Goal: Transaction & Acquisition: Purchase product/service

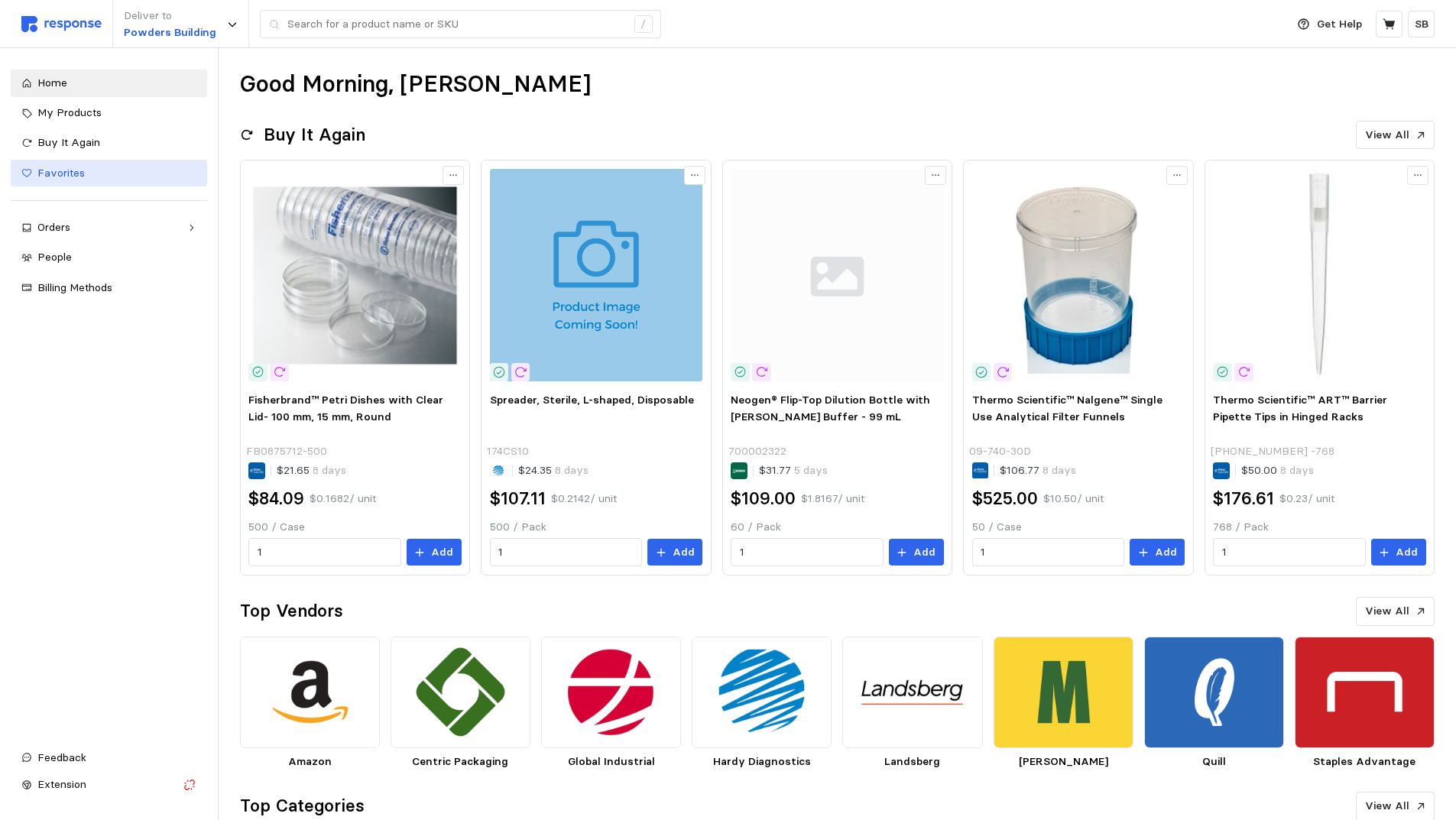
click at [73, 169] on span "Favorites" at bounding box center [61, 173] width 47 height 14
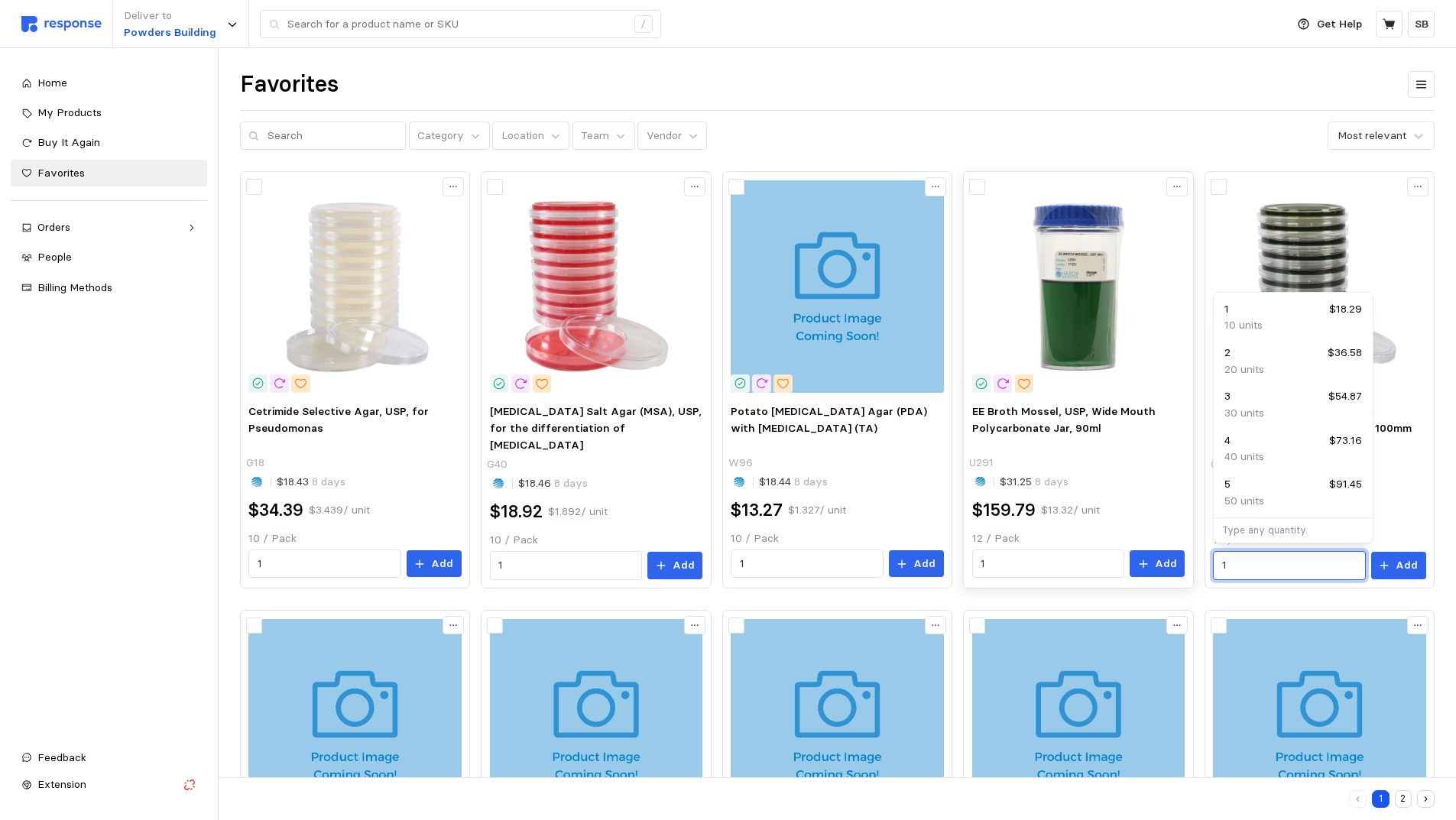
drag, startPoint x: 1252, startPoint y: 560, endPoint x: 1187, endPoint y: 561, distance: 65.0
click at [1187, 561] on div "Cetrimide Selective Agar, [GEOGRAPHIC_DATA], for Pseudomonas G18 $18.43 8 days …" at bounding box center [836, 816] width 1195 height 1291
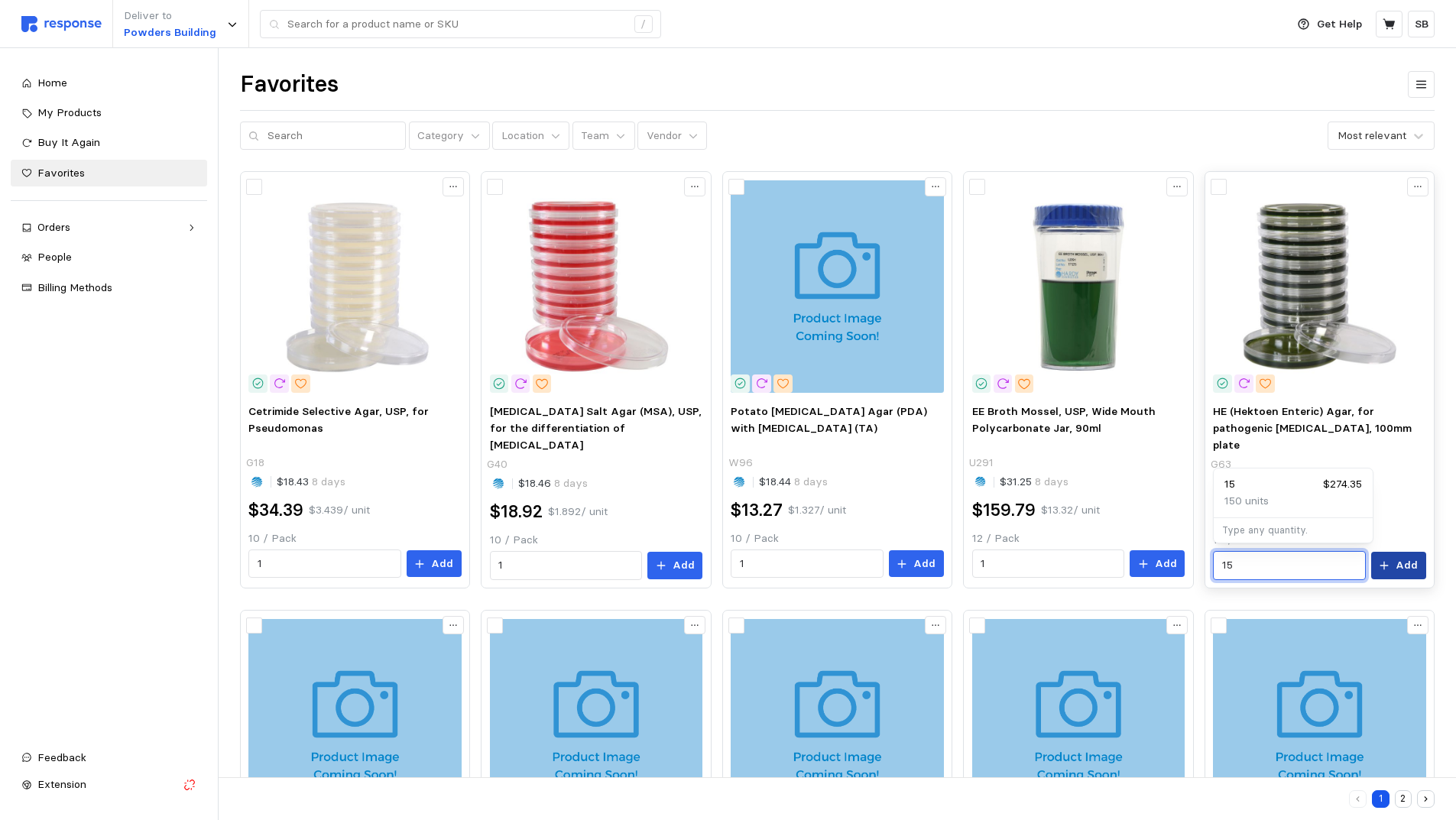
type input "15"
click at [1398, 566] on p "Add" at bounding box center [1405, 565] width 22 height 17
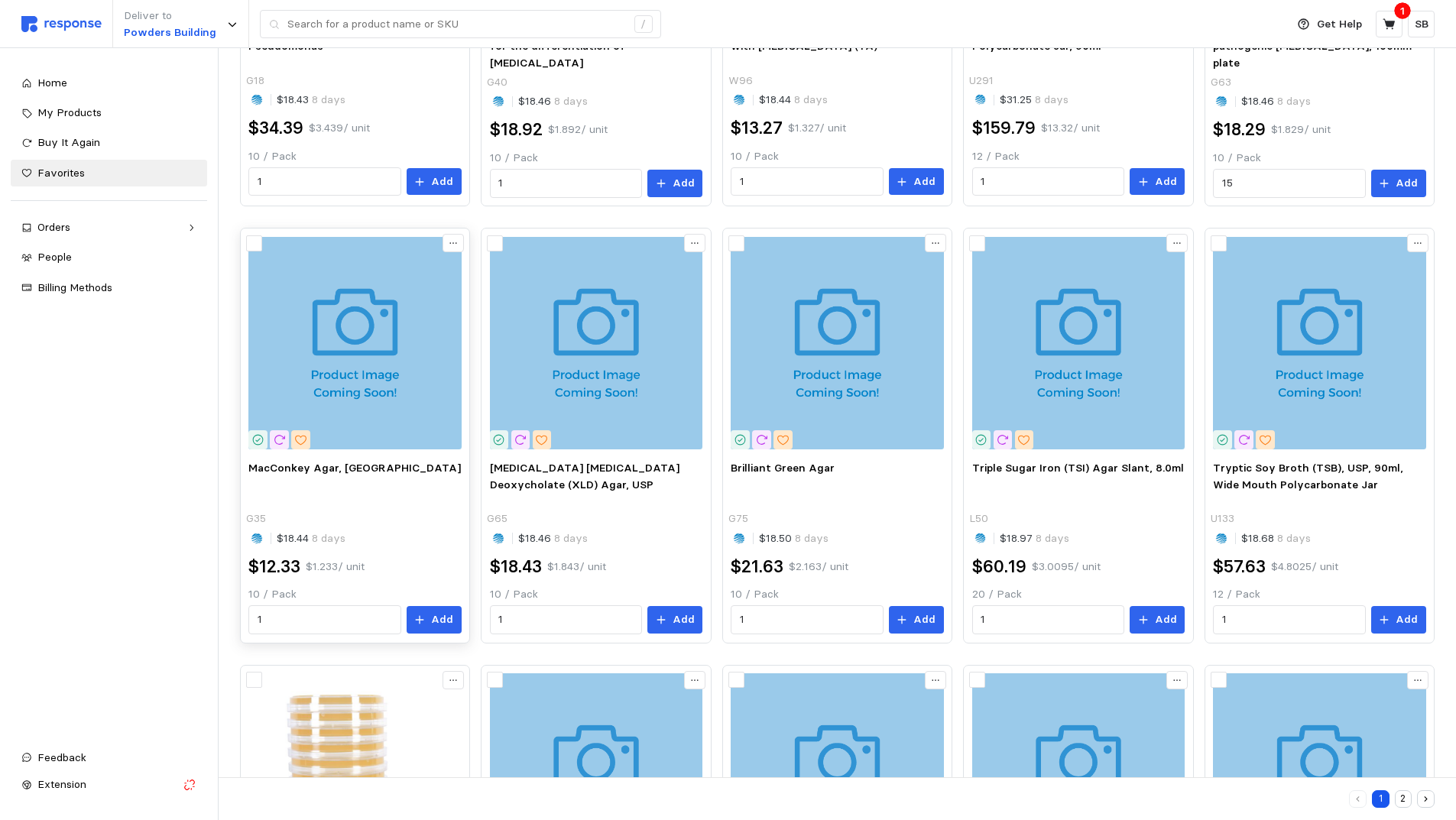
scroll to position [458, 0]
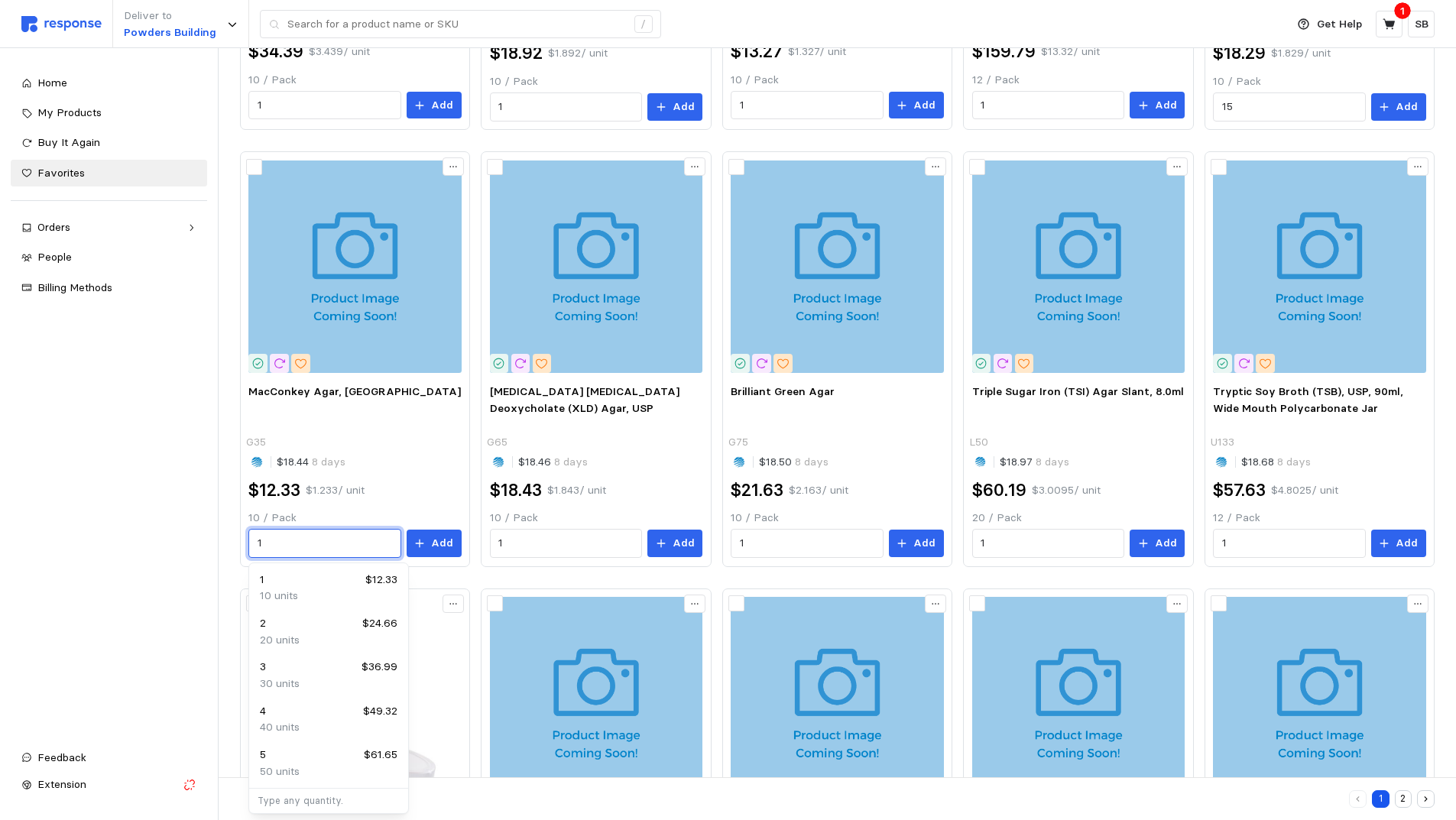
drag, startPoint x: 254, startPoint y: 538, endPoint x: 231, endPoint y: 538, distance: 23.0
click at [231, 538] on div "Favorites Category Location Team Vendor Most relevant Cetrimide Selective Agar,…" at bounding box center [837, 329] width 1237 height 1478
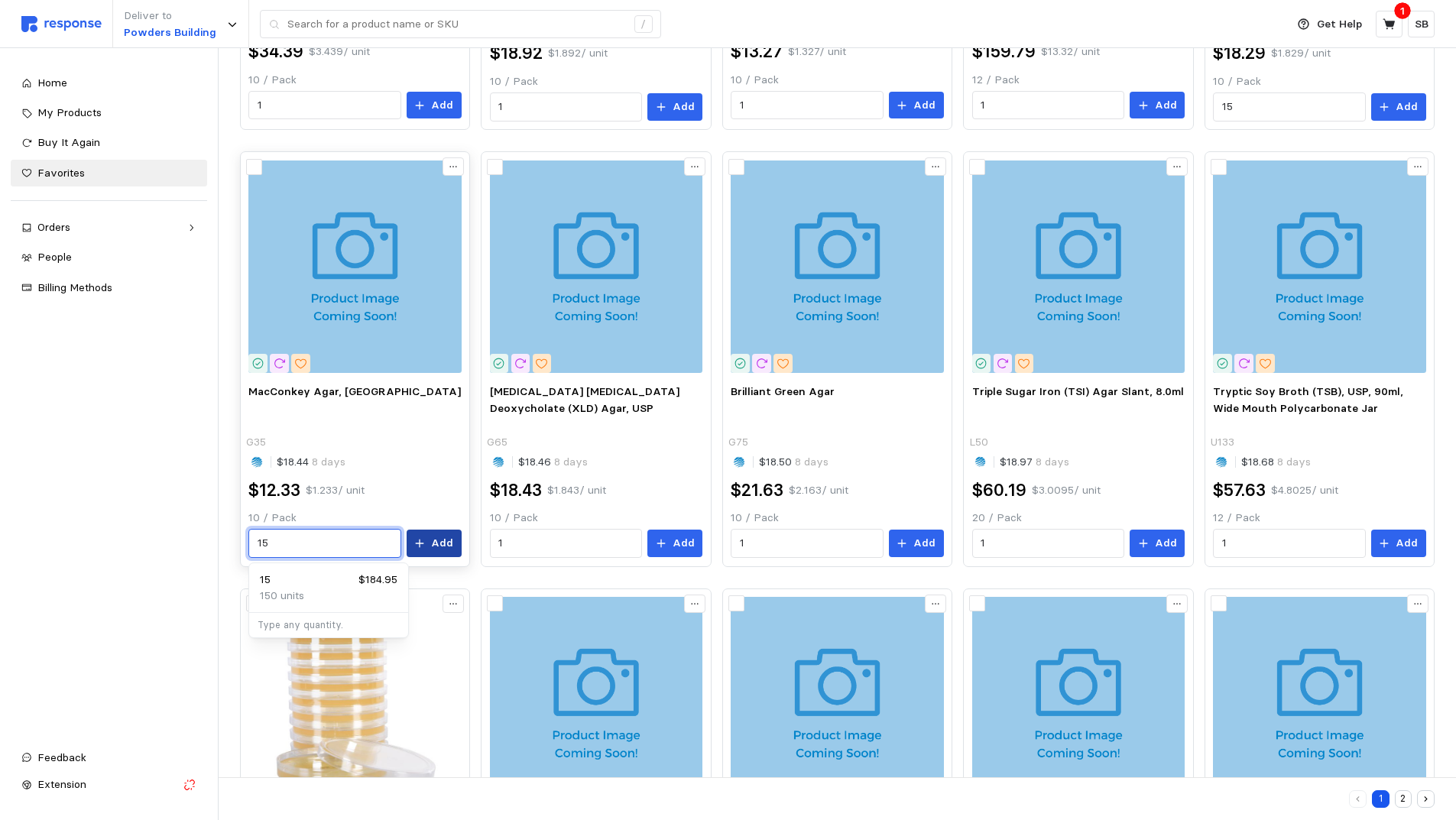
type input "15"
click at [434, 541] on p "Add" at bounding box center [442, 543] width 22 height 17
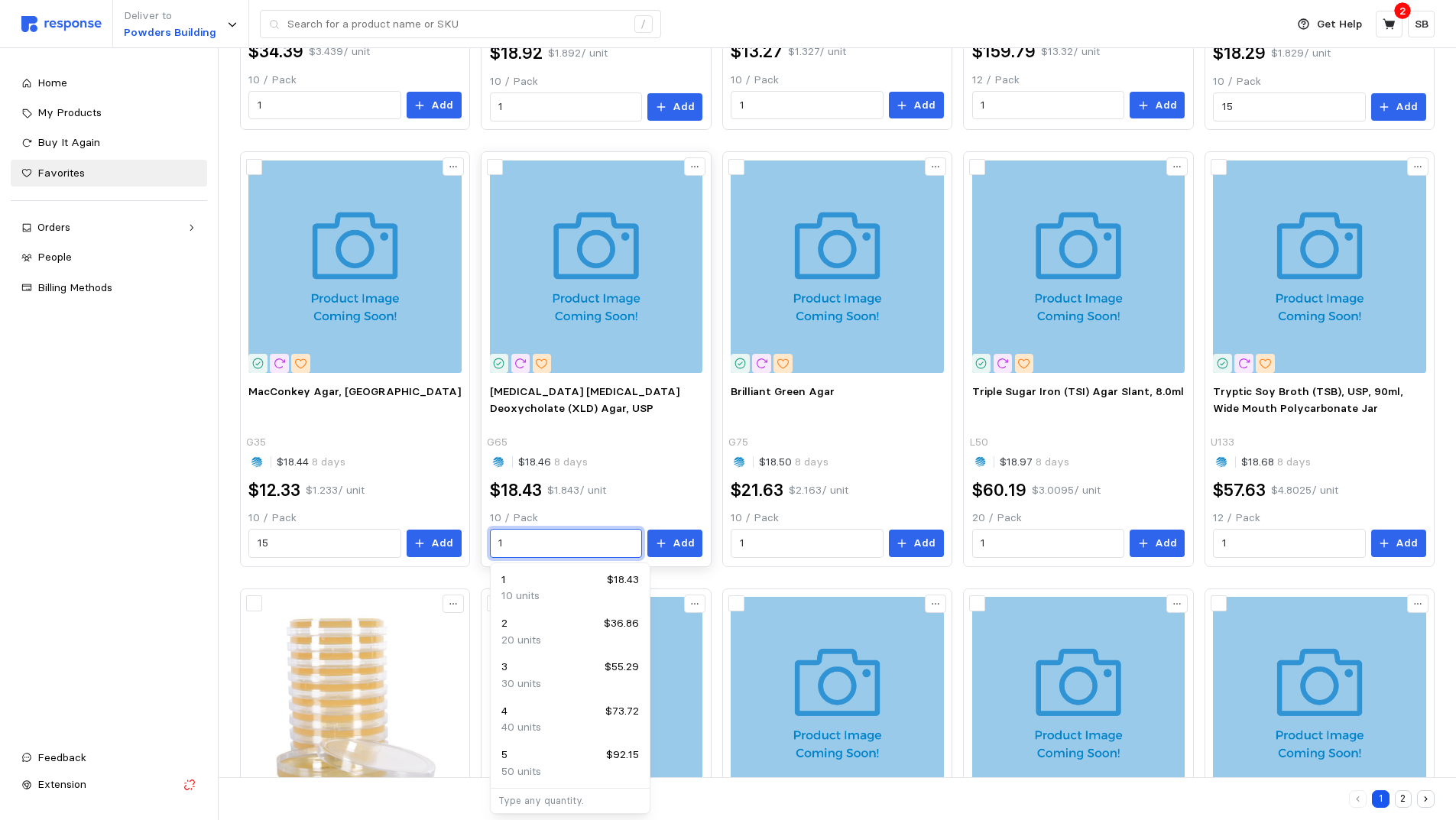
drag, startPoint x: 574, startPoint y: 538, endPoint x: 491, endPoint y: 538, distance: 83.0
click at [491, 538] on div "1" at bounding box center [565, 543] width 152 height 29
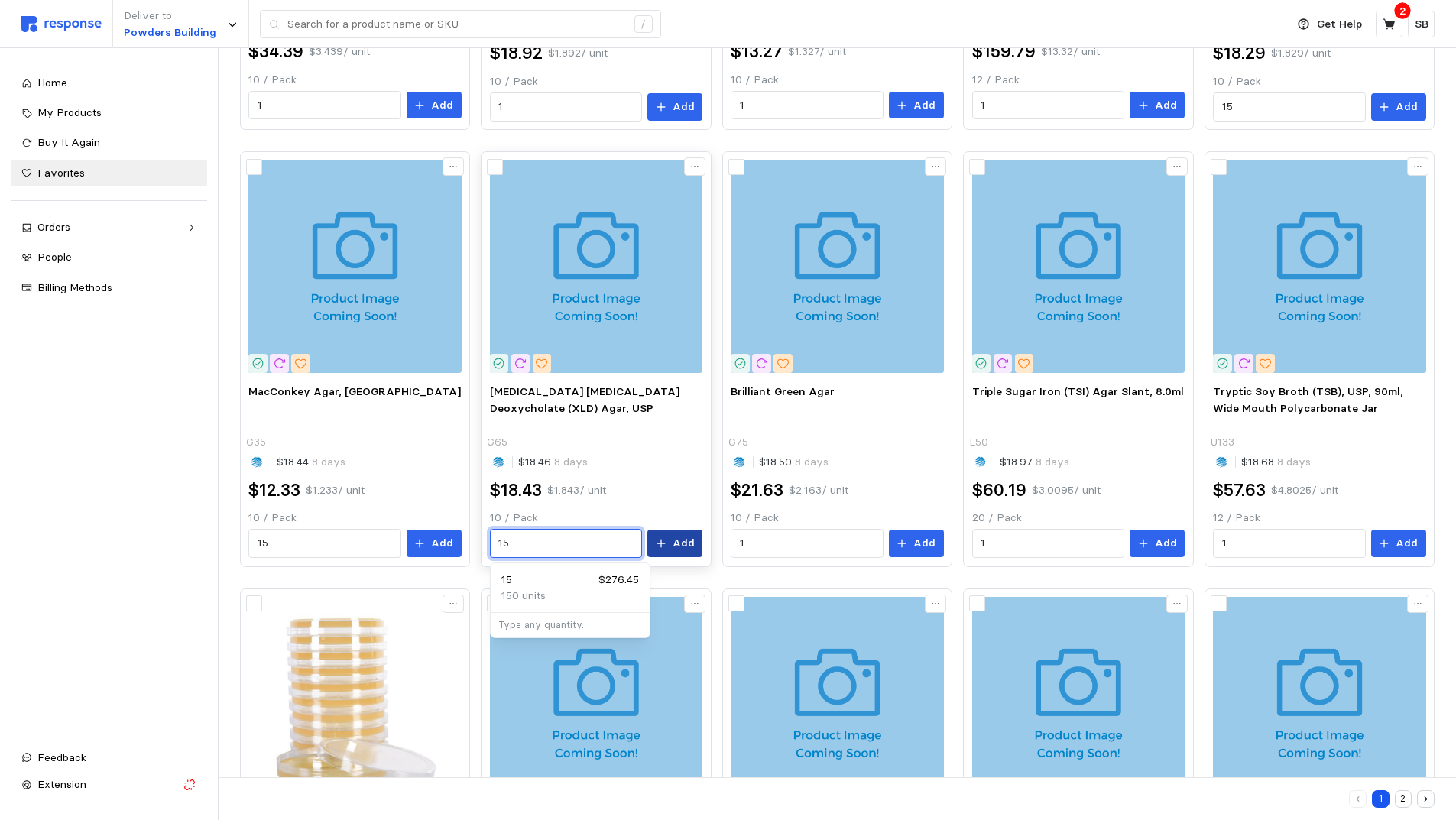
type input "15"
click at [671, 545] on button "Add" at bounding box center [674, 544] width 55 height 28
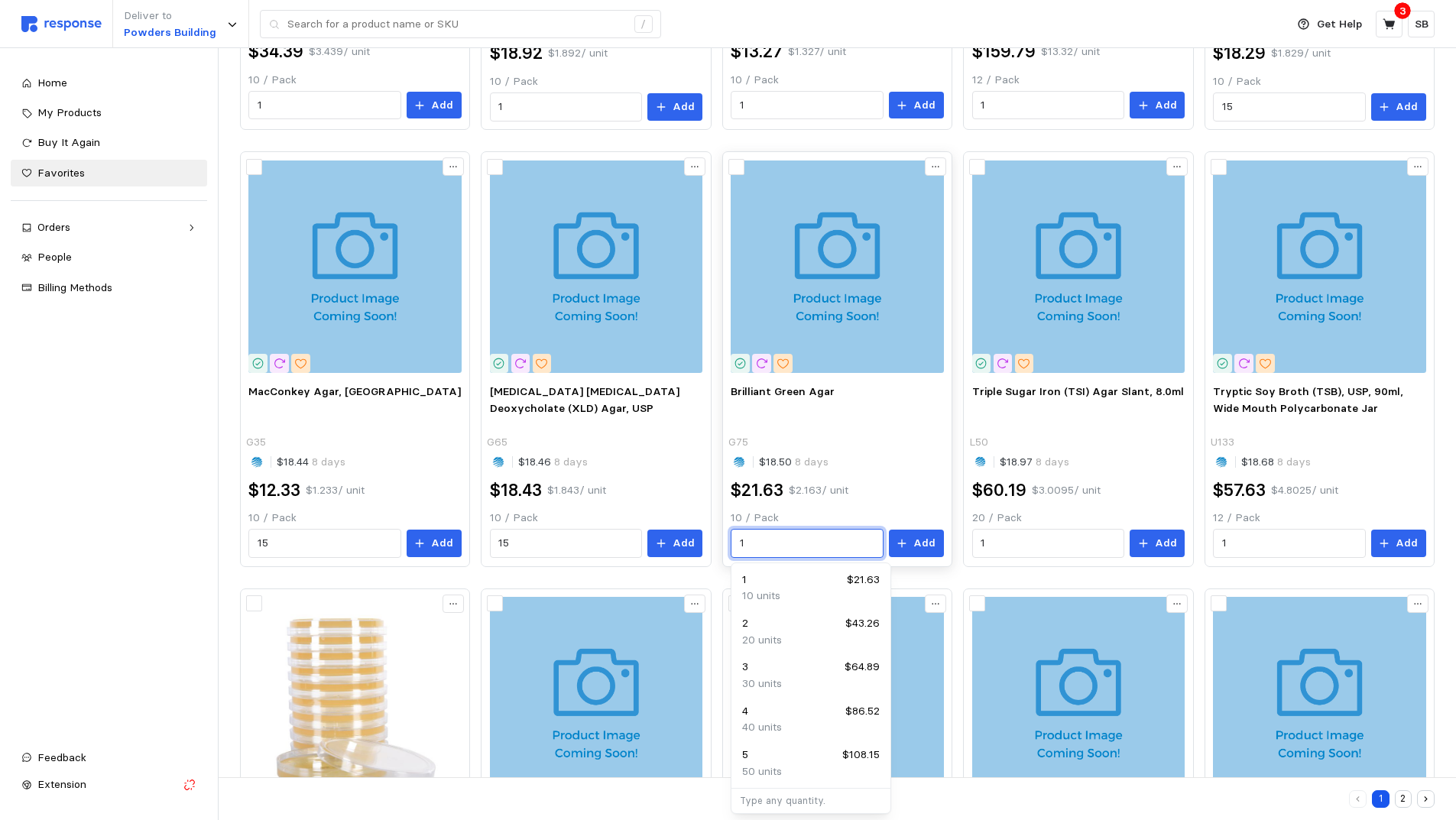
drag, startPoint x: 748, startPoint y: 541, endPoint x: 724, endPoint y: 541, distance: 24.0
click at [724, 541] on div "Brilliant Green Agar G75 $18.50 8 days $21.63 $2.163 / unit 10 / Pack 1 Add" at bounding box center [837, 359] width 230 height 416
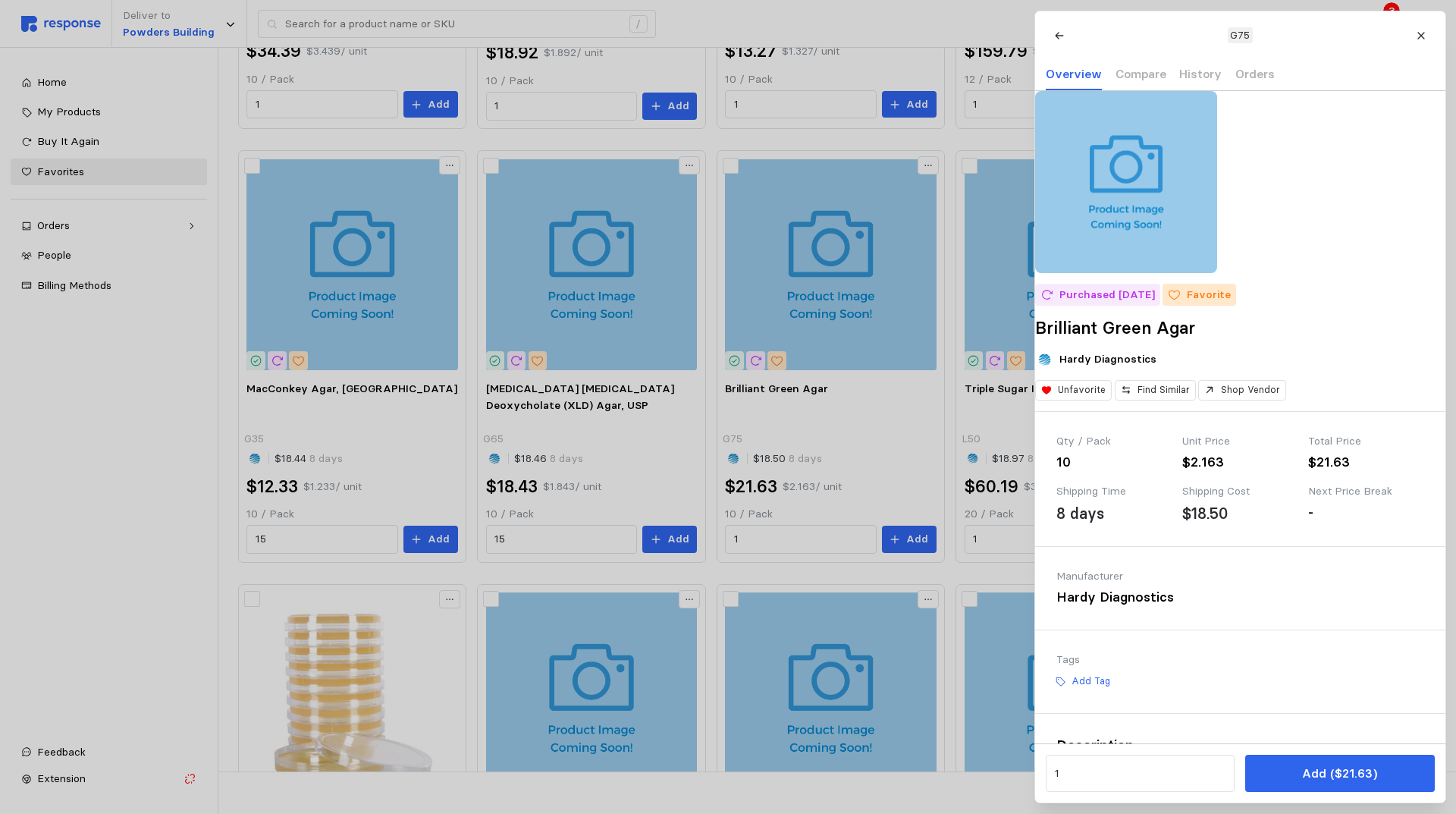
click at [760, 538] on div at bounding box center [728, 407] width 1456 height 814
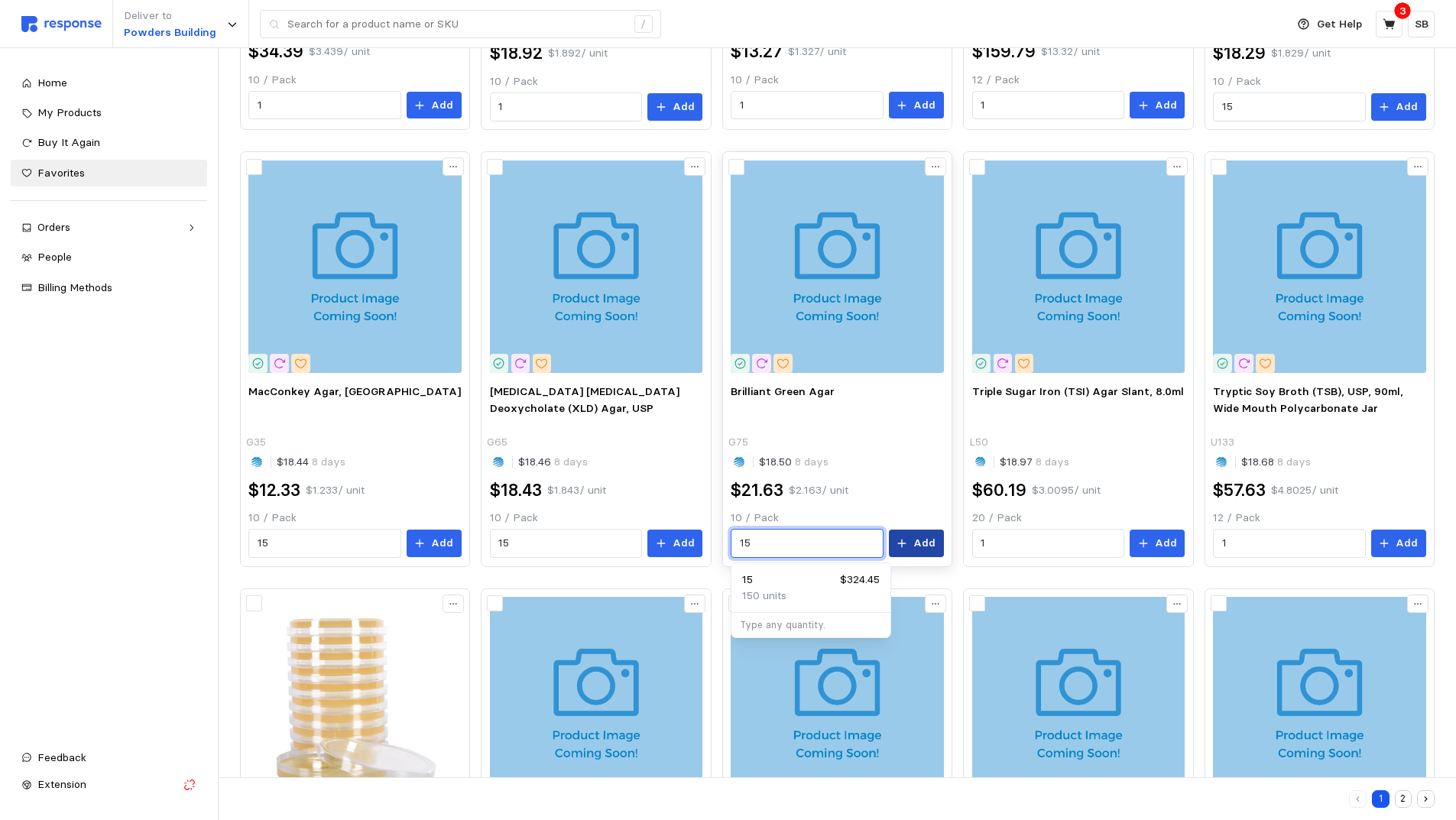
type input "15"
click at [919, 540] on p "Add" at bounding box center [924, 543] width 22 height 17
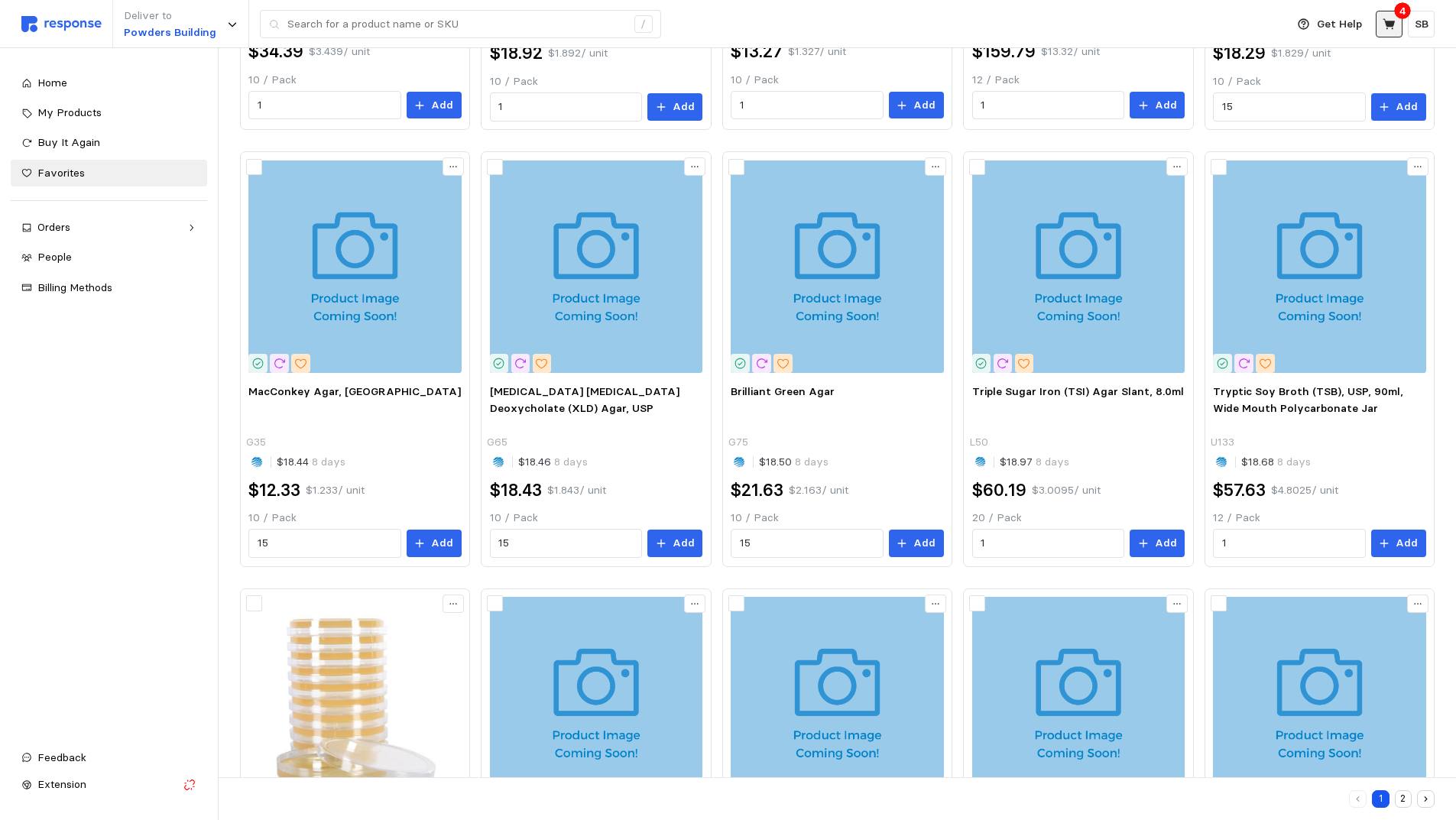
click at [1389, 24] on icon at bounding box center [1388, 24] width 12 height 10
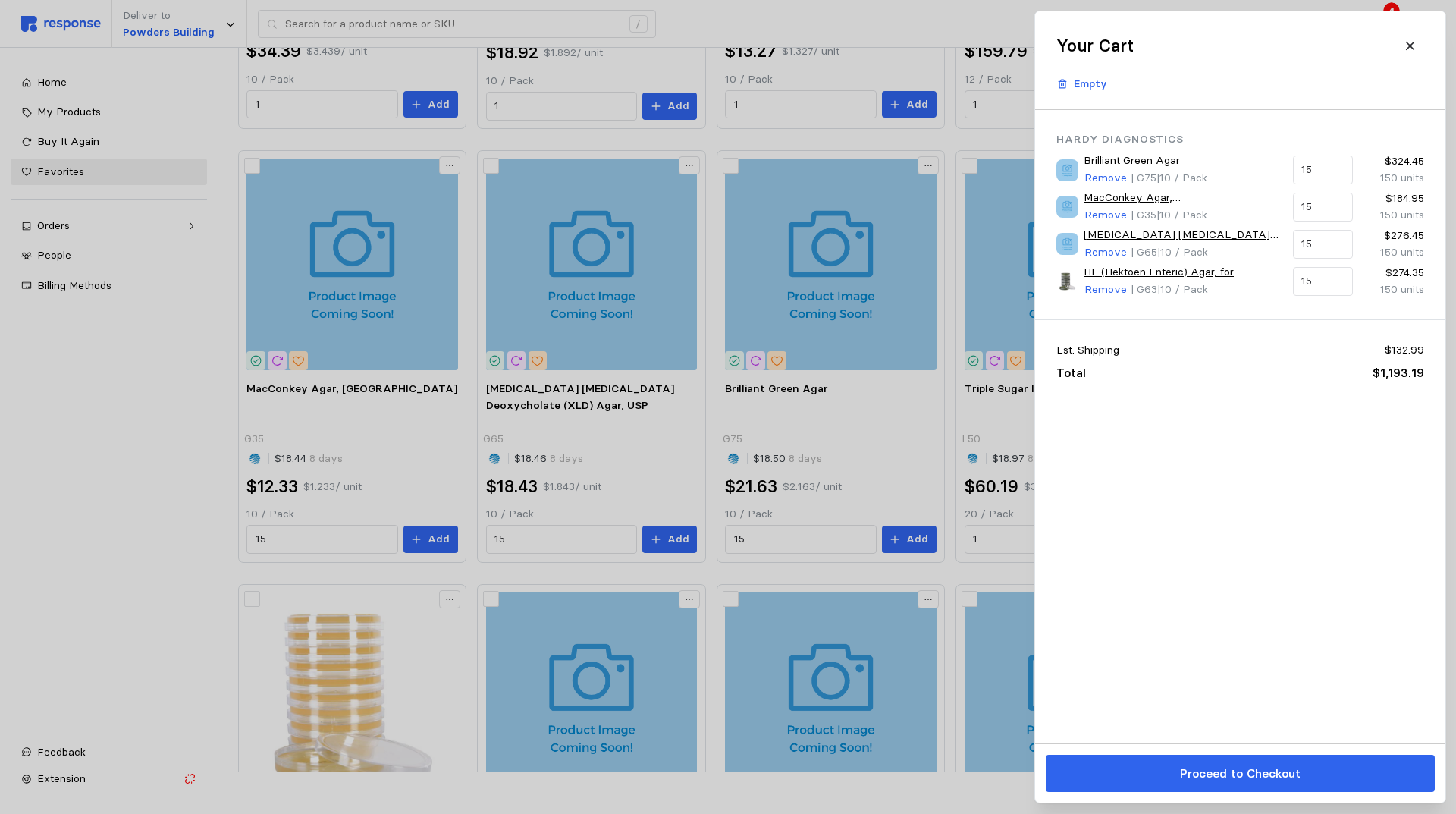
click at [1213, 775] on p "Proceed to Checkout" at bounding box center [1239, 773] width 120 height 19
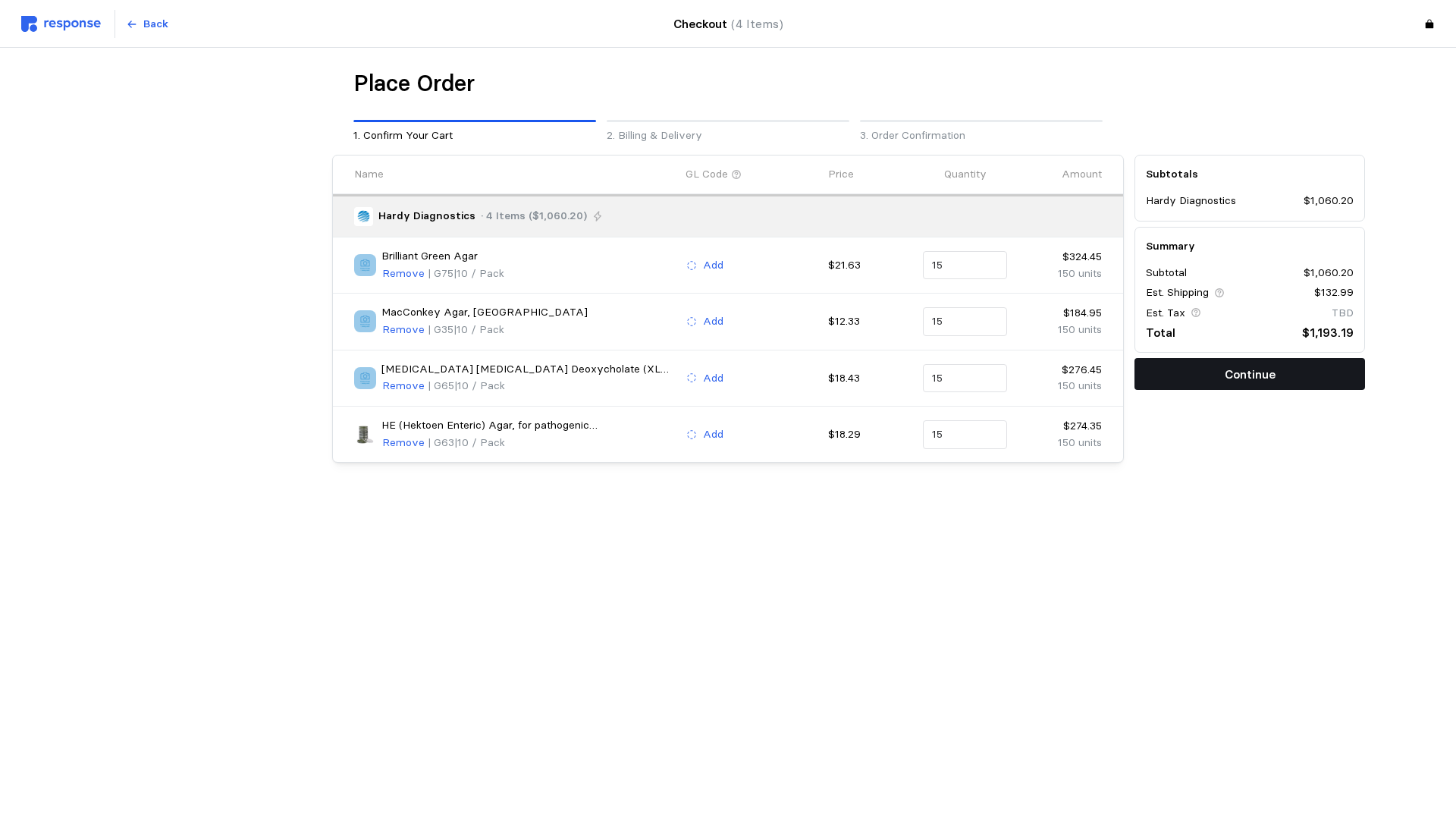
click at [1195, 377] on button "Continue" at bounding box center [1249, 374] width 231 height 32
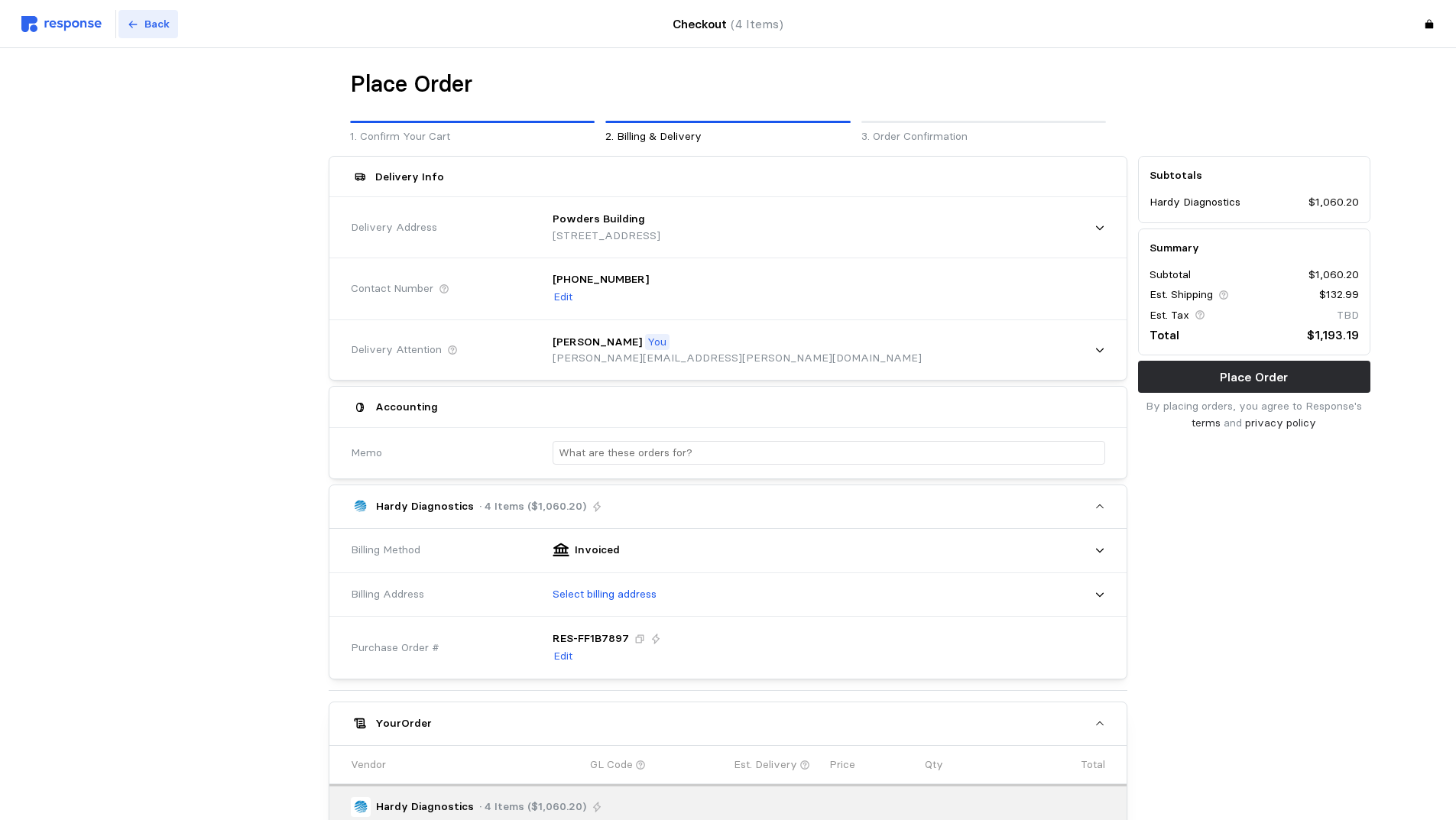
click at [146, 26] on p "Back" at bounding box center [157, 24] width 25 height 17
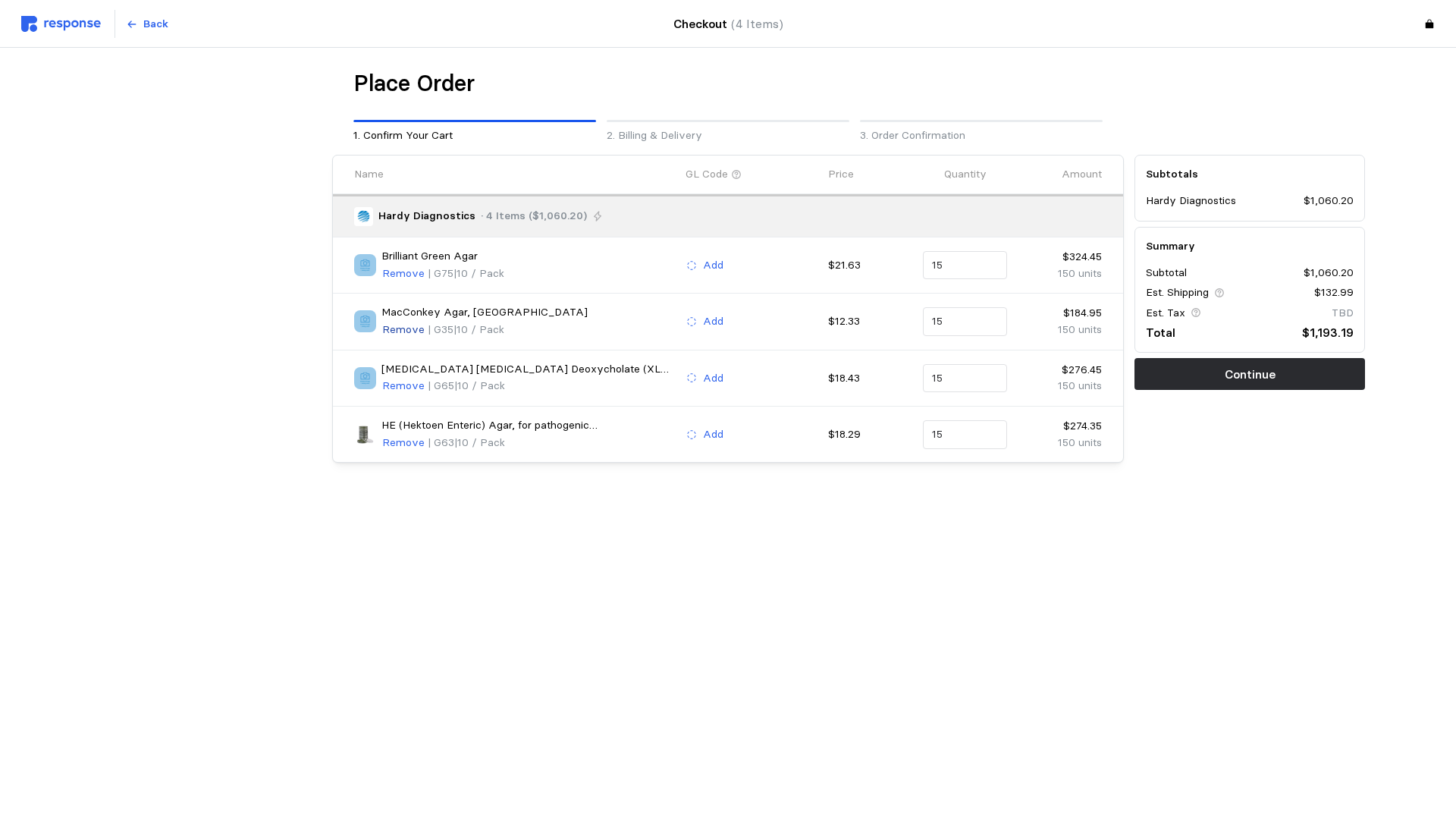
click at [401, 328] on p "Remove" at bounding box center [403, 330] width 42 height 16
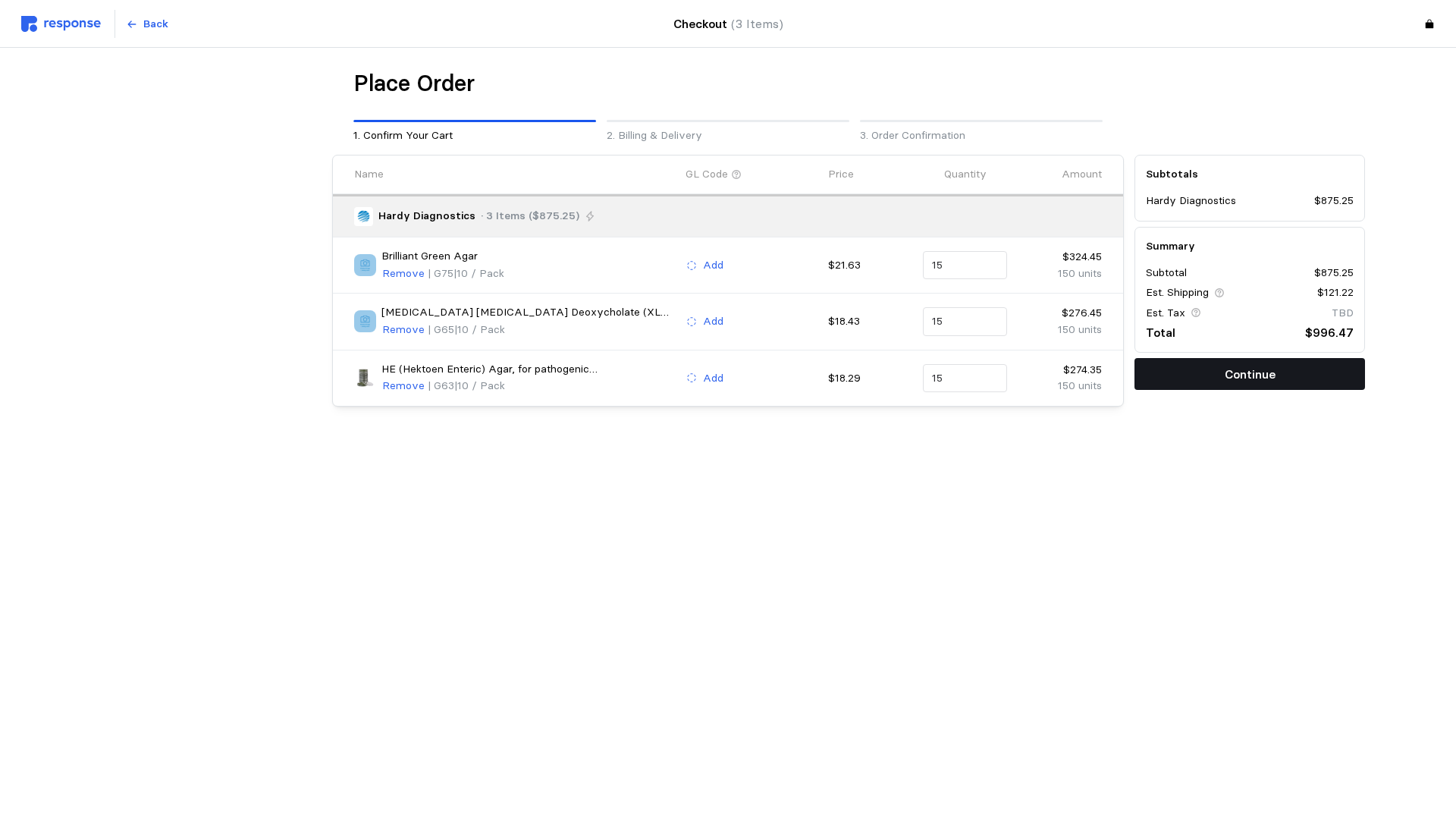
click at [1204, 372] on button "Continue" at bounding box center [1249, 374] width 231 height 32
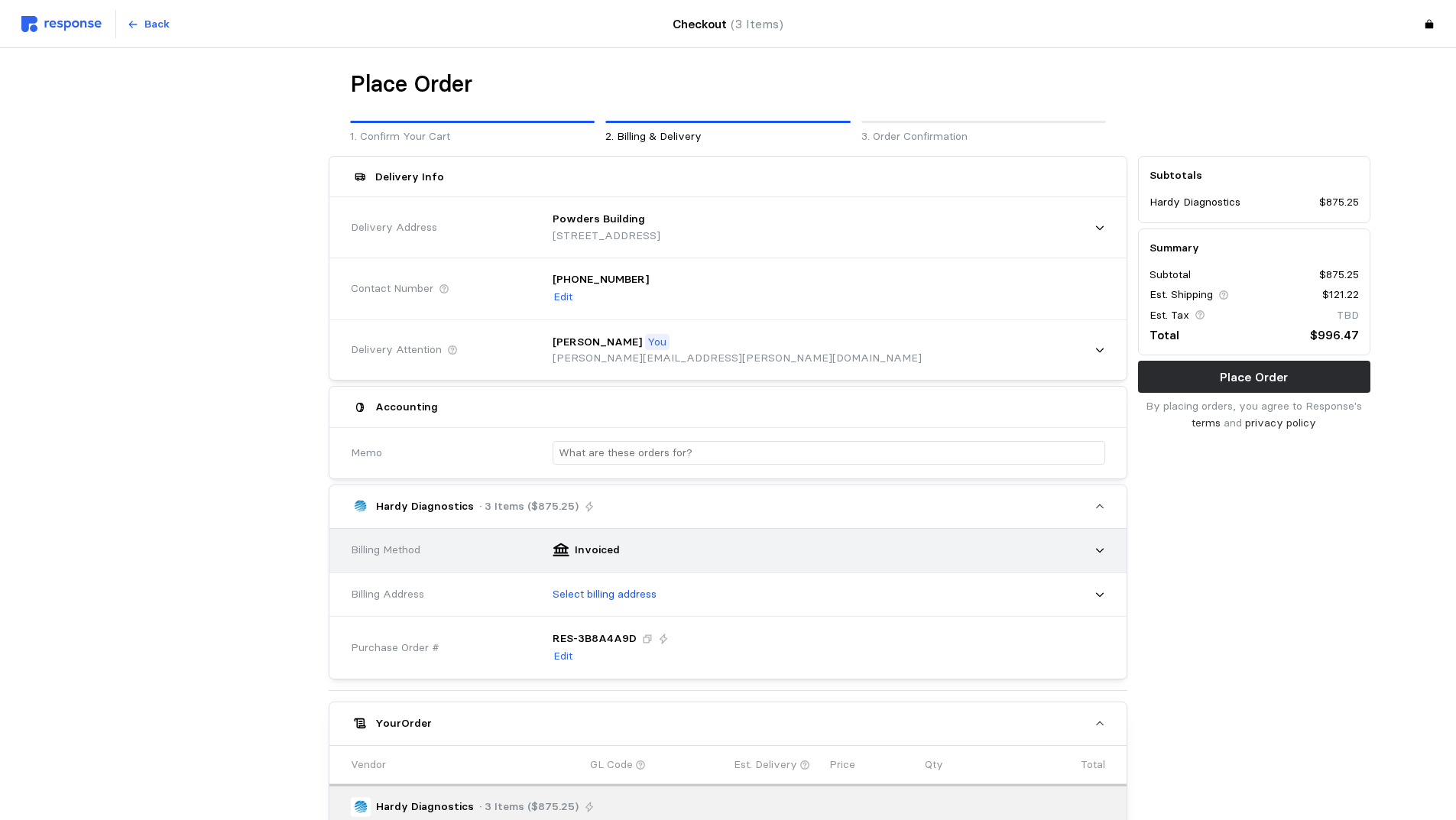
click at [824, 544] on div "Invoiced" at bounding box center [823, 550] width 563 height 38
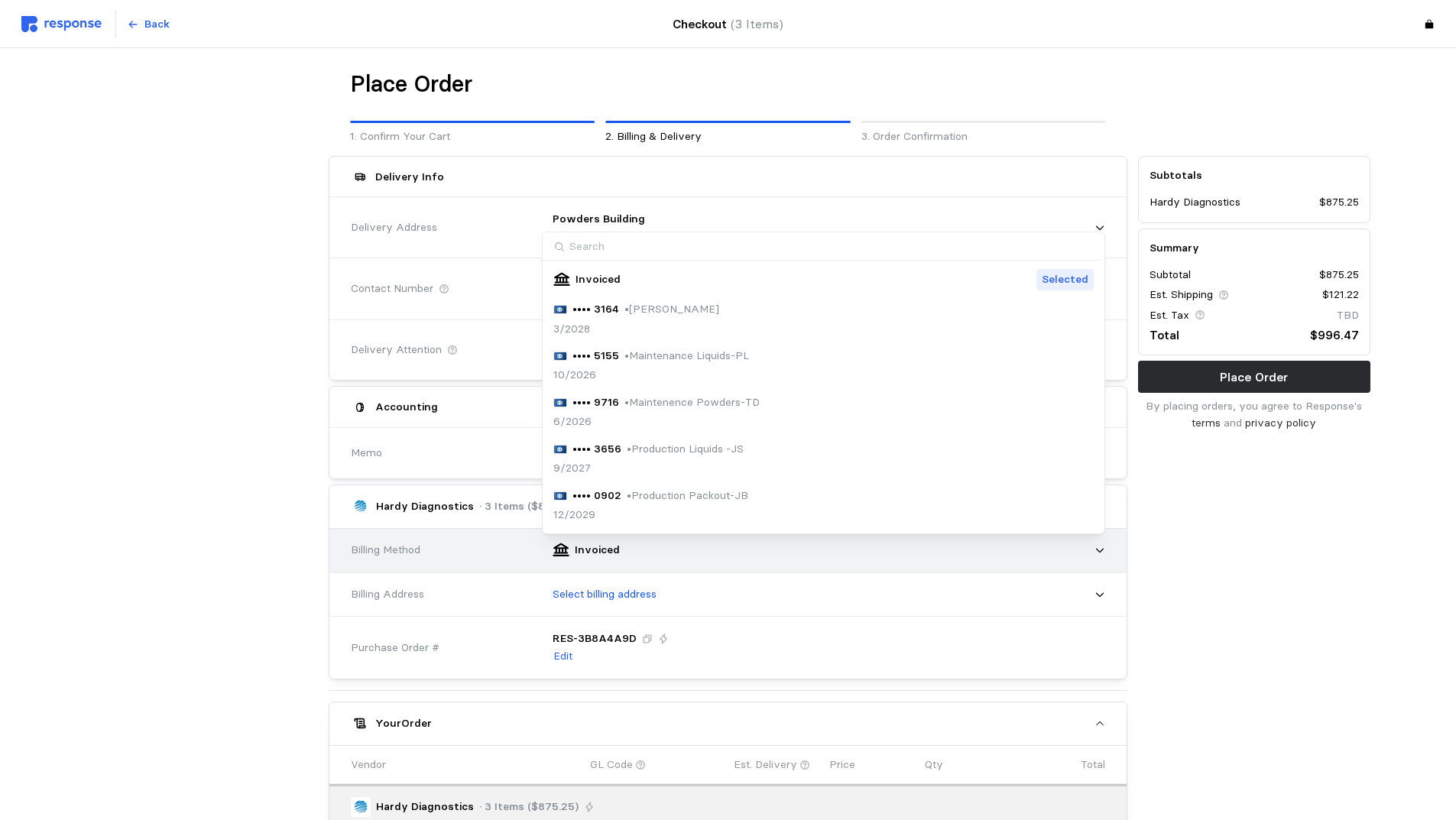
click at [818, 545] on div "Invoiced" at bounding box center [823, 550] width 563 height 38
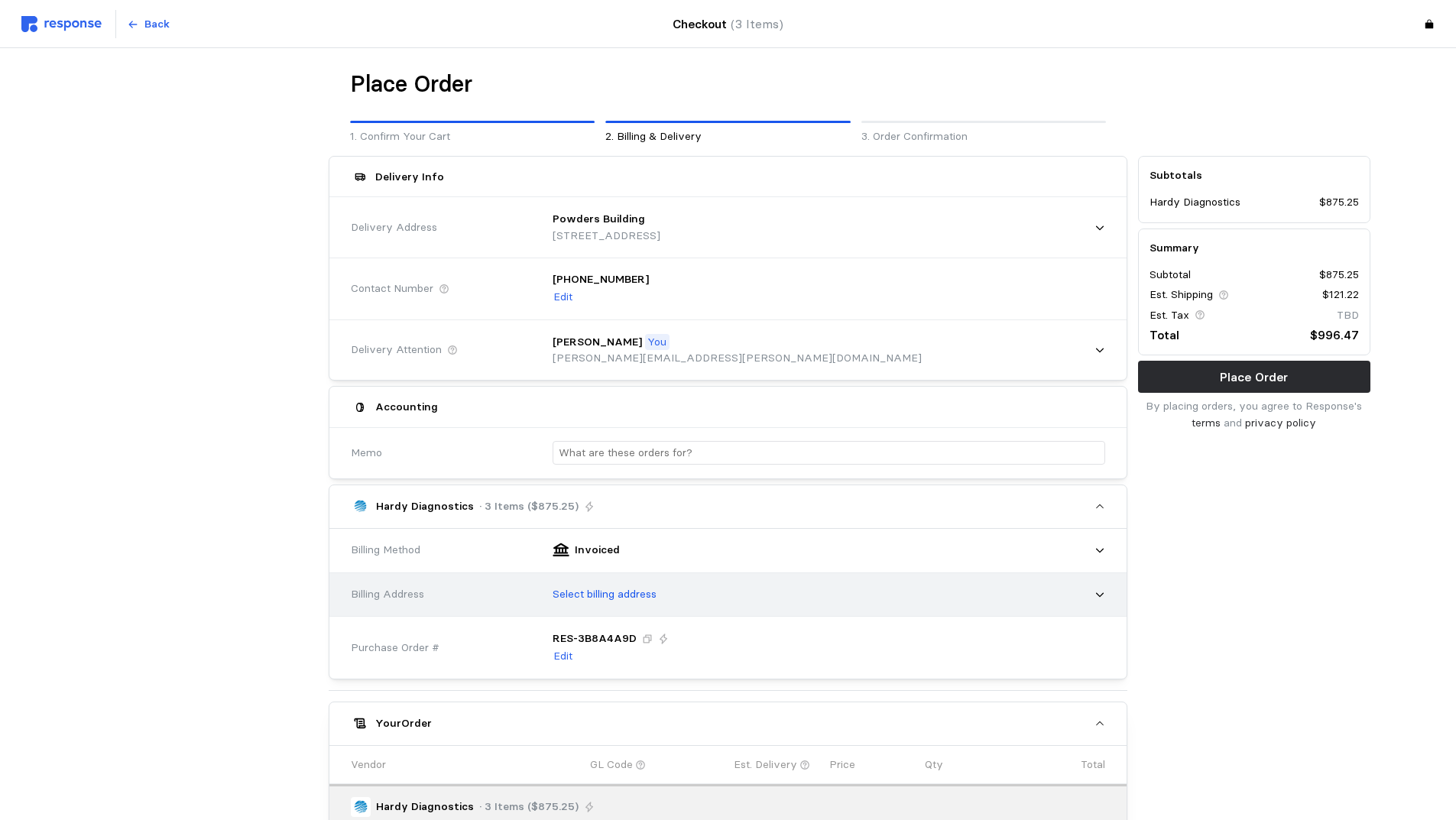
click at [756, 593] on div "Select billing address" at bounding box center [823, 594] width 563 height 38
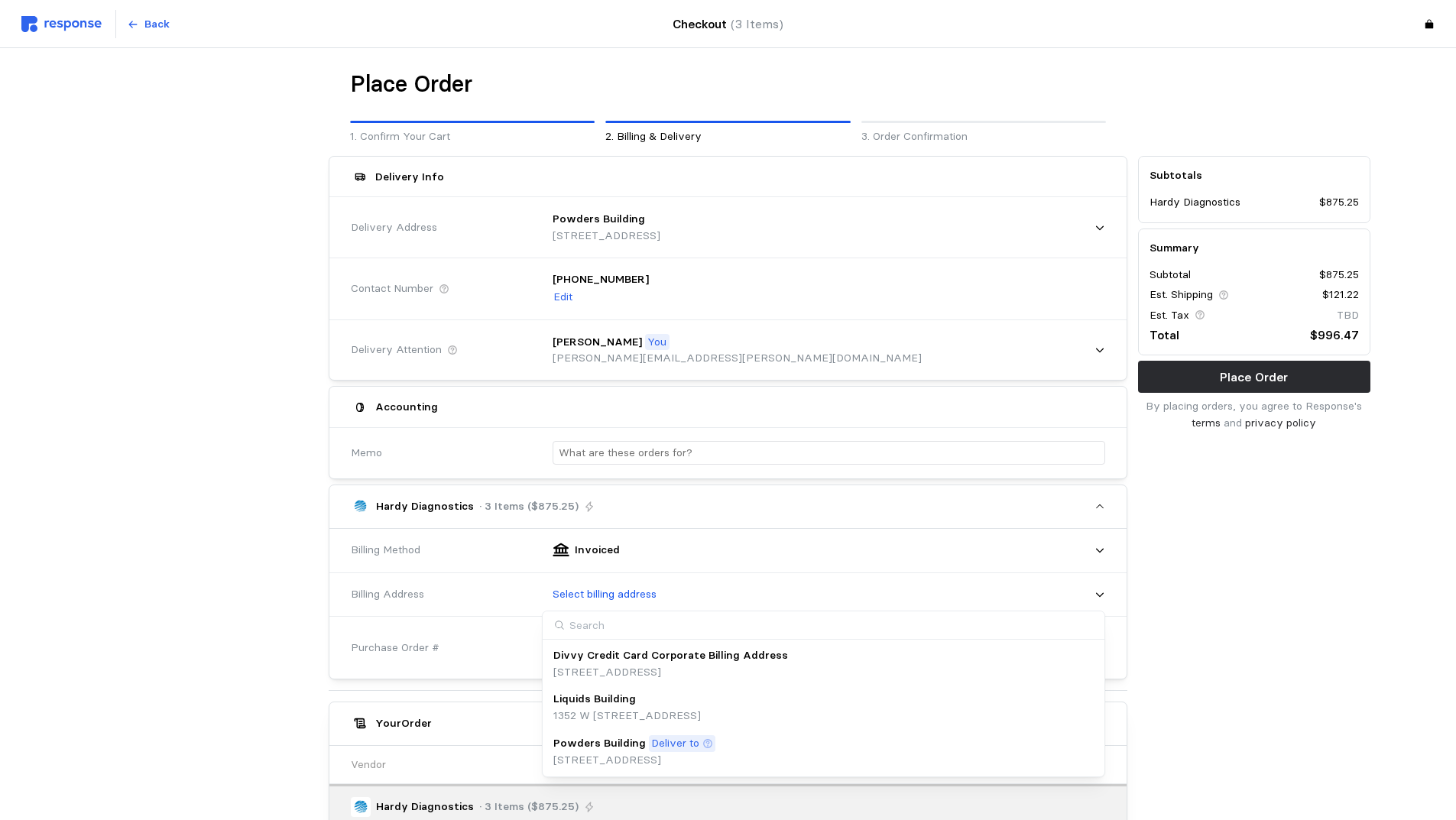
click at [685, 742] on p "Deliver to" at bounding box center [674, 743] width 48 height 17
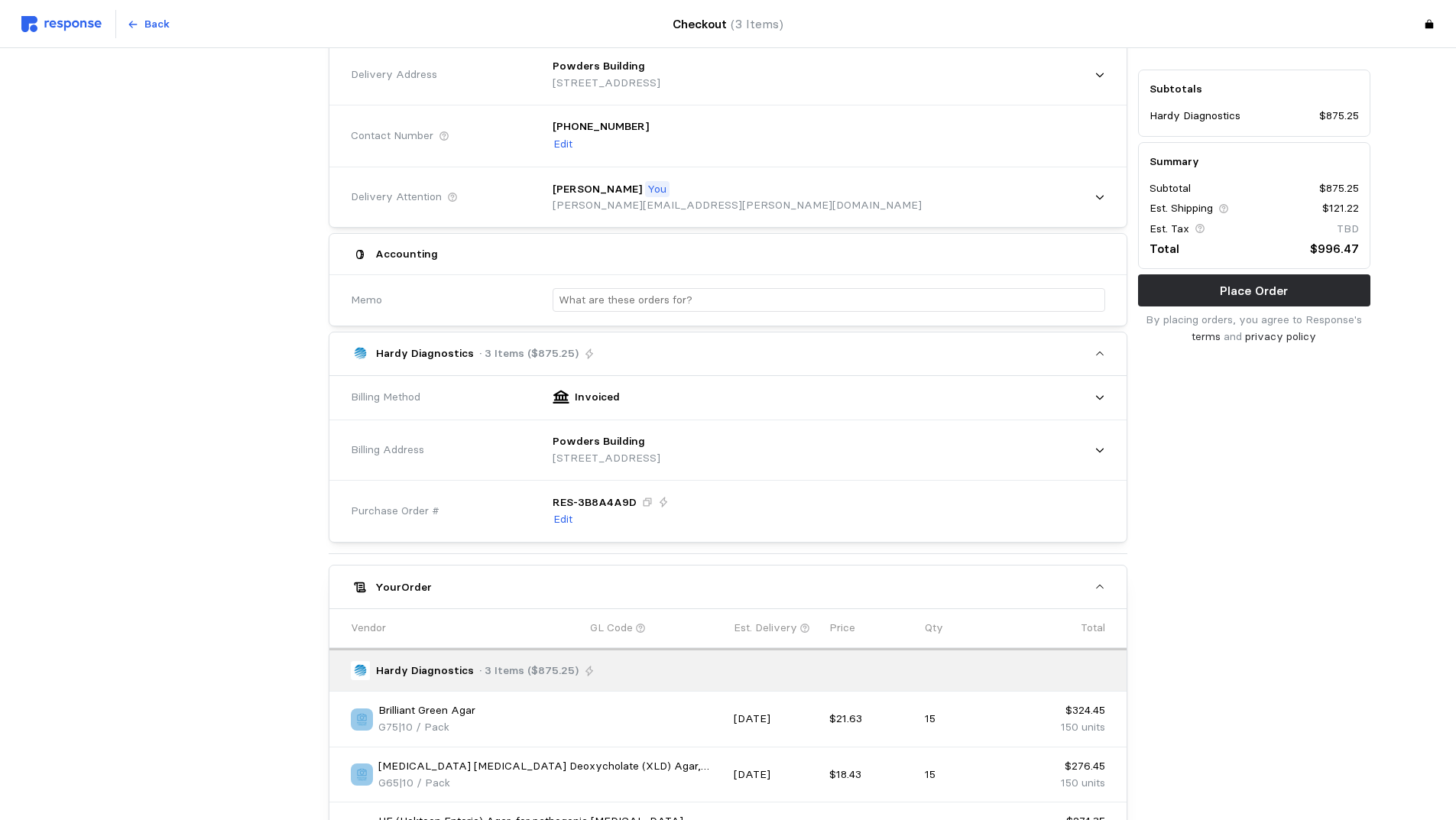
scroll to position [306, 0]
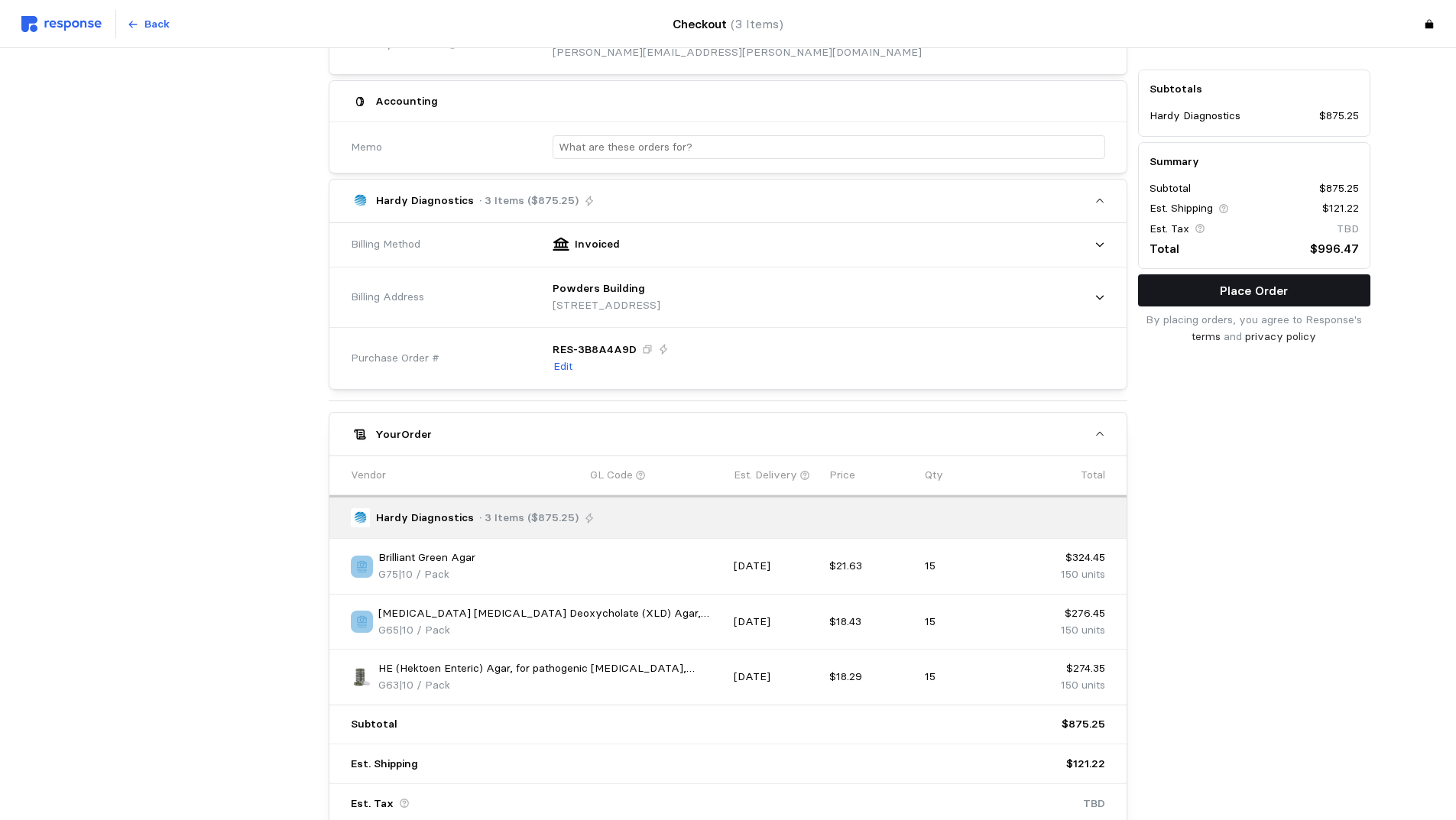
click at [1221, 288] on p "Place Order" at bounding box center [1254, 291] width 68 height 19
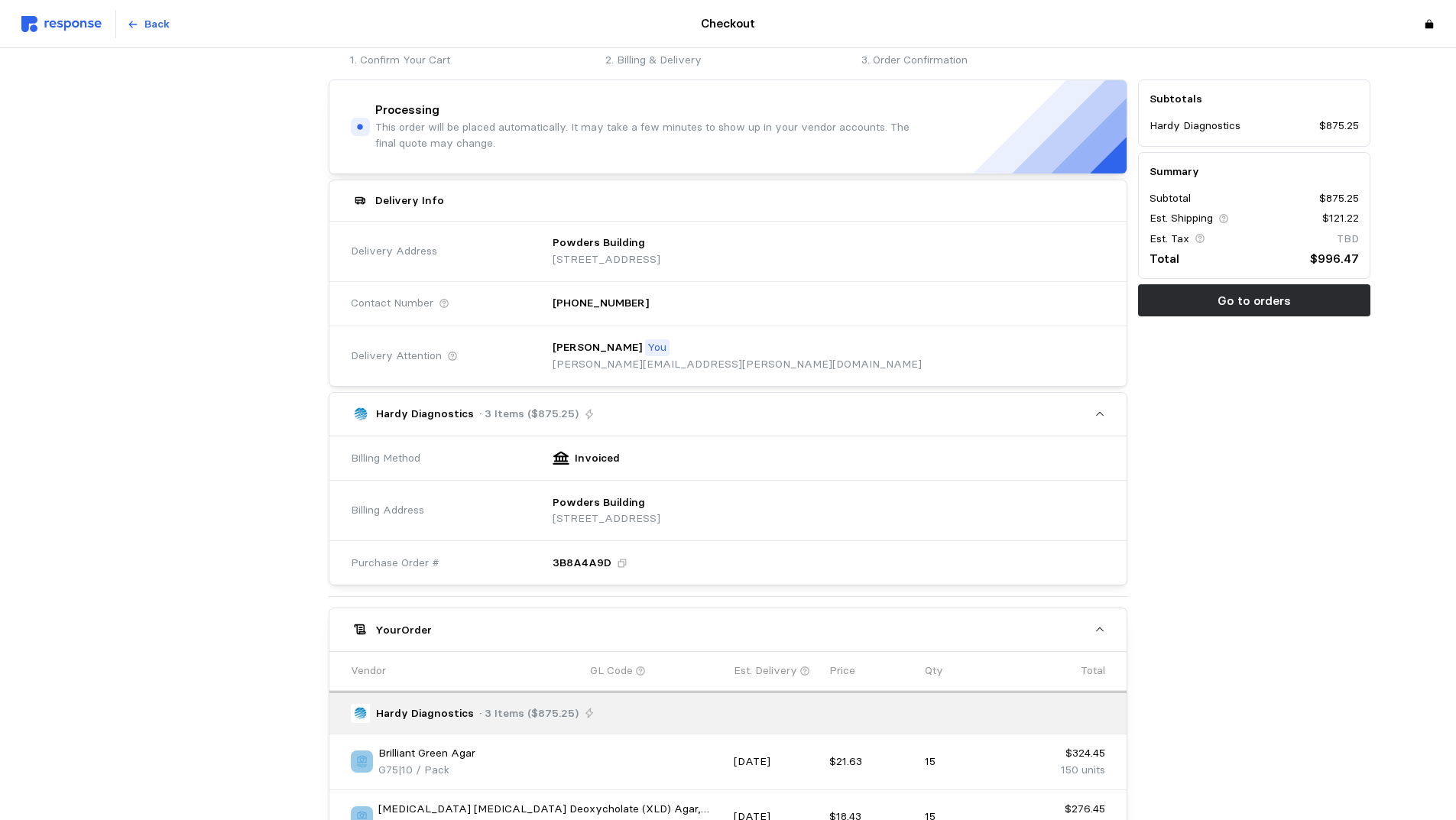
scroll to position [0, 0]
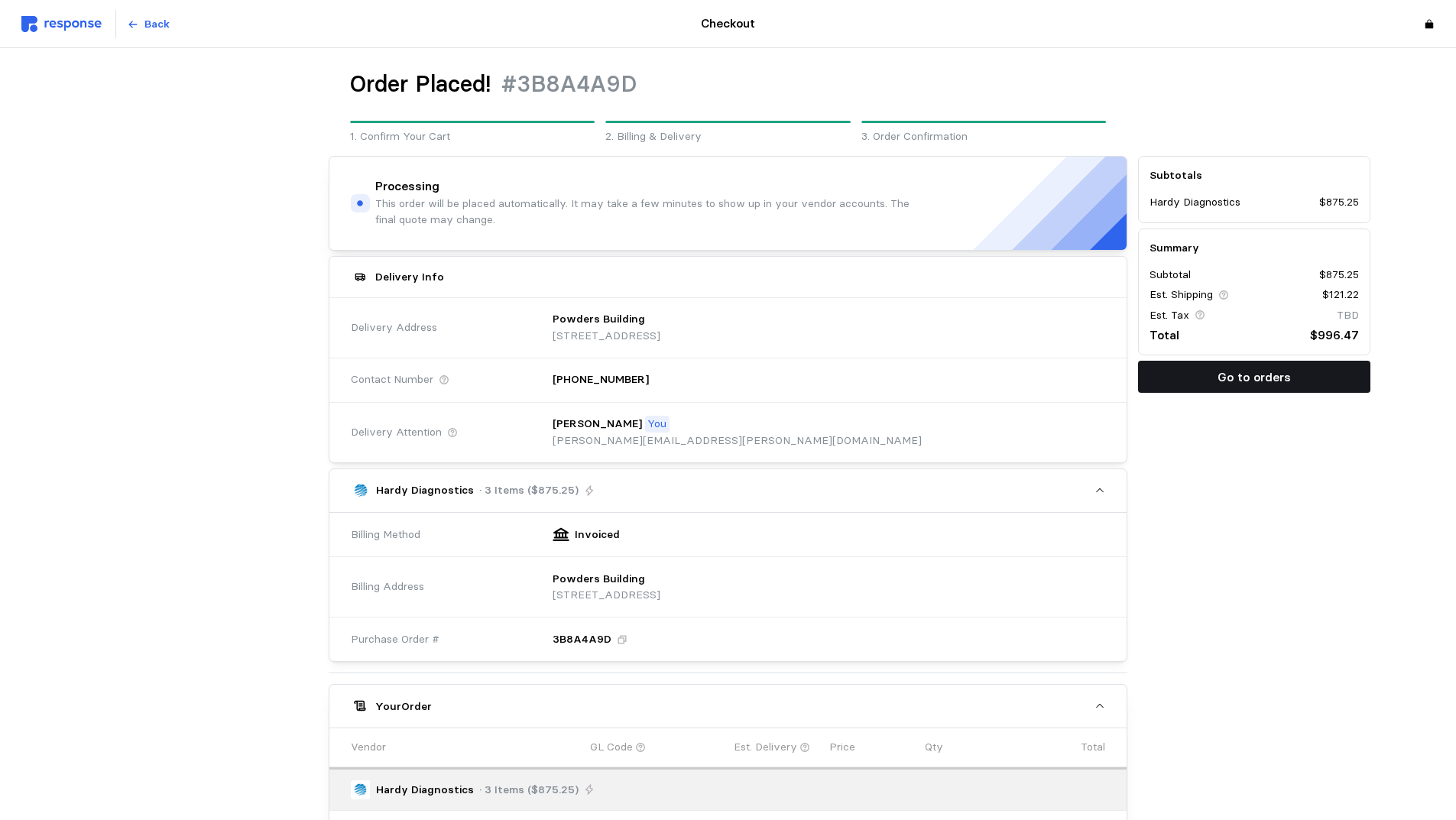
click at [1229, 388] on button "Go to orders" at bounding box center [1254, 376] width 233 height 32
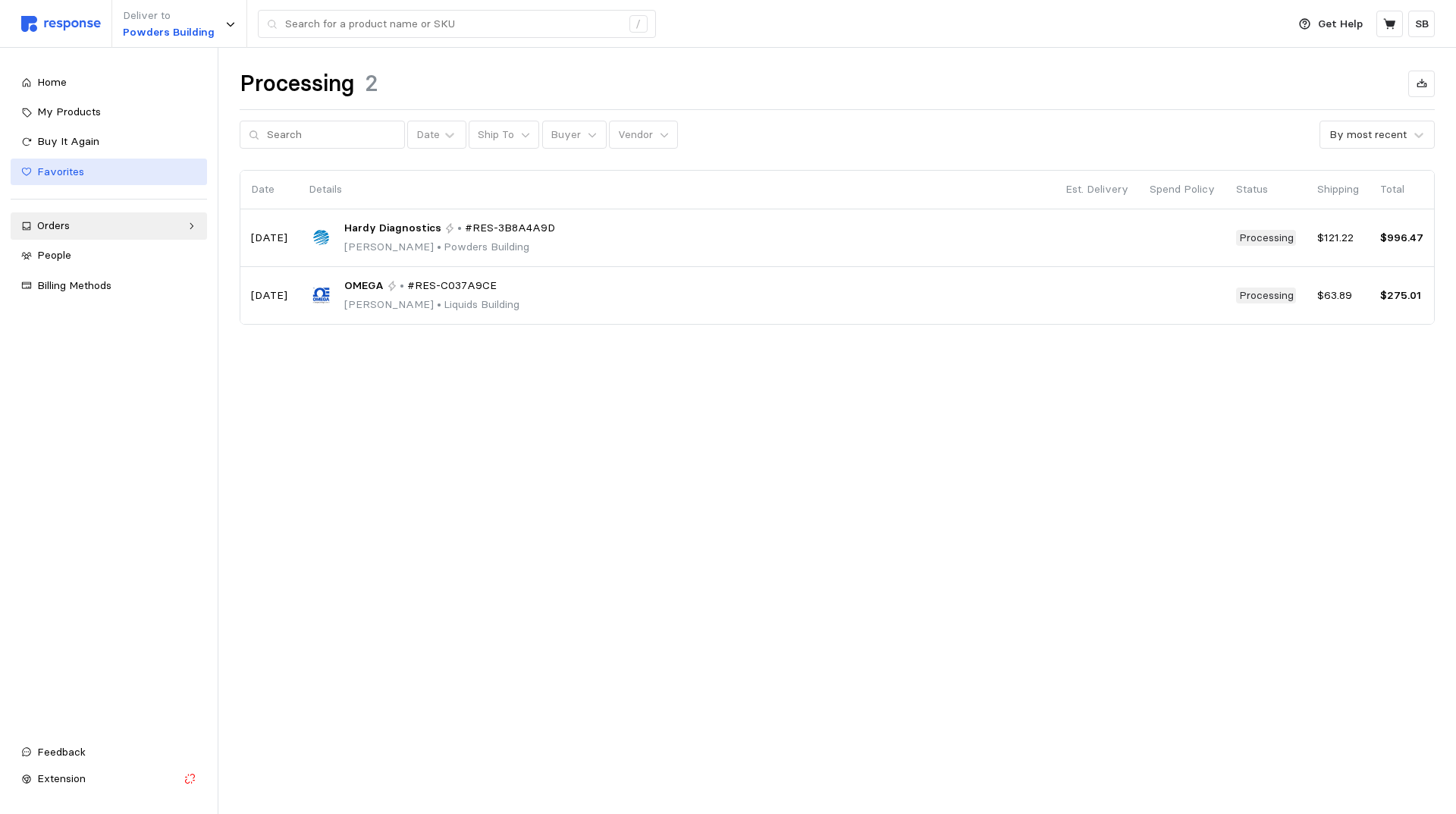
click at [67, 172] on span "Favorites" at bounding box center [61, 171] width 47 height 14
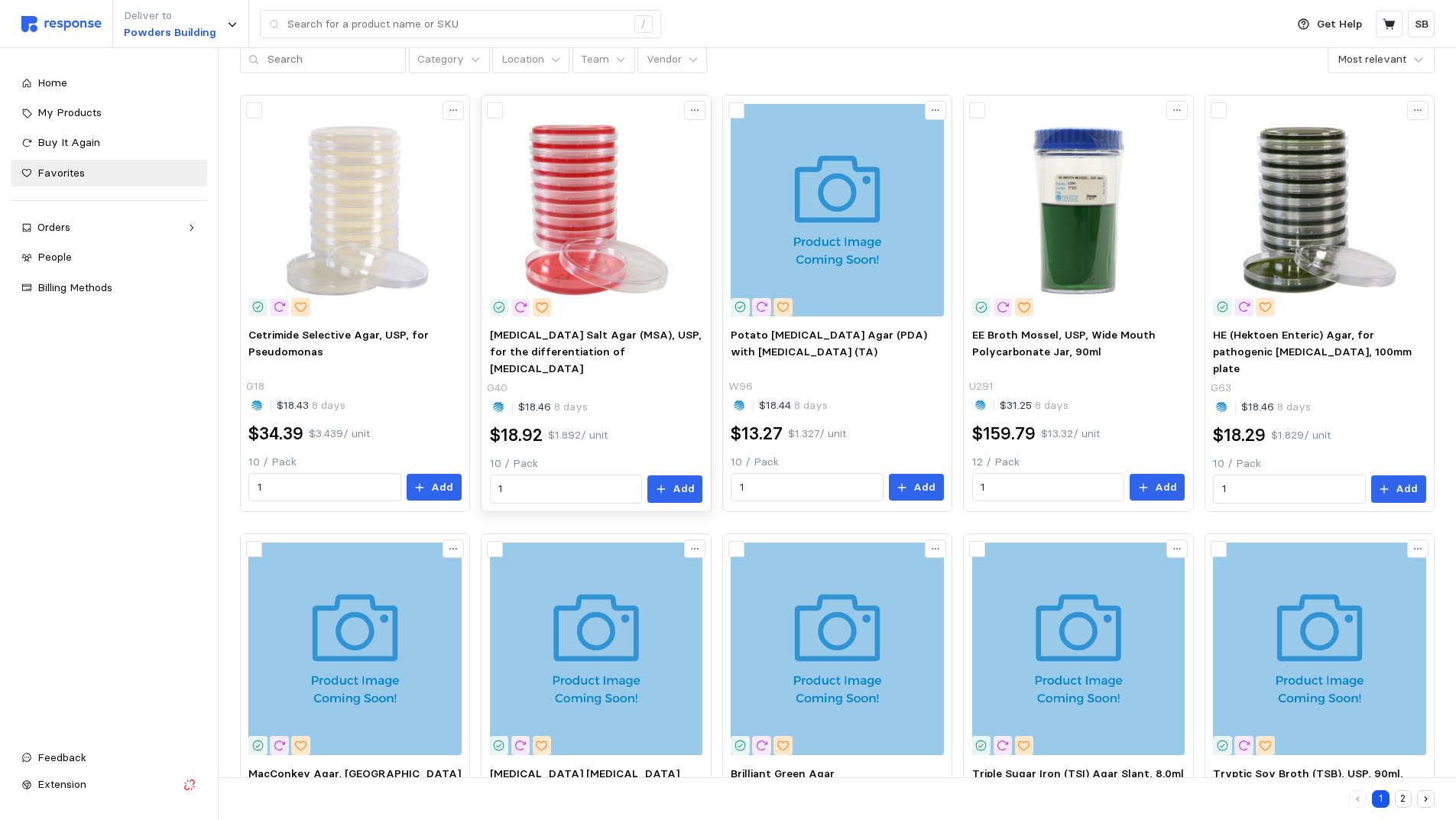
scroll to position [306, 0]
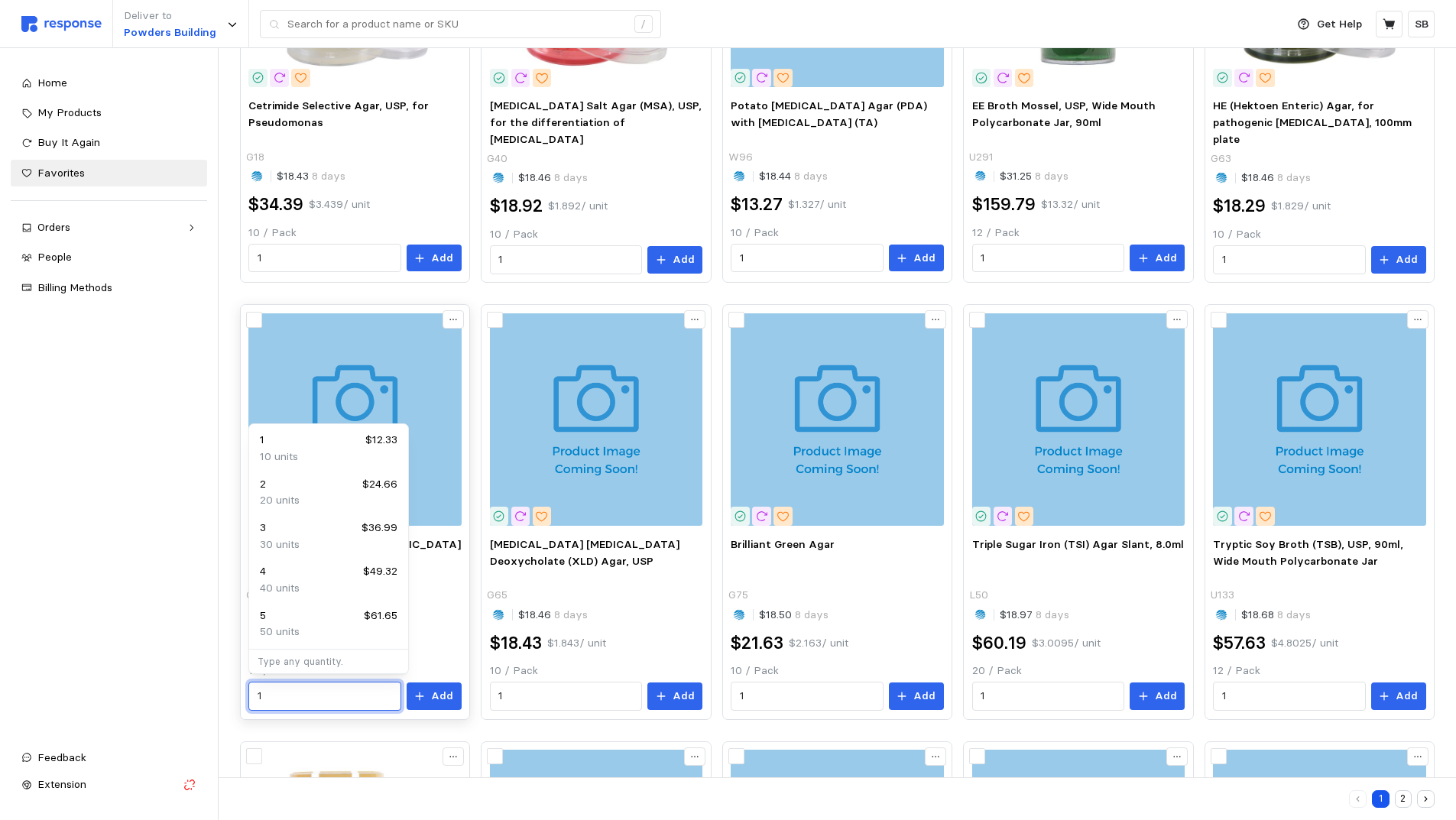
drag, startPoint x: 304, startPoint y: 691, endPoint x: 246, endPoint y: 696, distance: 58.2
click at [246, 696] on div "MacConkey Agar, USP G35 $18.44 8 days $12.33 $1.233 / unit 10 / Pack 1 Add" at bounding box center [355, 623] width 223 height 185
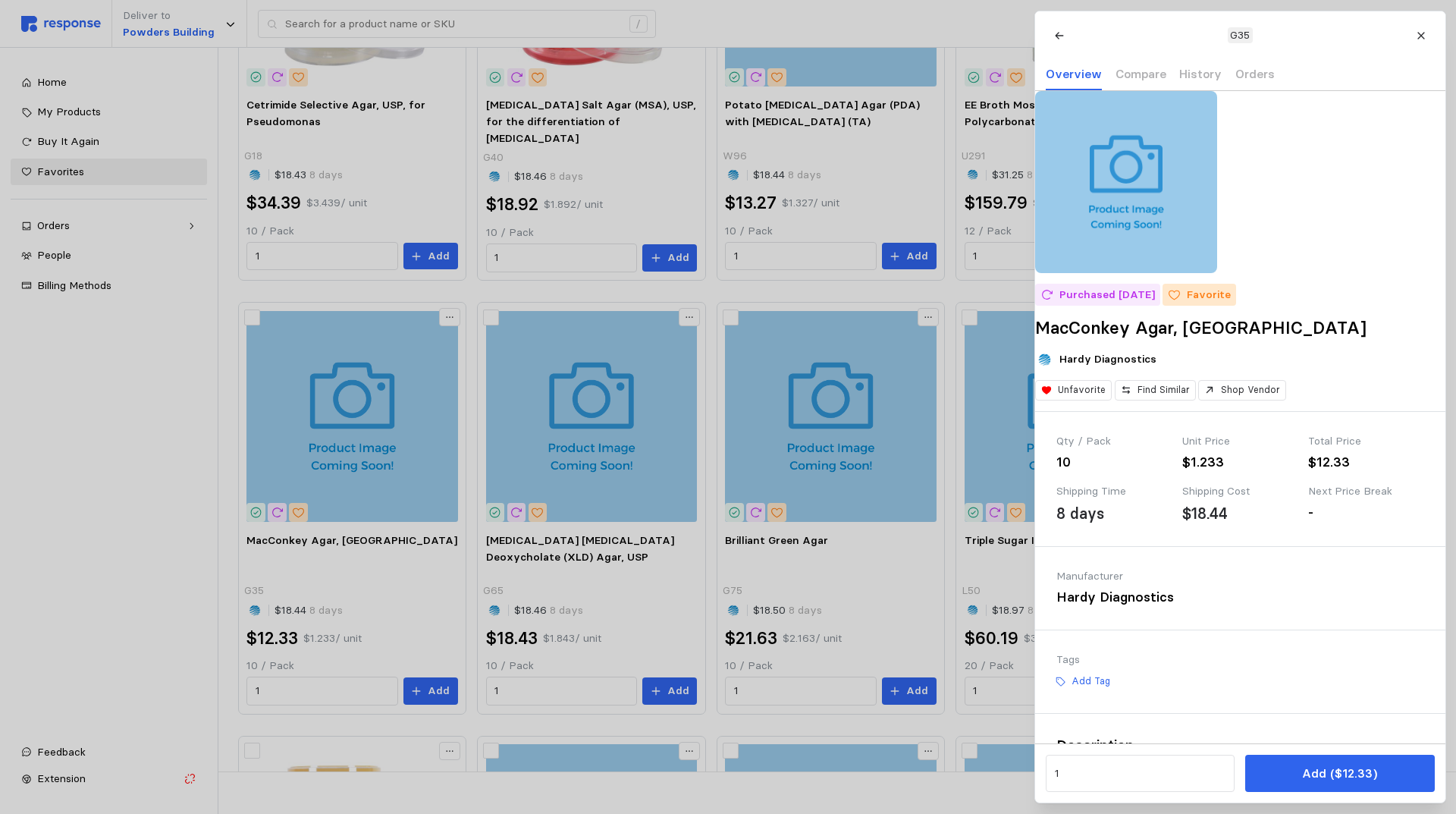
click at [273, 686] on div at bounding box center [728, 407] width 1456 height 814
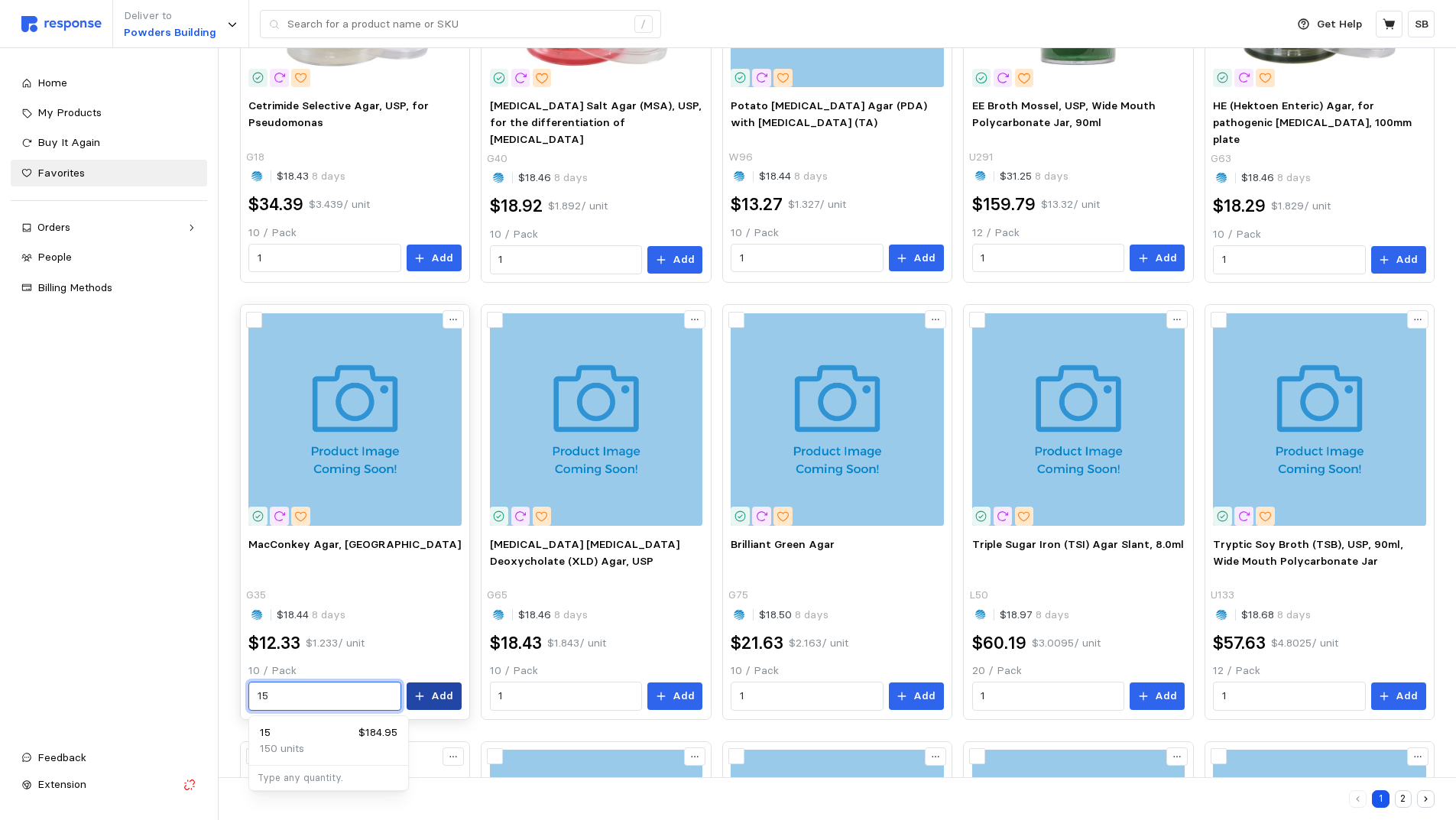
type input "15"
click at [439, 696] on p "Add" at bounding box center [442, 695] width 22 height 17
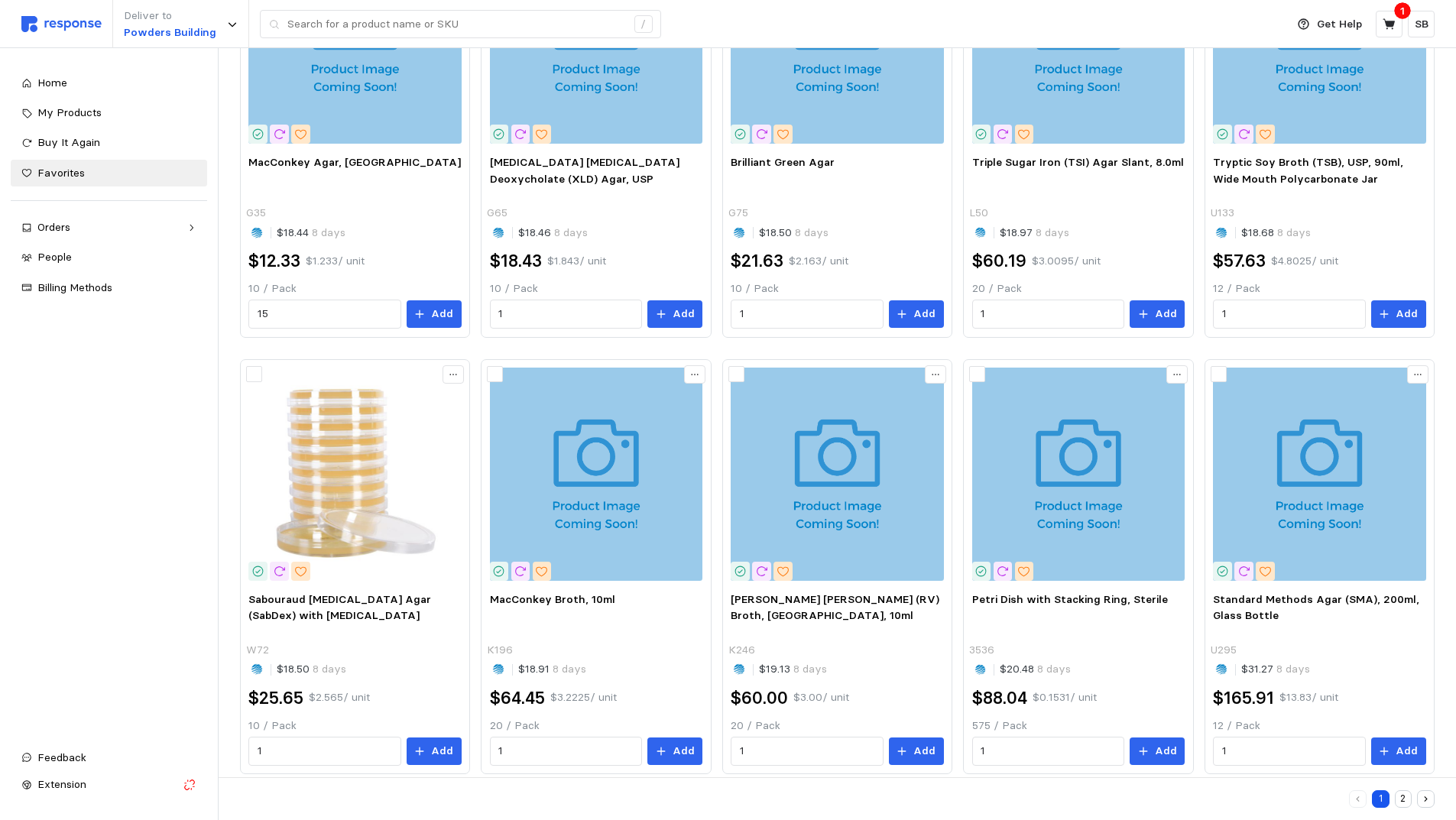
scroll to position [705, 0]
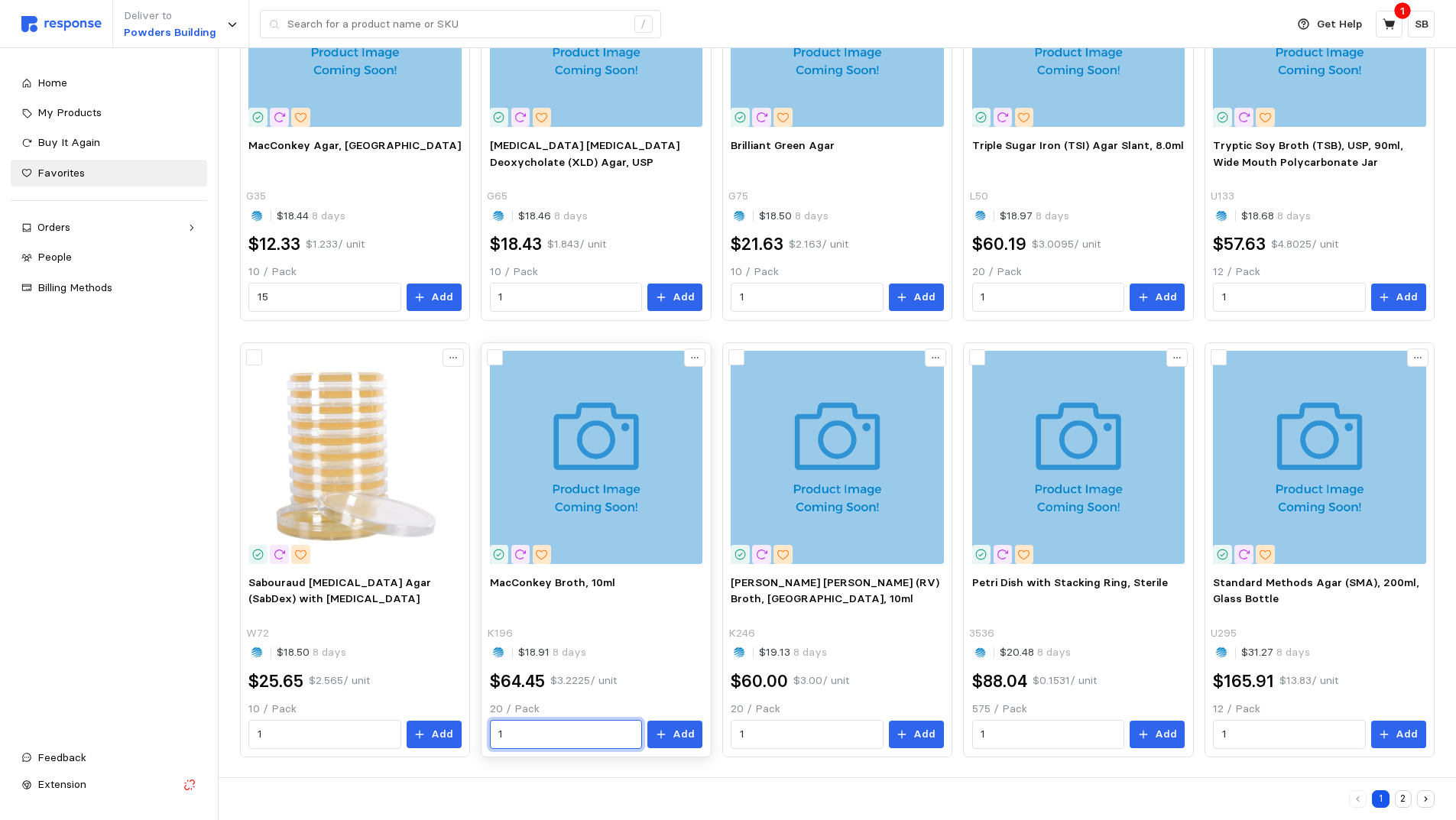
click at [538, 729] on input "1" at bounding box center [565, 735] width 134 height 28
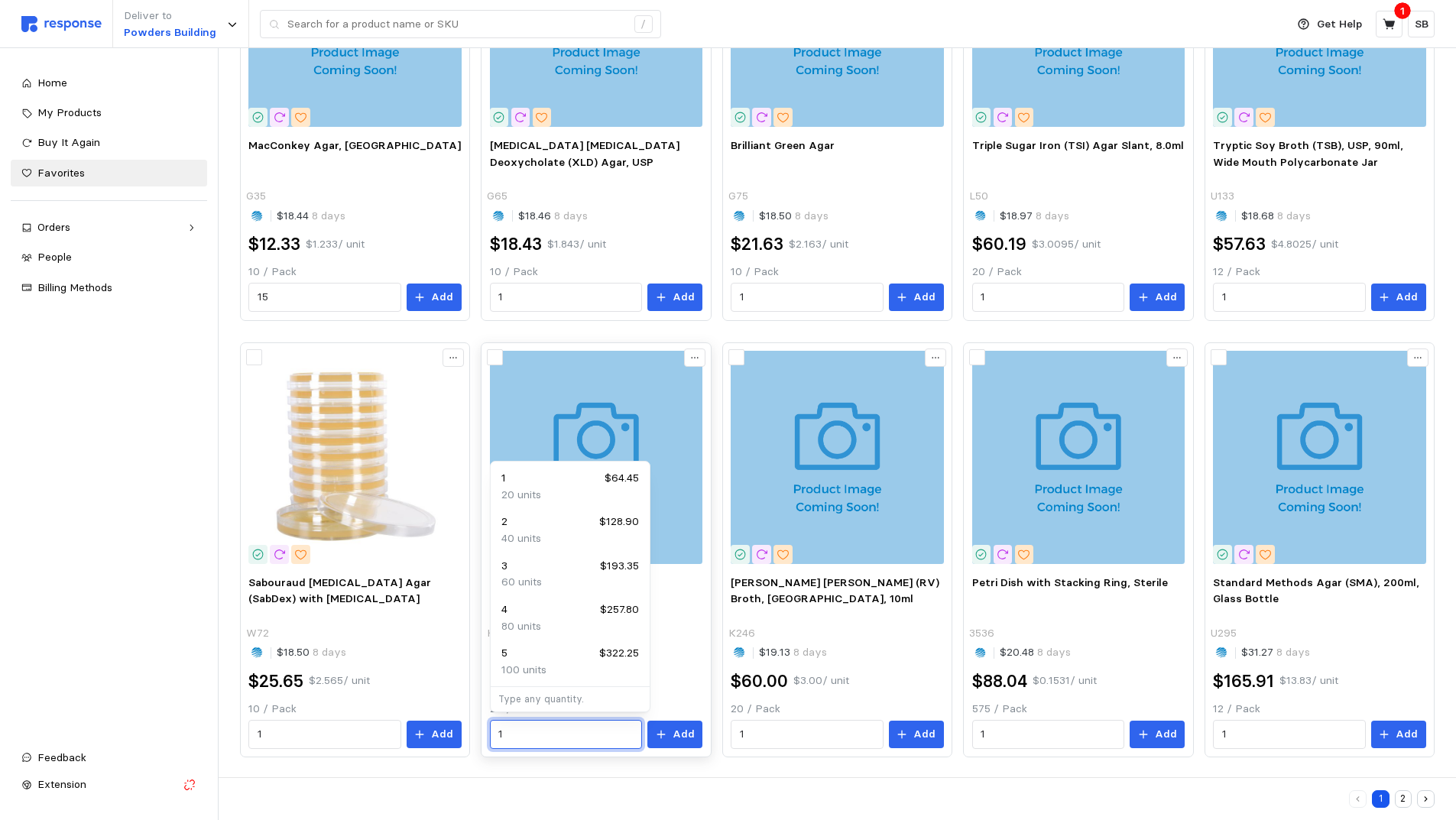
drag, startPoint x: 521, startPoint y: 729, endPoint x: 491, endPoint y: 731, distance: 30.1
click at [491, 731] on div "1" at bounding box center [565, 734] width 152 height 29
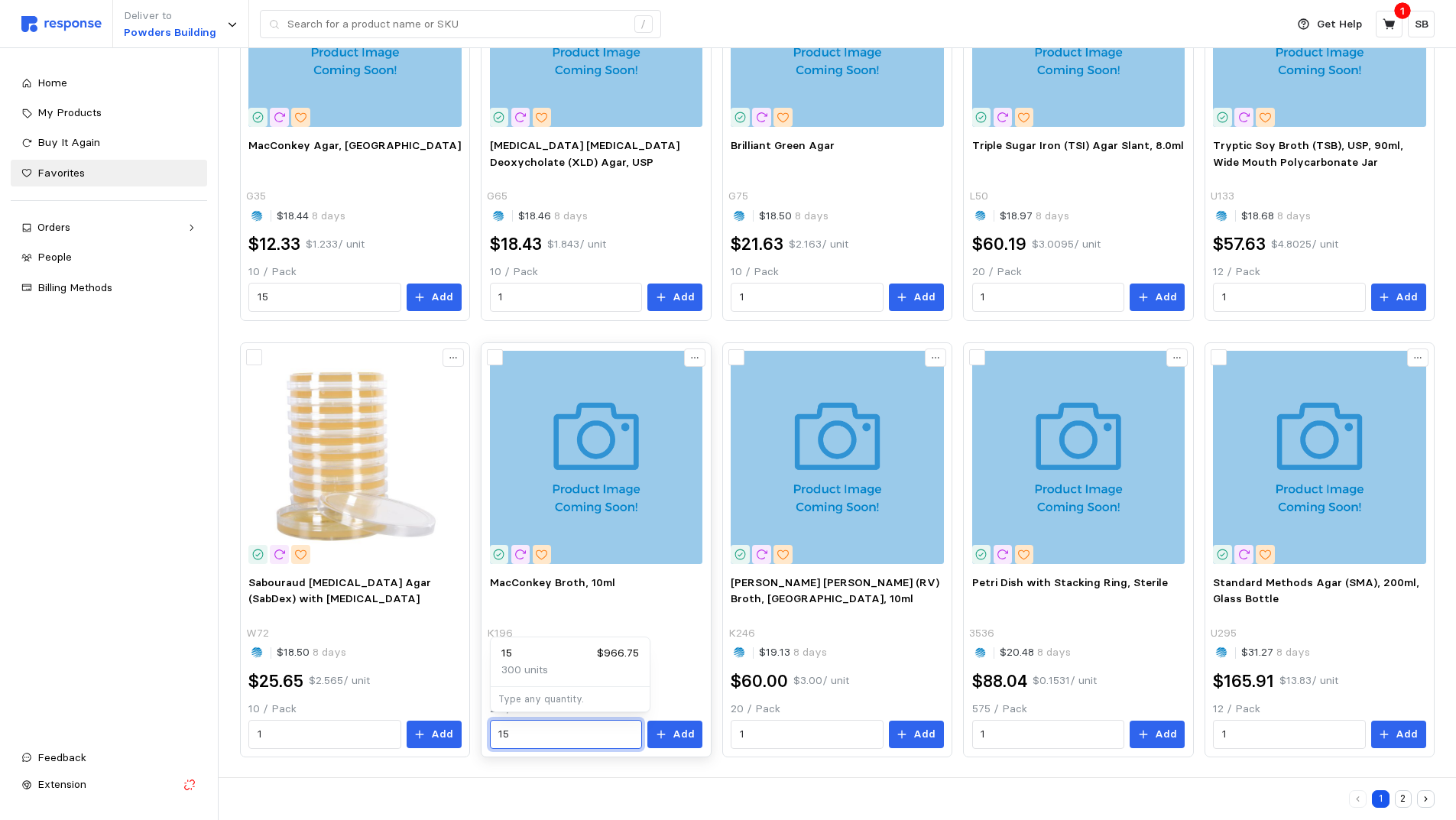
type input "1"
click at [954, 324] on div "Cetrimide Selective Agar, [GEOGRAPHIC_DATA], for Pseudomonas G18 $18.43 8 days …" at bounding box center [836, 112] width 1195 height 1291
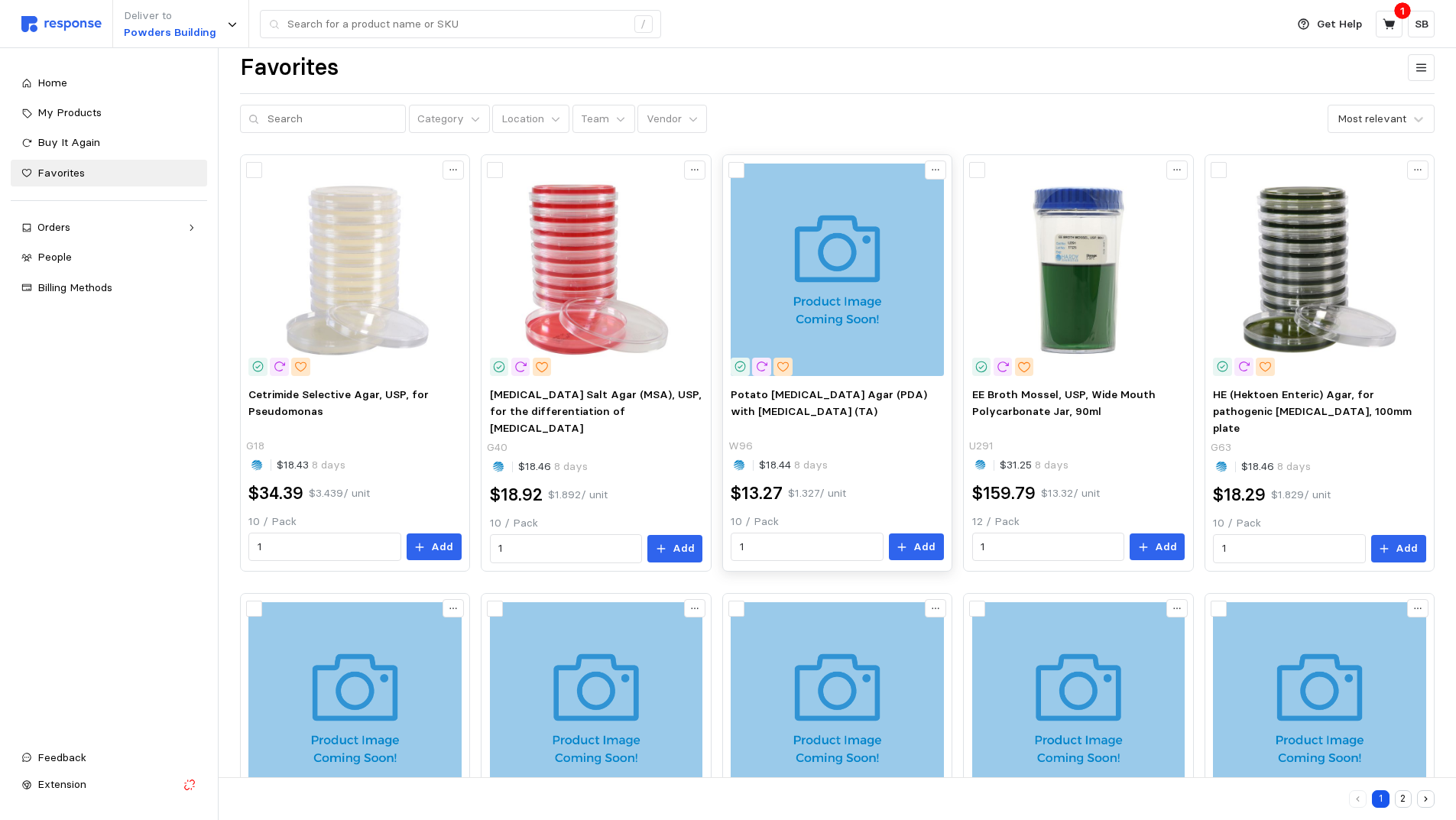
scroll to position [0, 0]
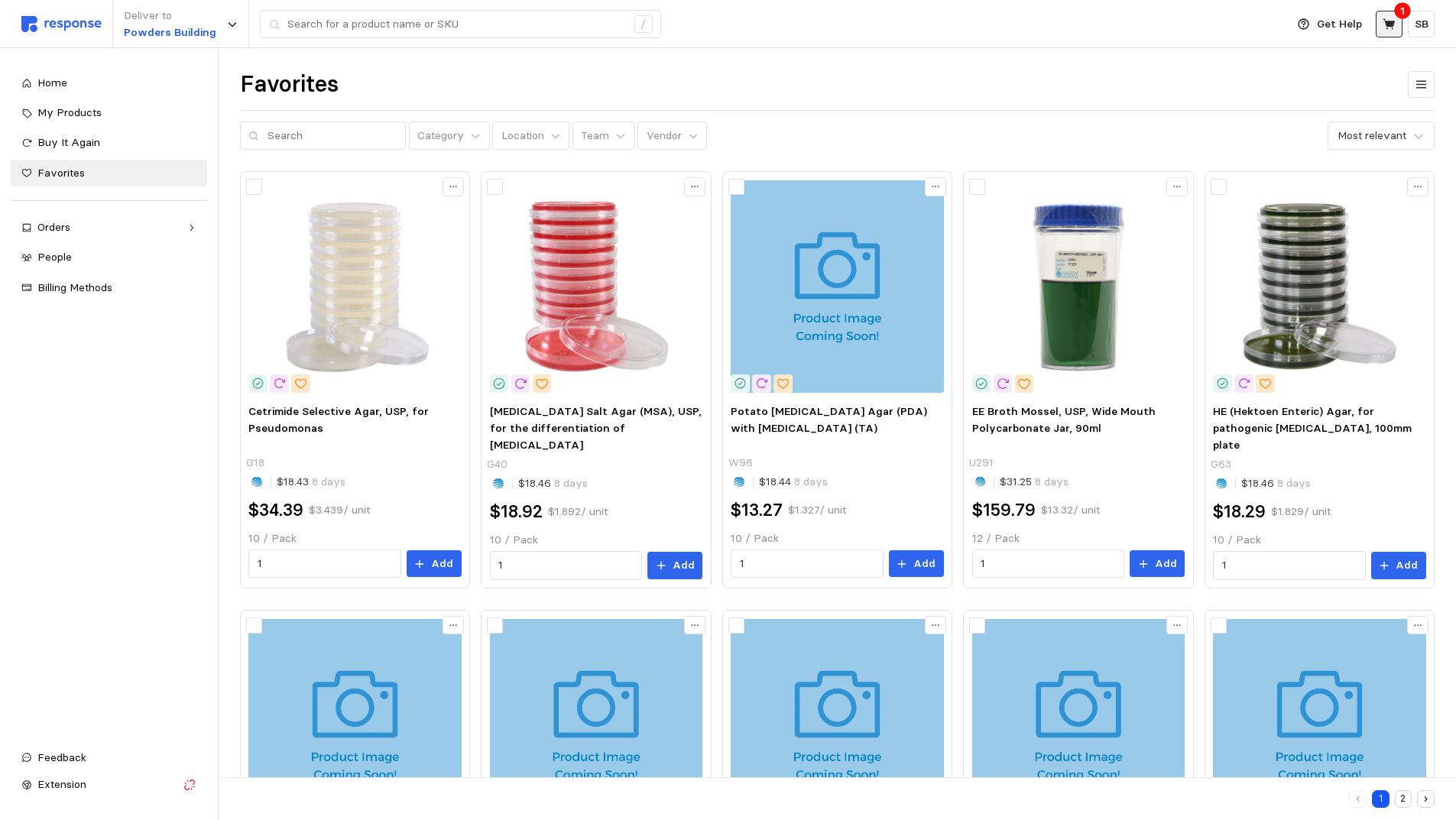
click at [1387, 22] on icon at bounding box center [1388, 24] width 12 height 10
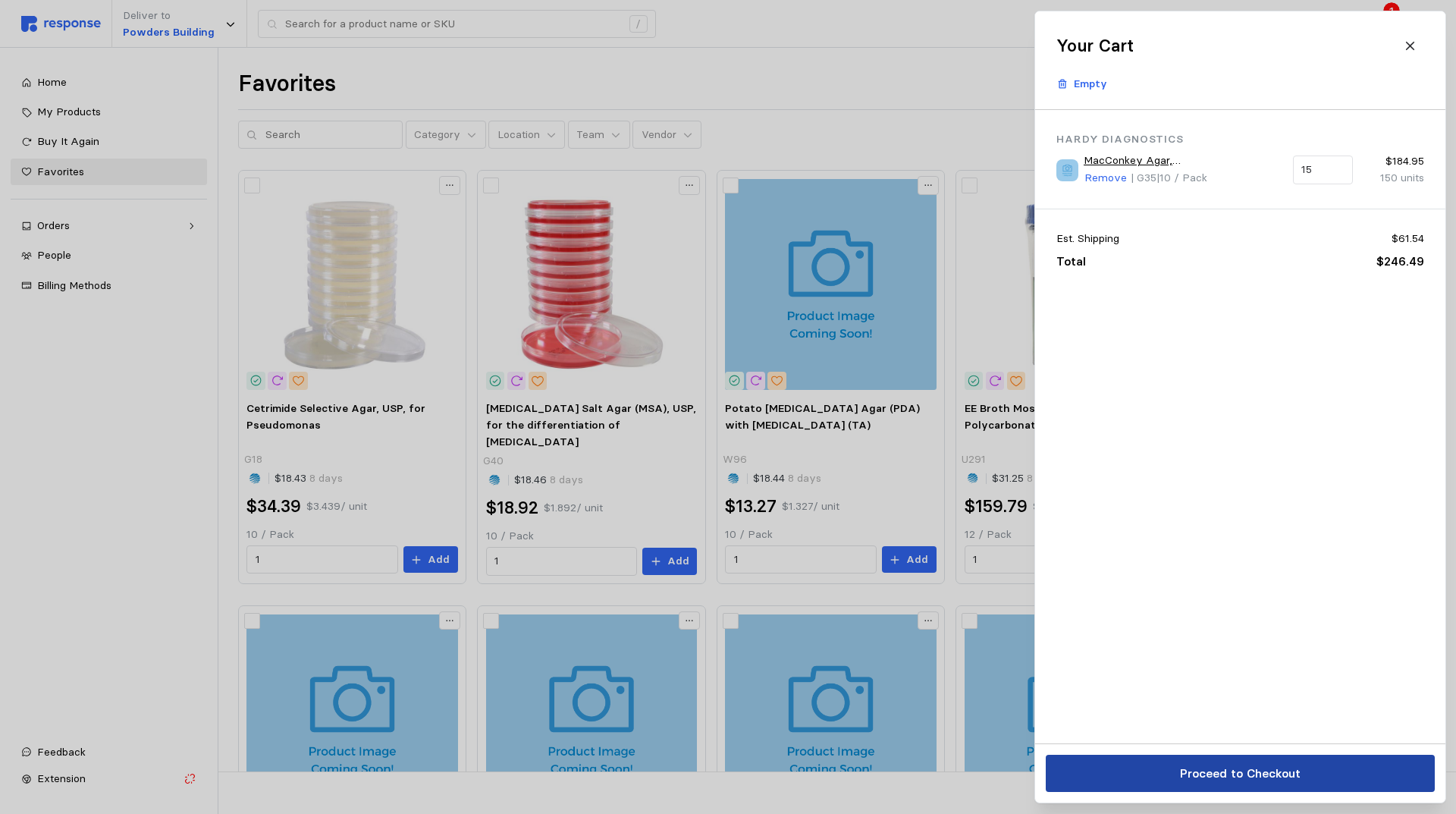
click at [1217, 767] on p "Proceed to Checkout" at bounding box center [1239, 773] width 120 height 19
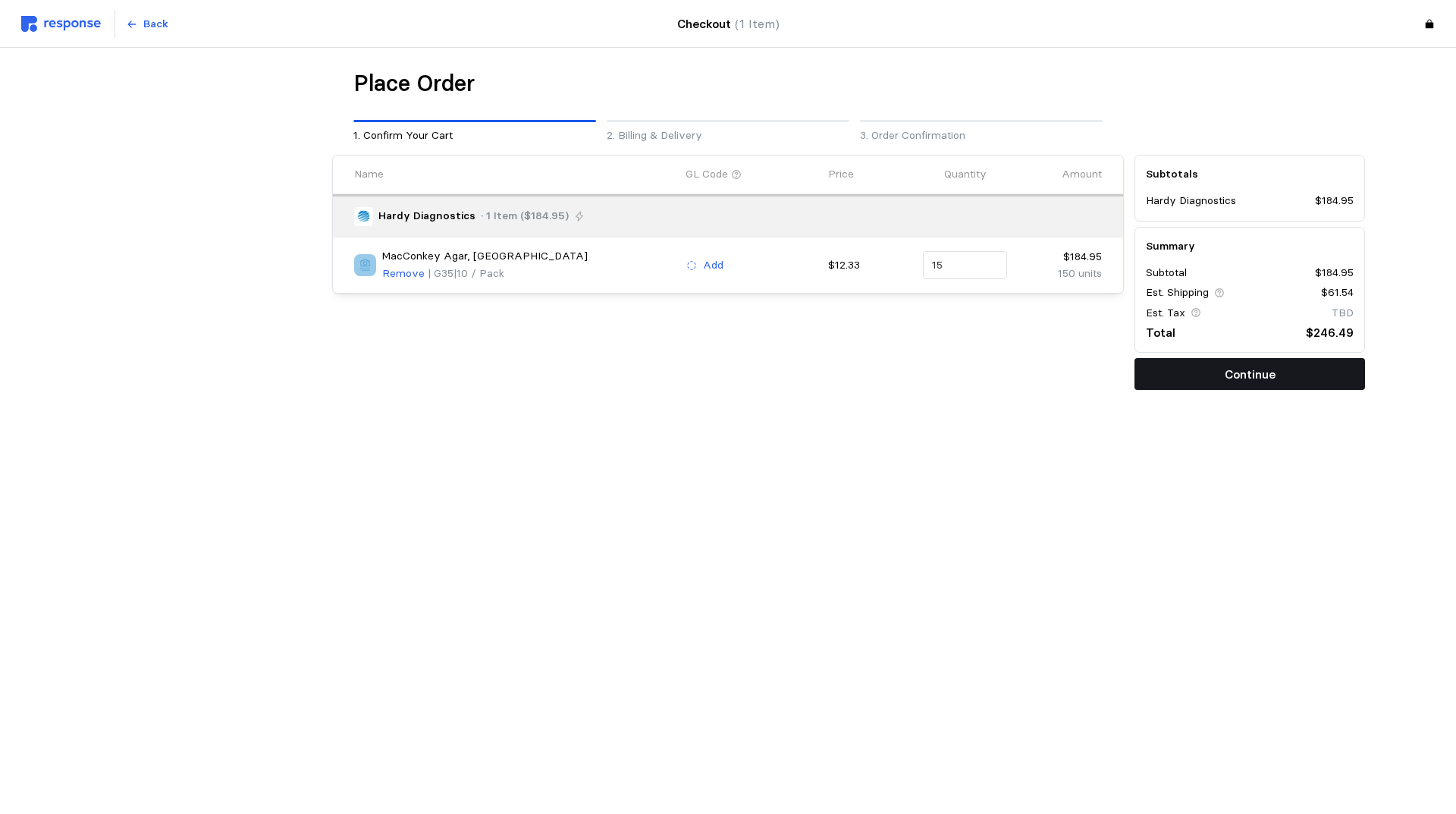
click at [1204, 369] on button "Continue" at bounding box center [1249, 374] width 231 height 32
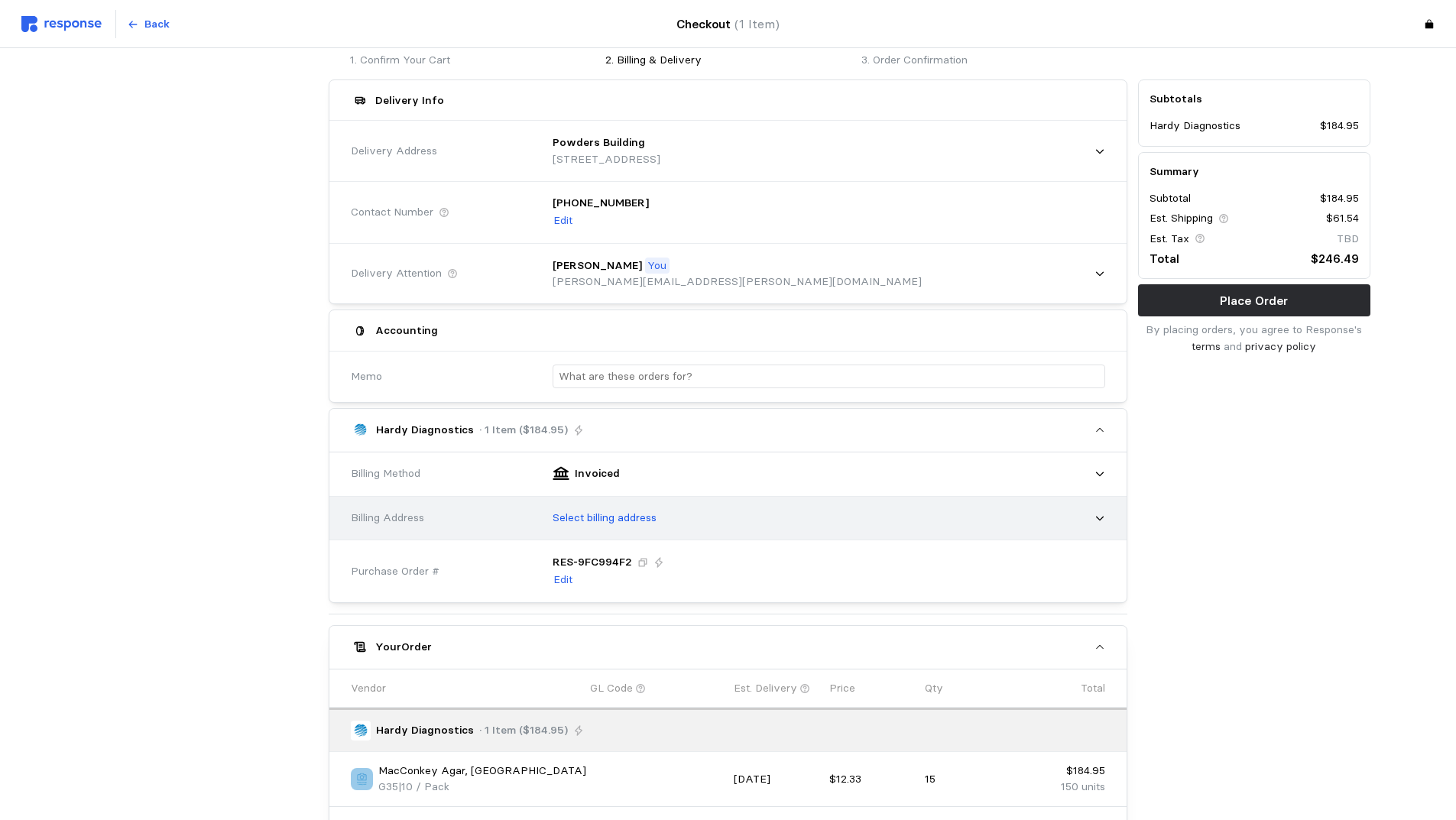
scroll to position [152, 0]
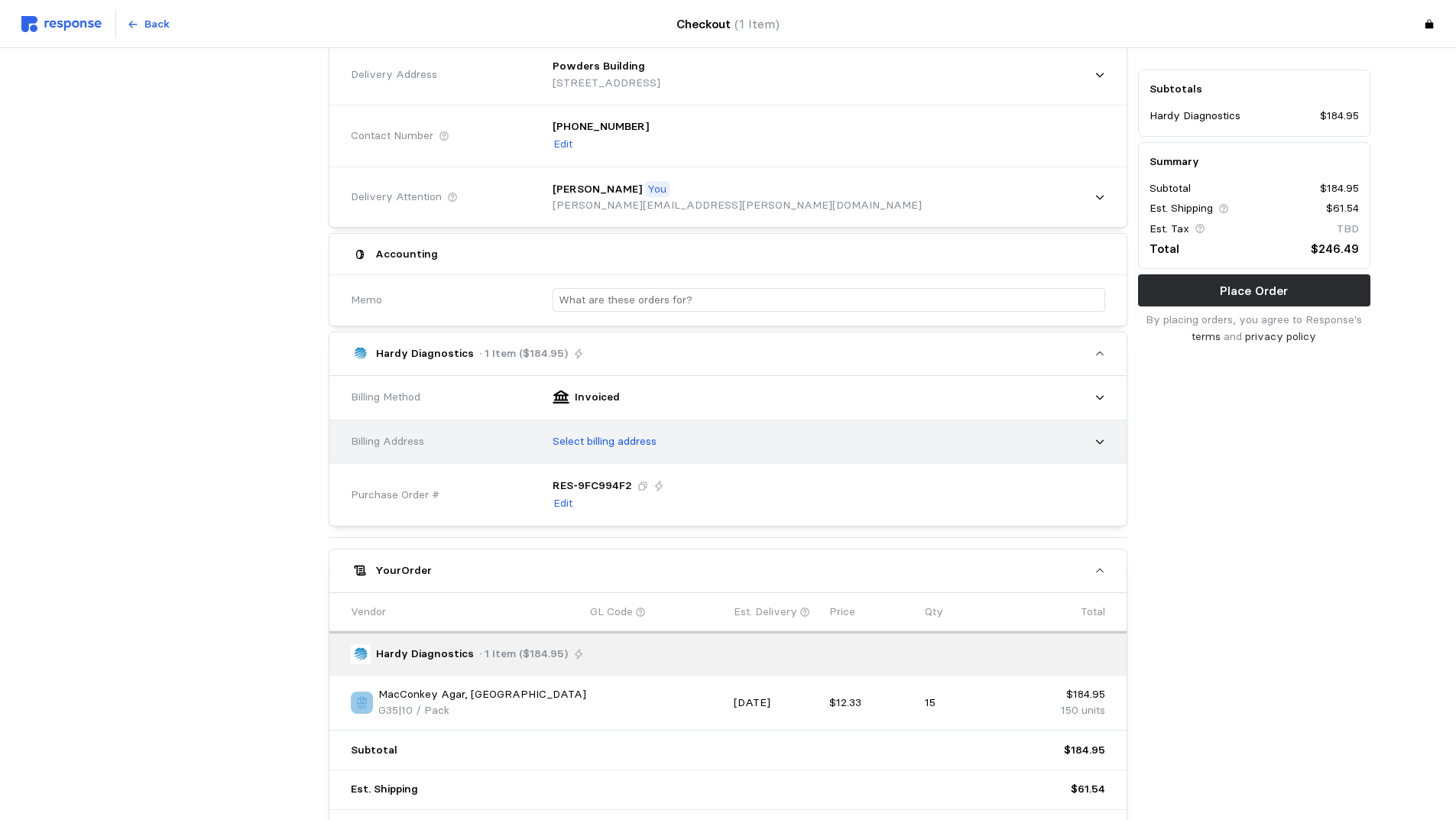
click at [789, 437] on div "Select billing address" at bounding box center [823, 442] width 563 height 38
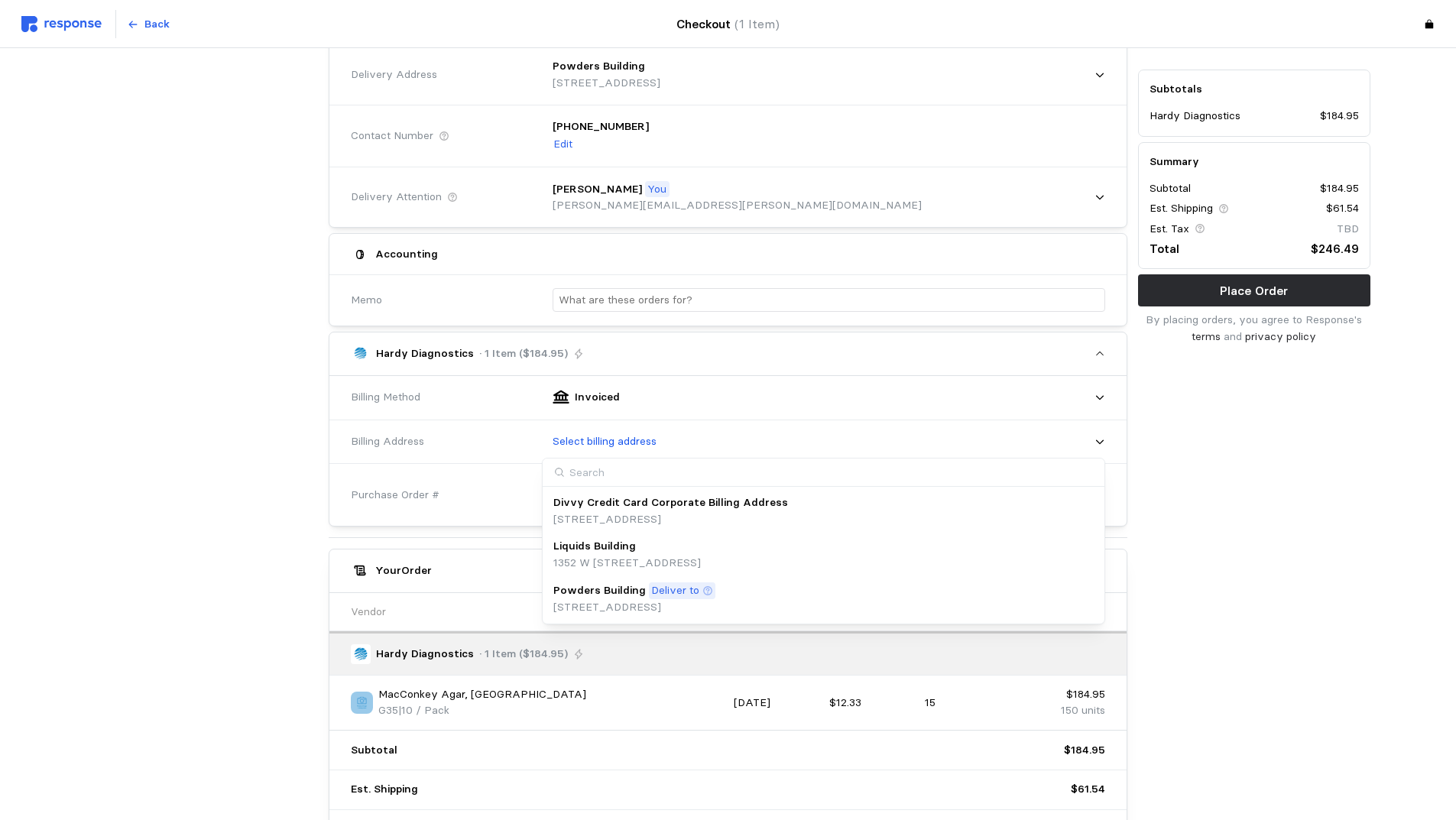
click at [715, 598] on div "Powders Building Deliver to" at bounding box center [634, 590] width 162 height 17
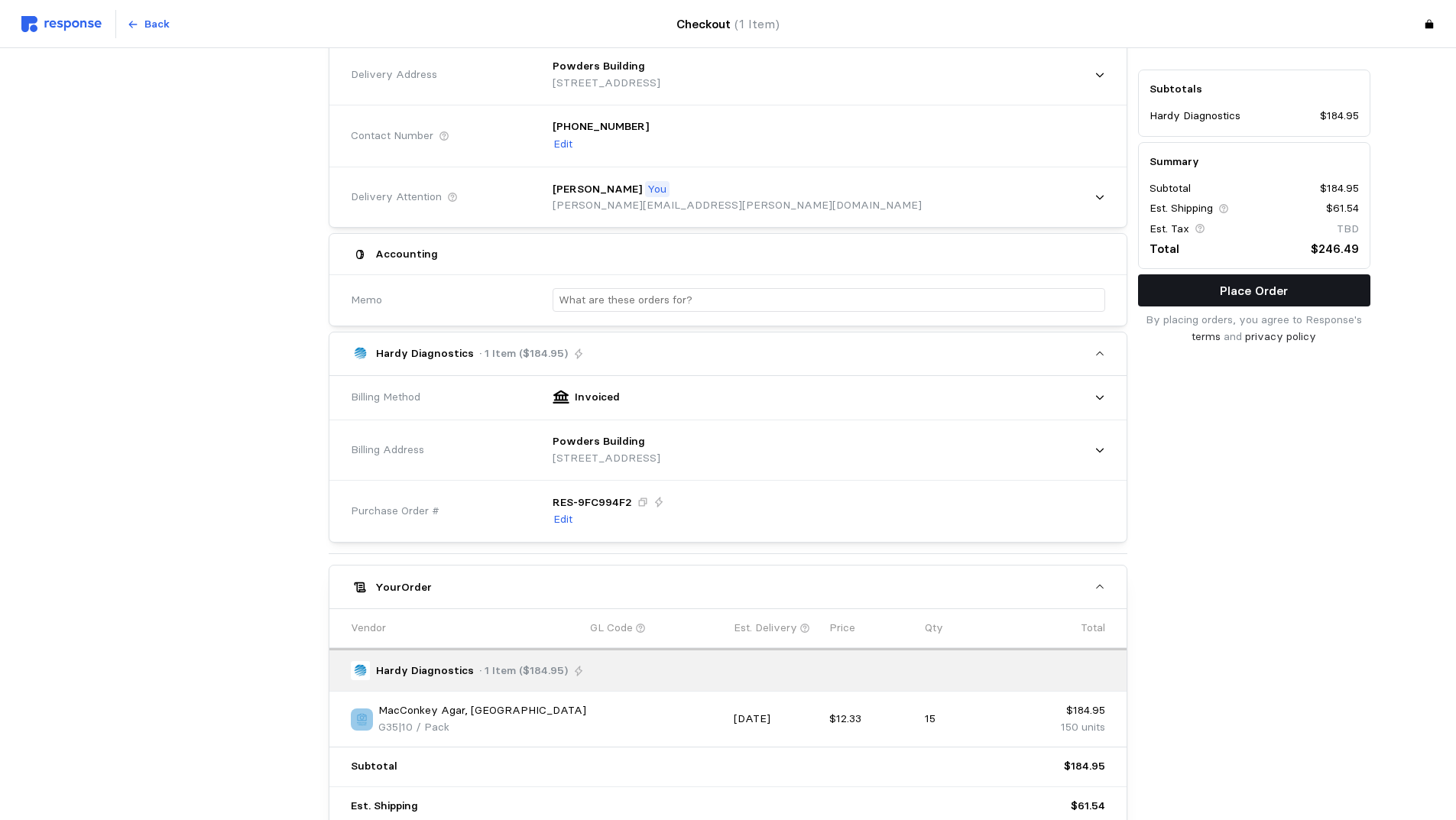
click at [1233, 297] on p "Place Order" at bounding box center [1254, 291] width 68 height 19
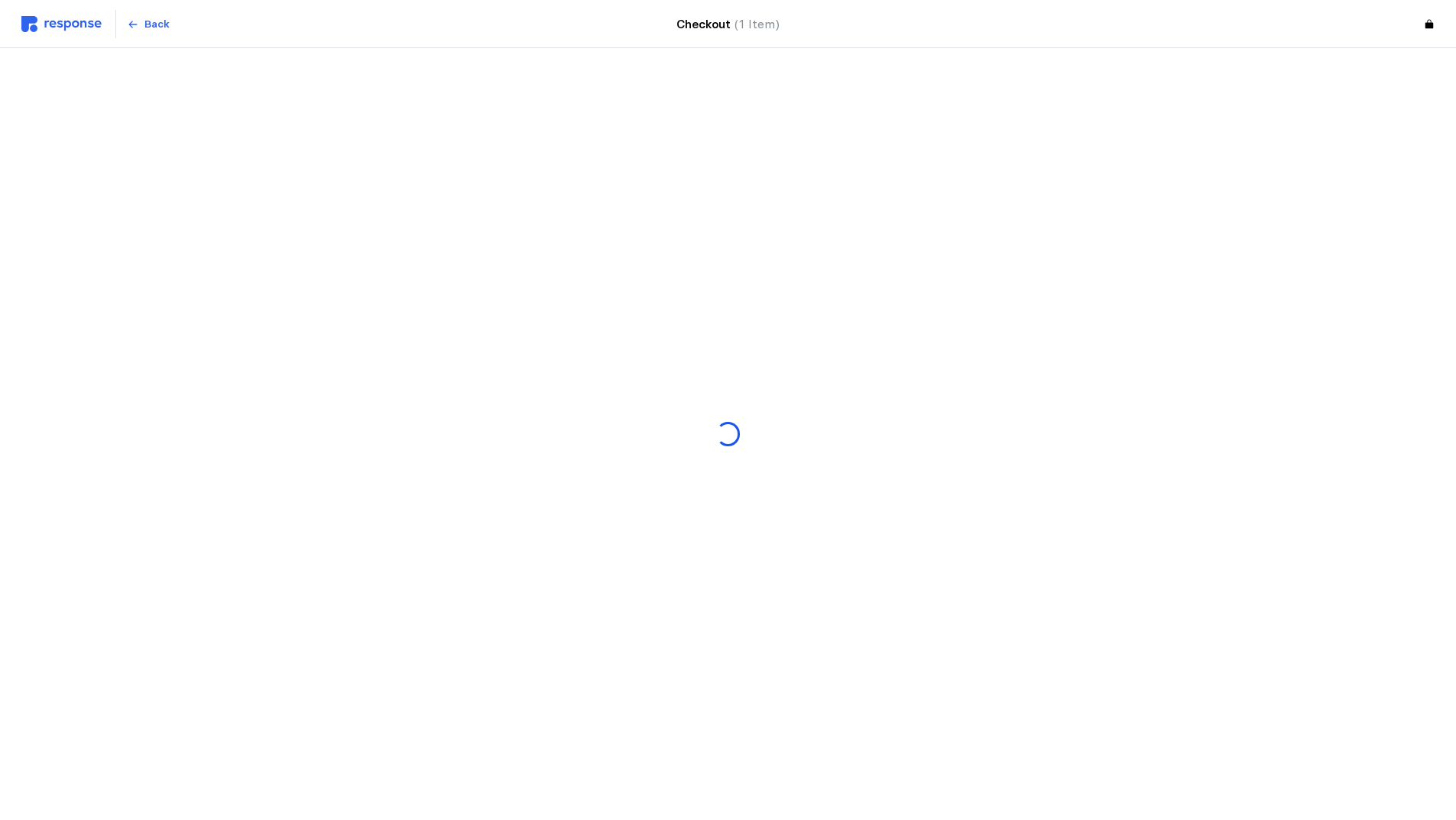
scroll to position [0, 0]
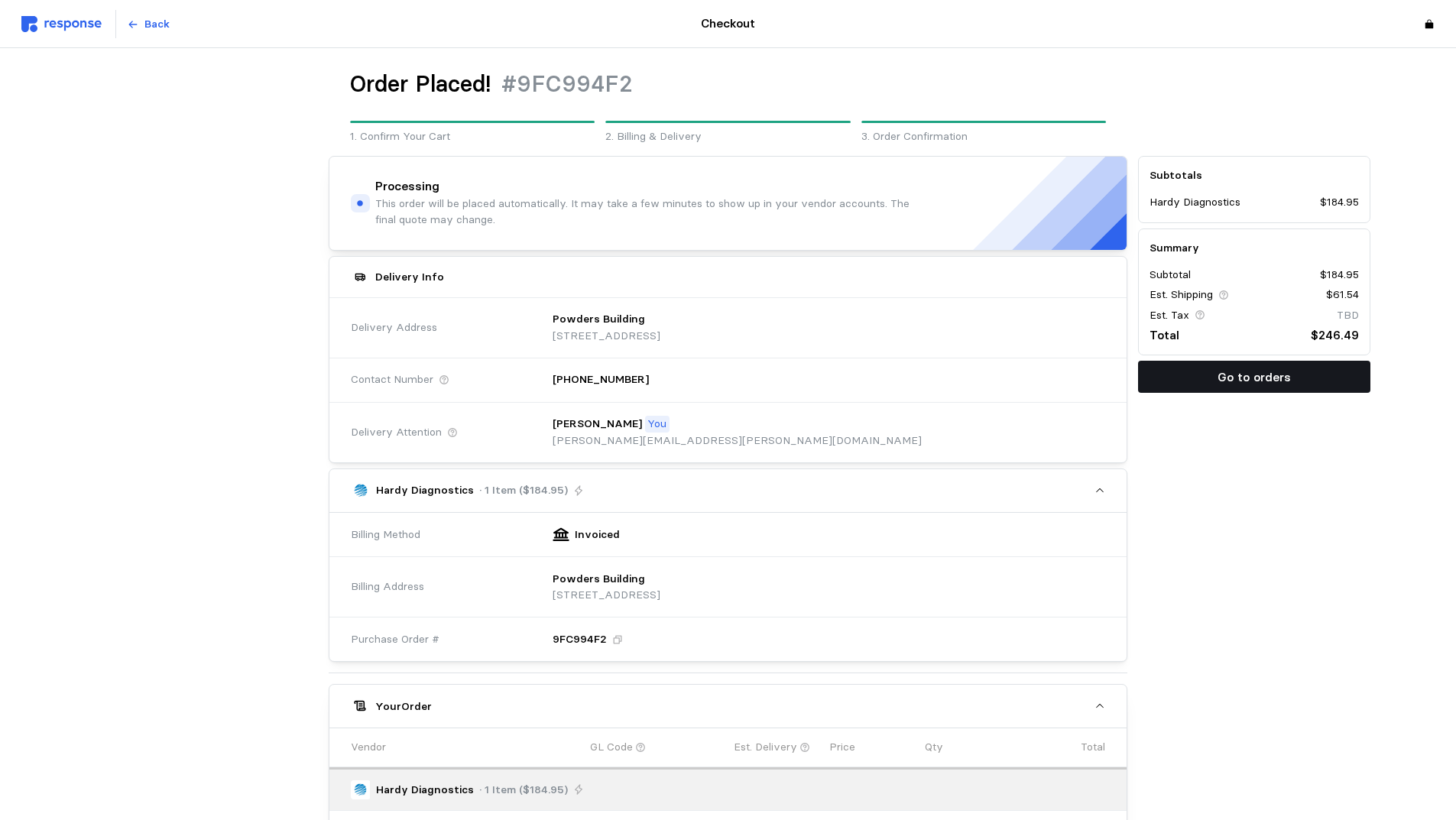
click at [1187, 376] on button "Go to orders" at bounding box center [1254, 376] width 233 height 32
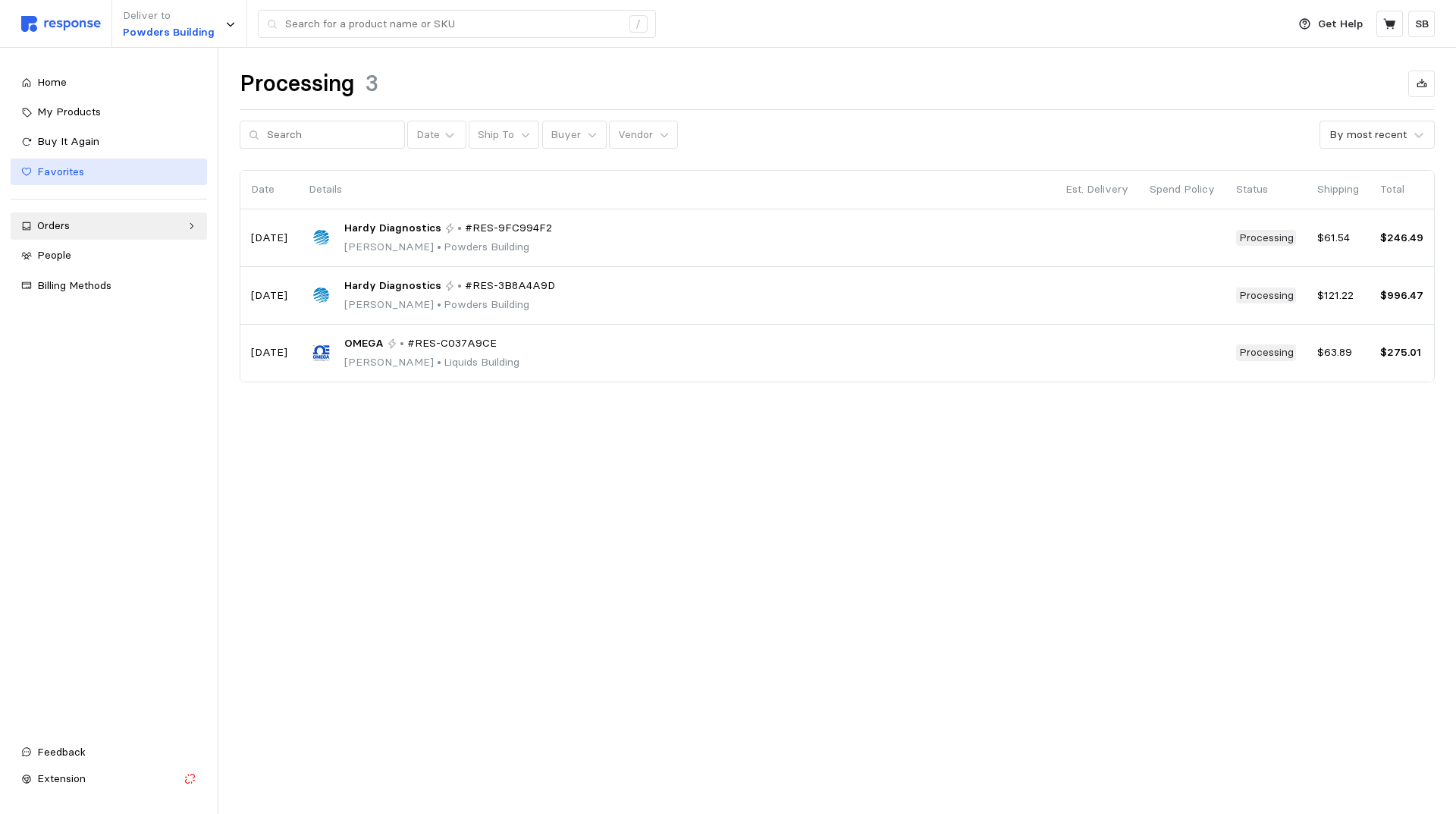
click at [77, 168] on span "Favorites" at bounding box center [61, 171] width 47 height 14
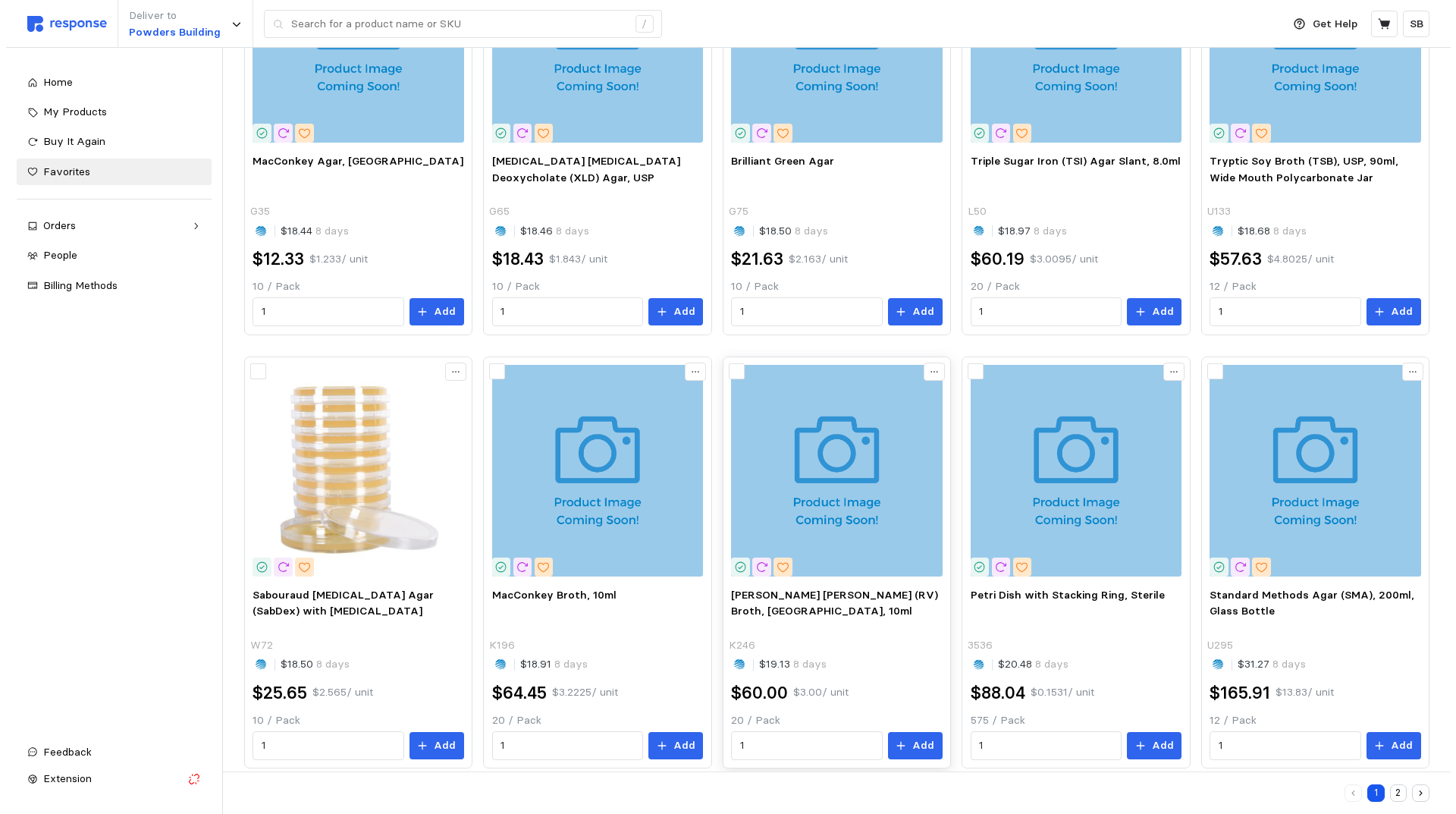
scroll to position [700, 0]
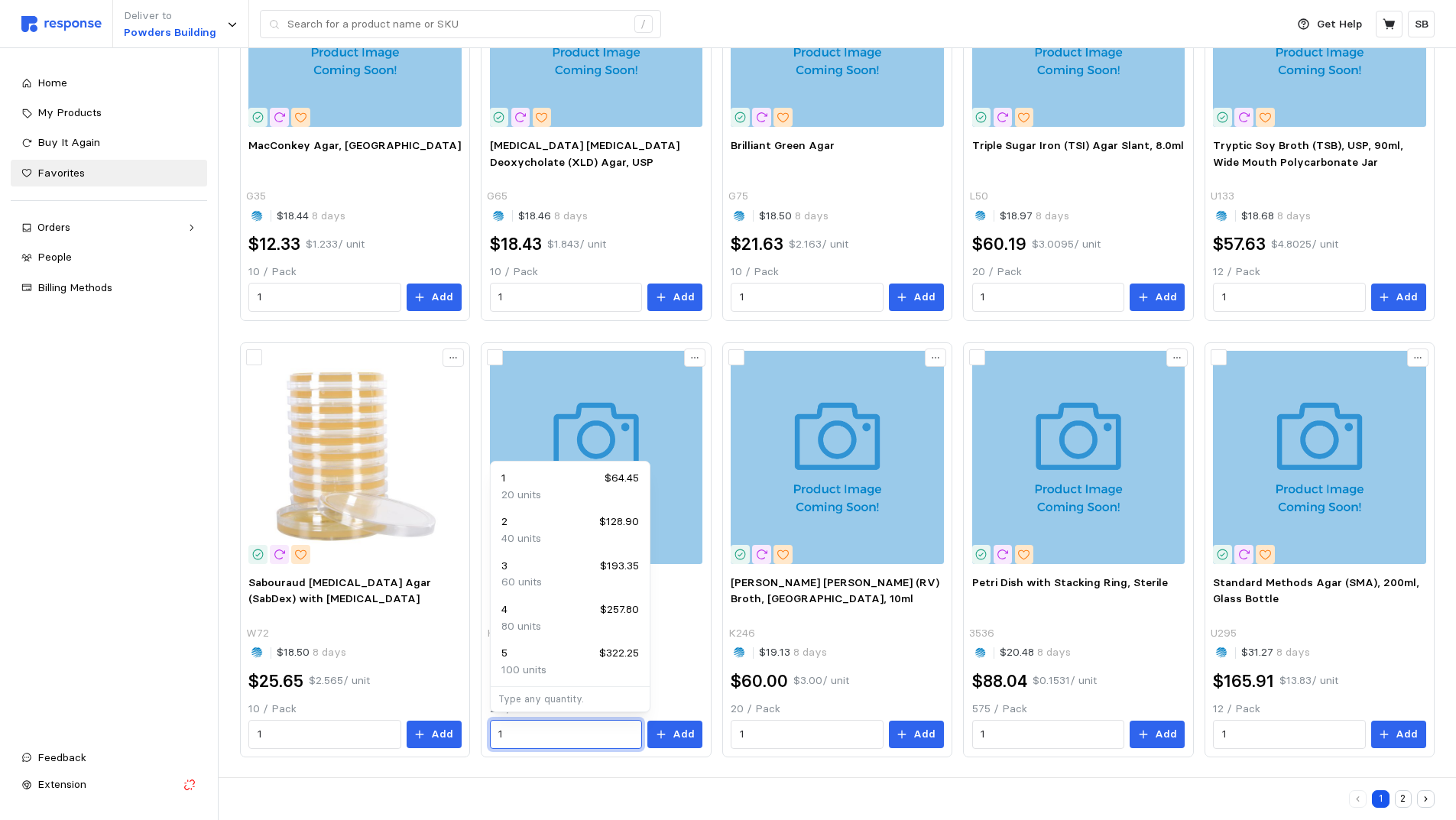
drag, startPoint x: 497, startPoint y: 735, endPoint x: 478, endPoint y: 735, distance: 19.0
click at [478, 735] on div "Cetrimide Selective Agar, [GEOGRAPHIC_DATA], for Pseudomonas G18 $18.43 8 days …" at bounding box center [836, 112] width 1195 height 1291
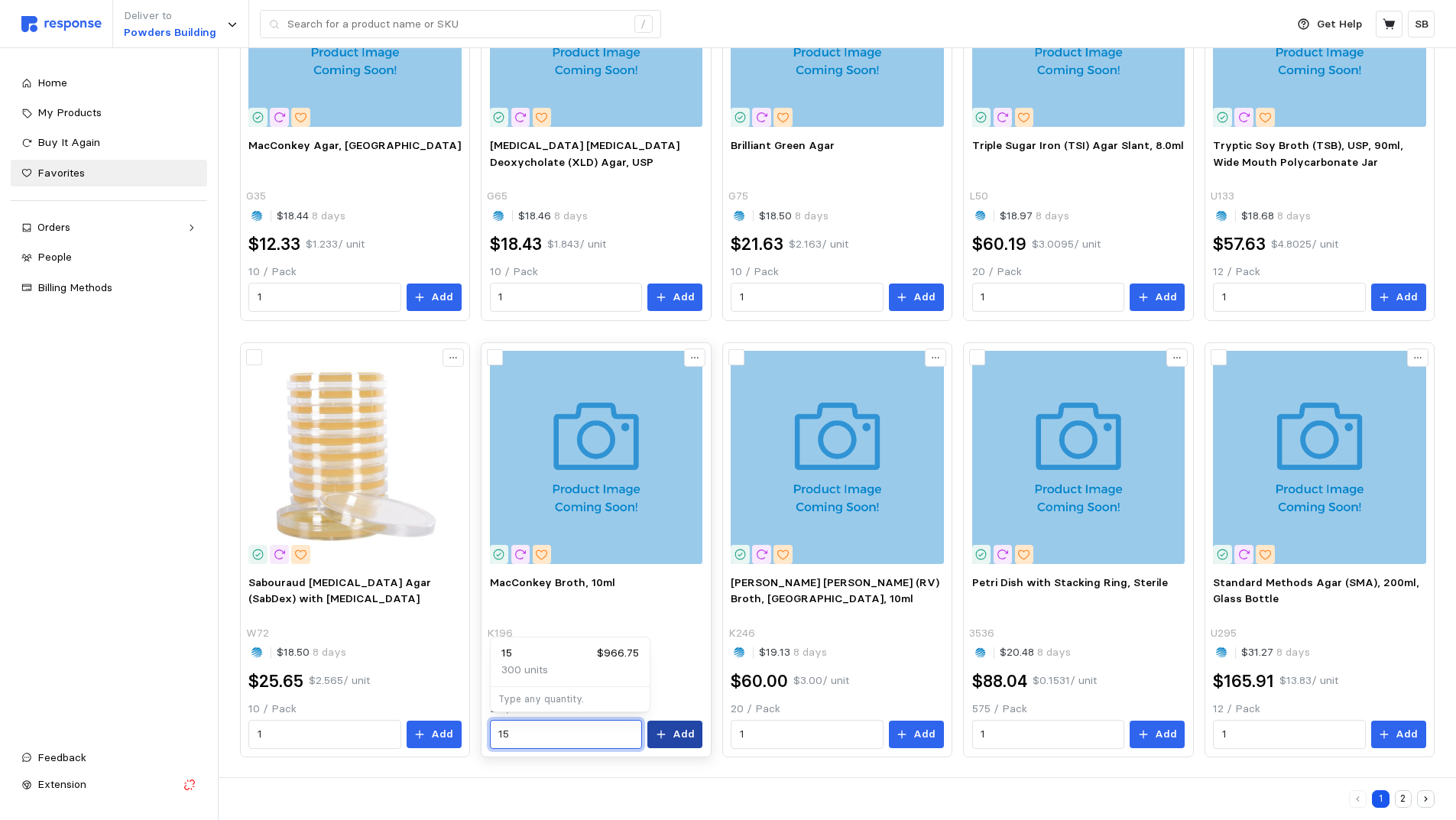
type input "15"
click at [681, 731] on p "Add" at bounding box center [683, 734] width 22 height 17
click at [1390, 19] on icon at bounding box center [1389, 24] width 14 height 14
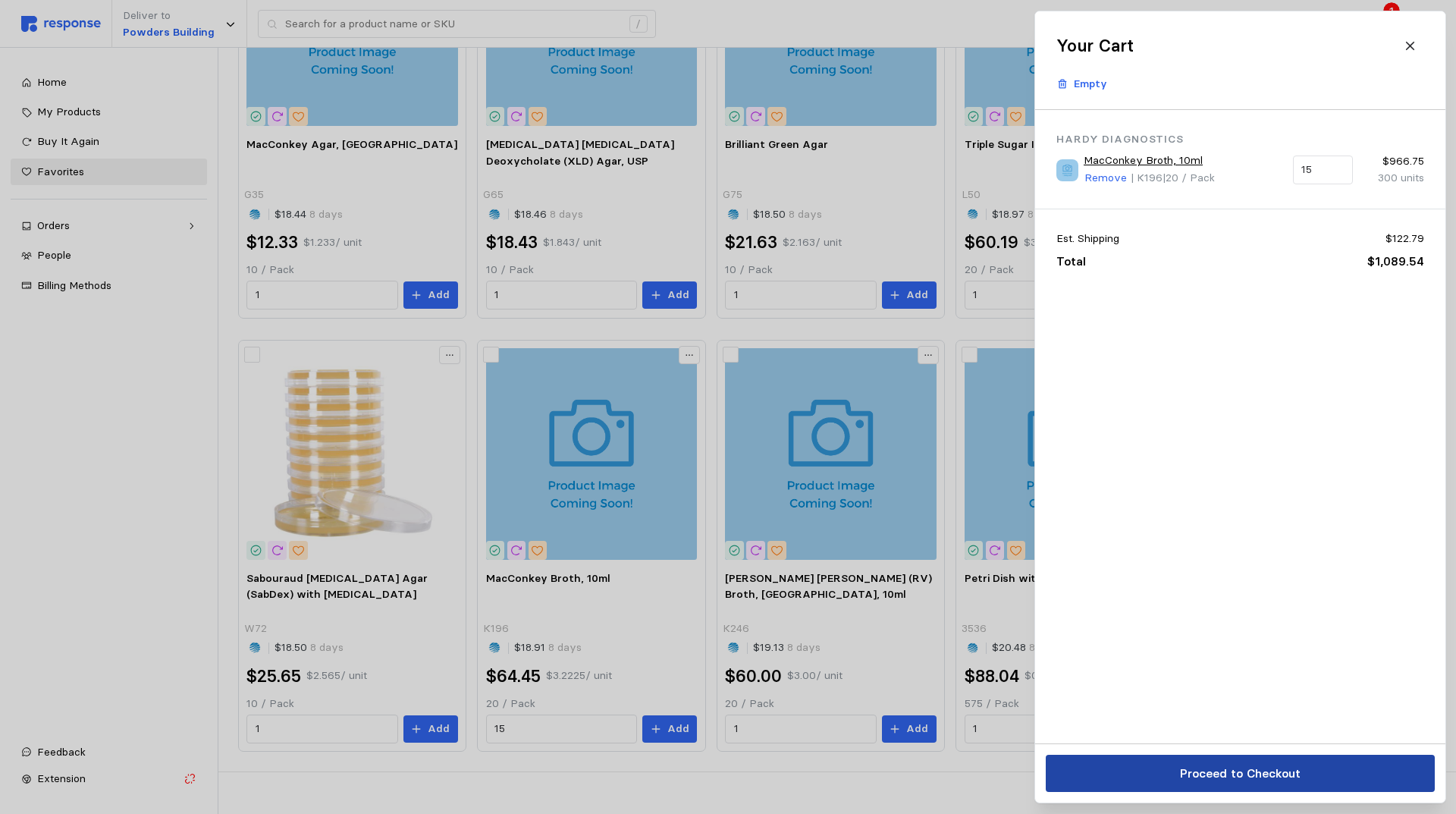
click at [1225, 771] on p "Proceed to Checkout" at bounding box center [1239, 773] width 120 height 19
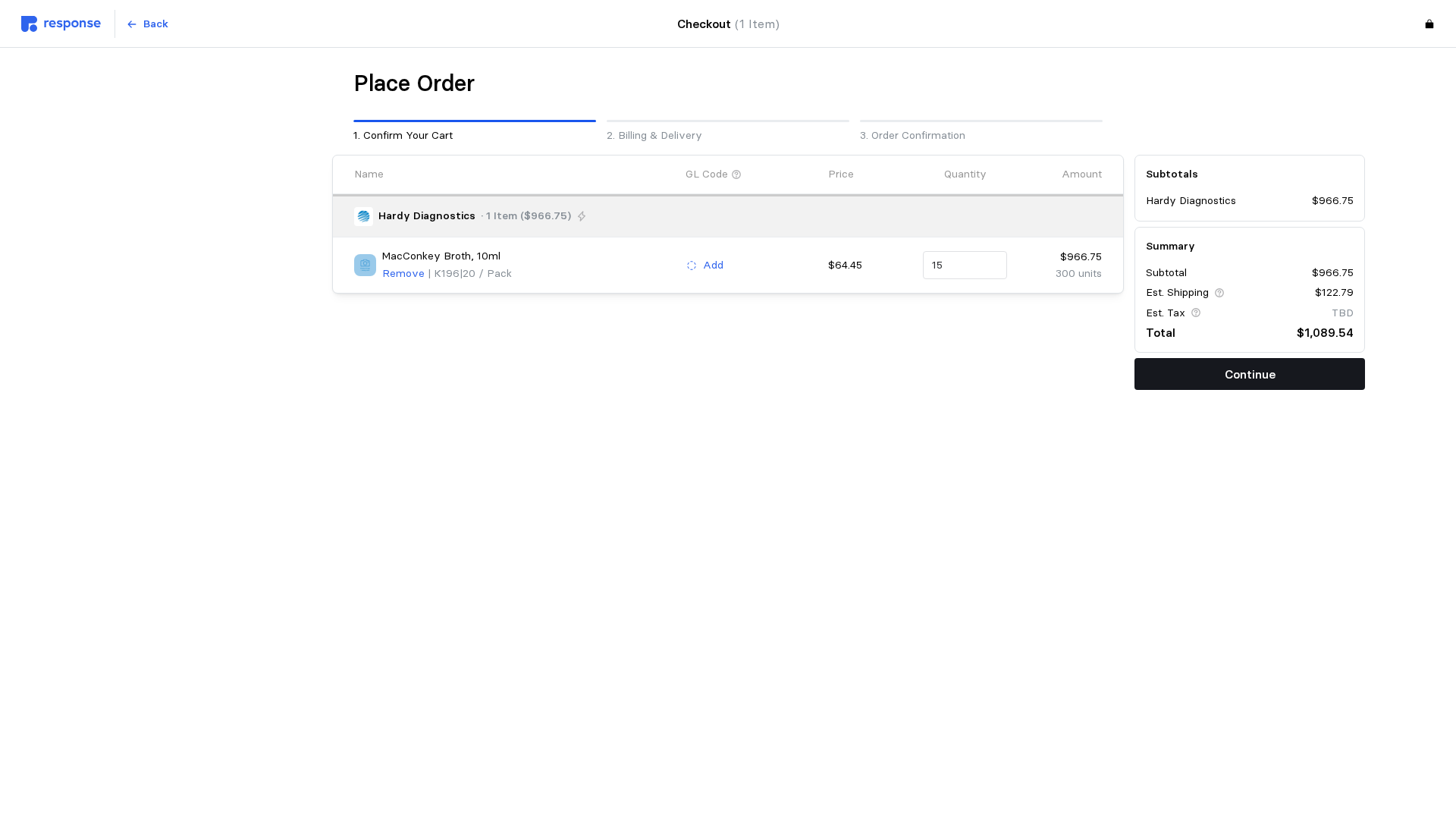
click at [1197, 375] on button "Continue" at bounding box center [1249, 374] width 231 height 32
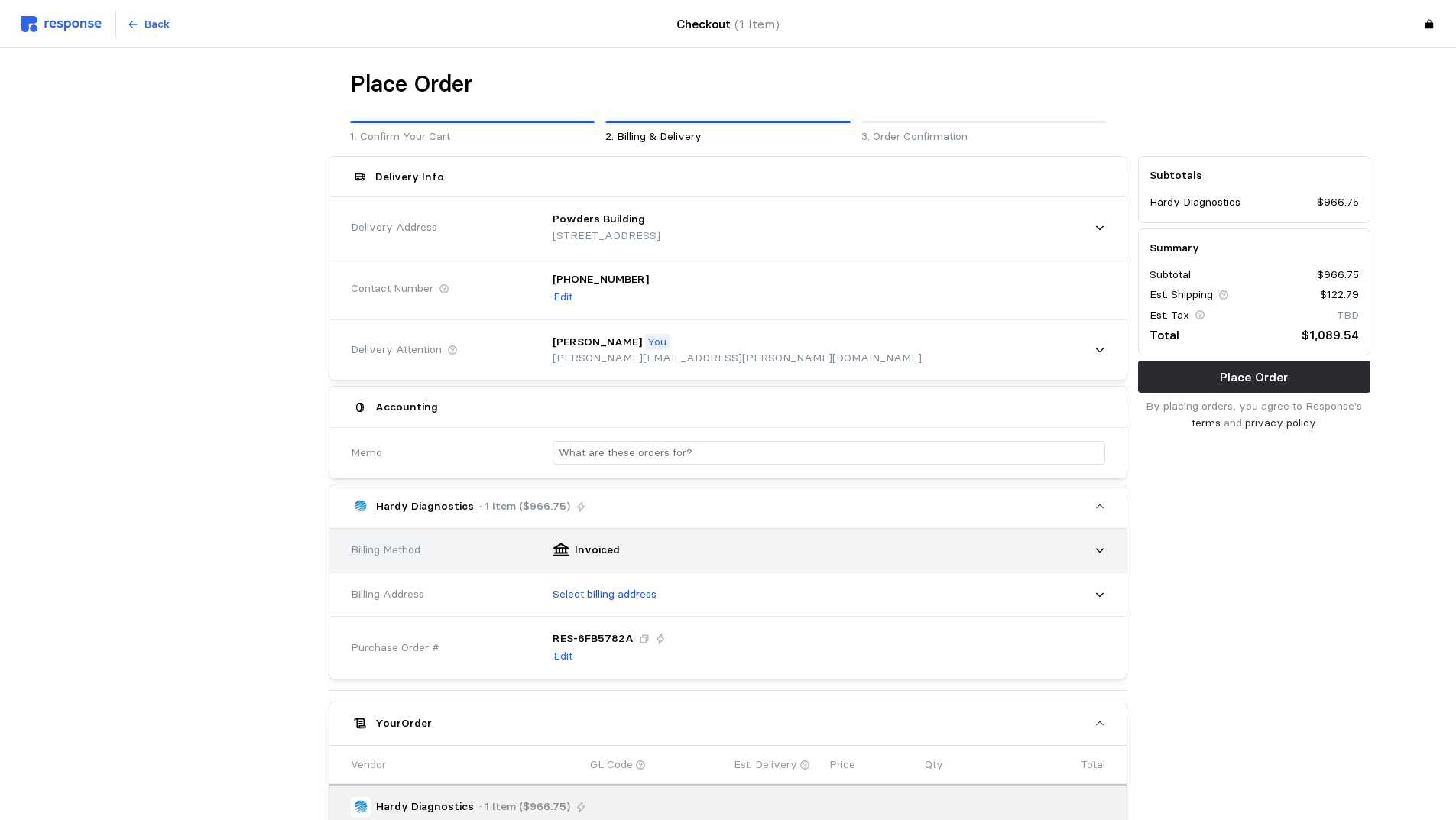
click at [753, 551] on div "Invoiced" at bounding box center [823, 550] width 563 height 38
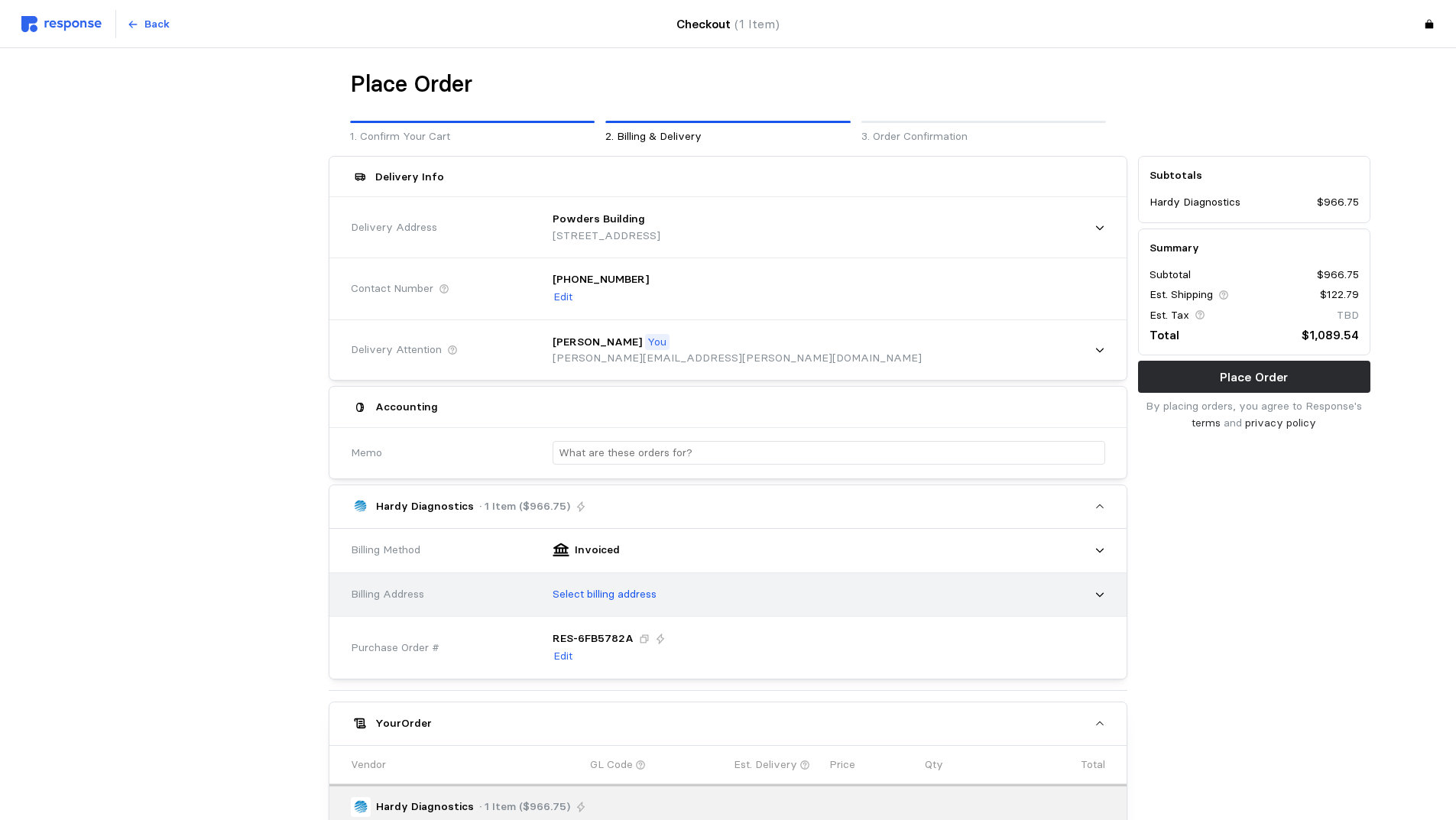
click at [726, 604] on div "Select billing address" at bounding box center [823, 594] width 563 height 38
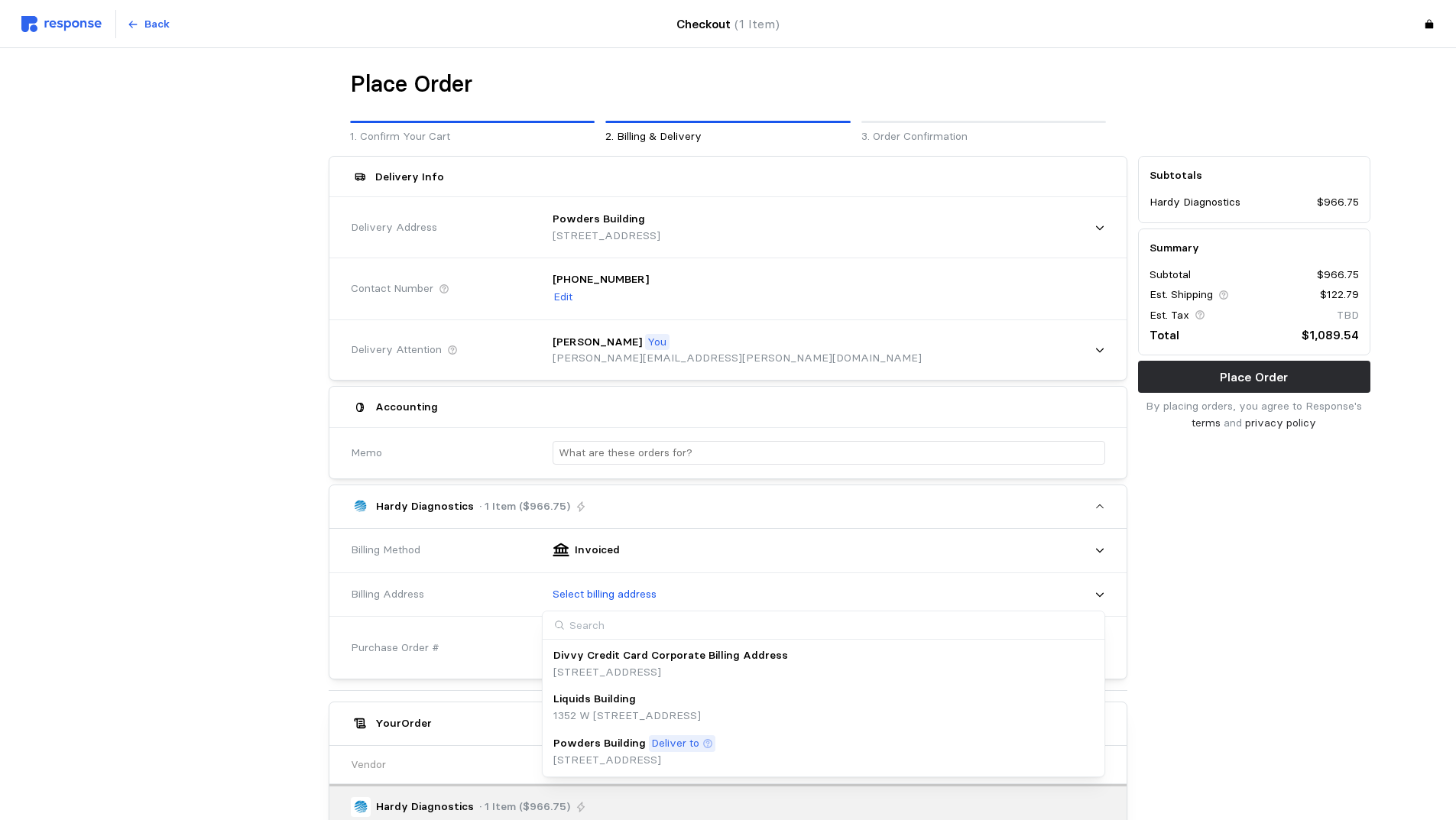
click at [679, 749] on p "Deliver to" at bounding box center [674, 743] width 48 height 17
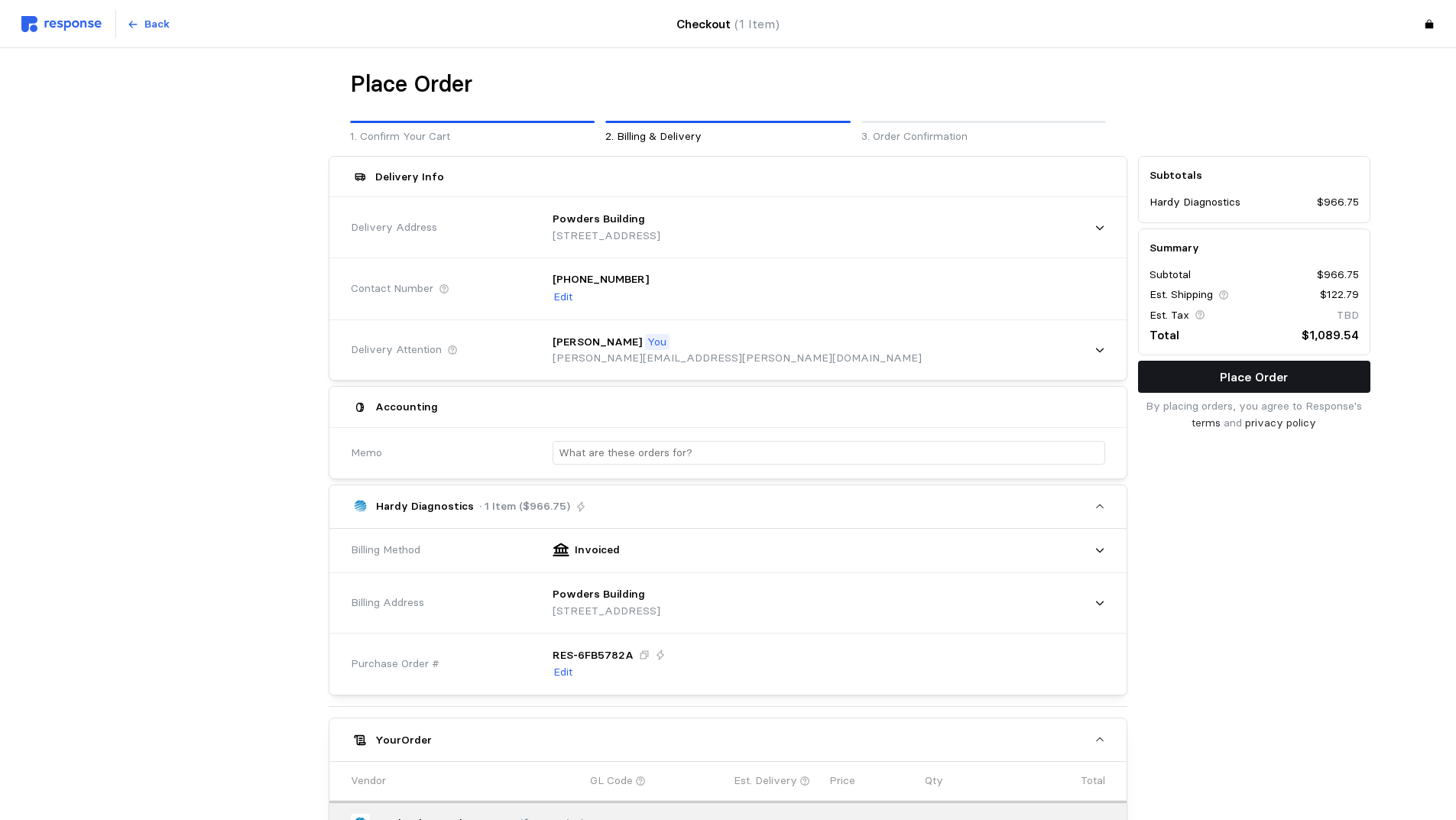
click at [1244, 373] on p "Place Order" at bounding box center [1254, 377] width 68 height 19
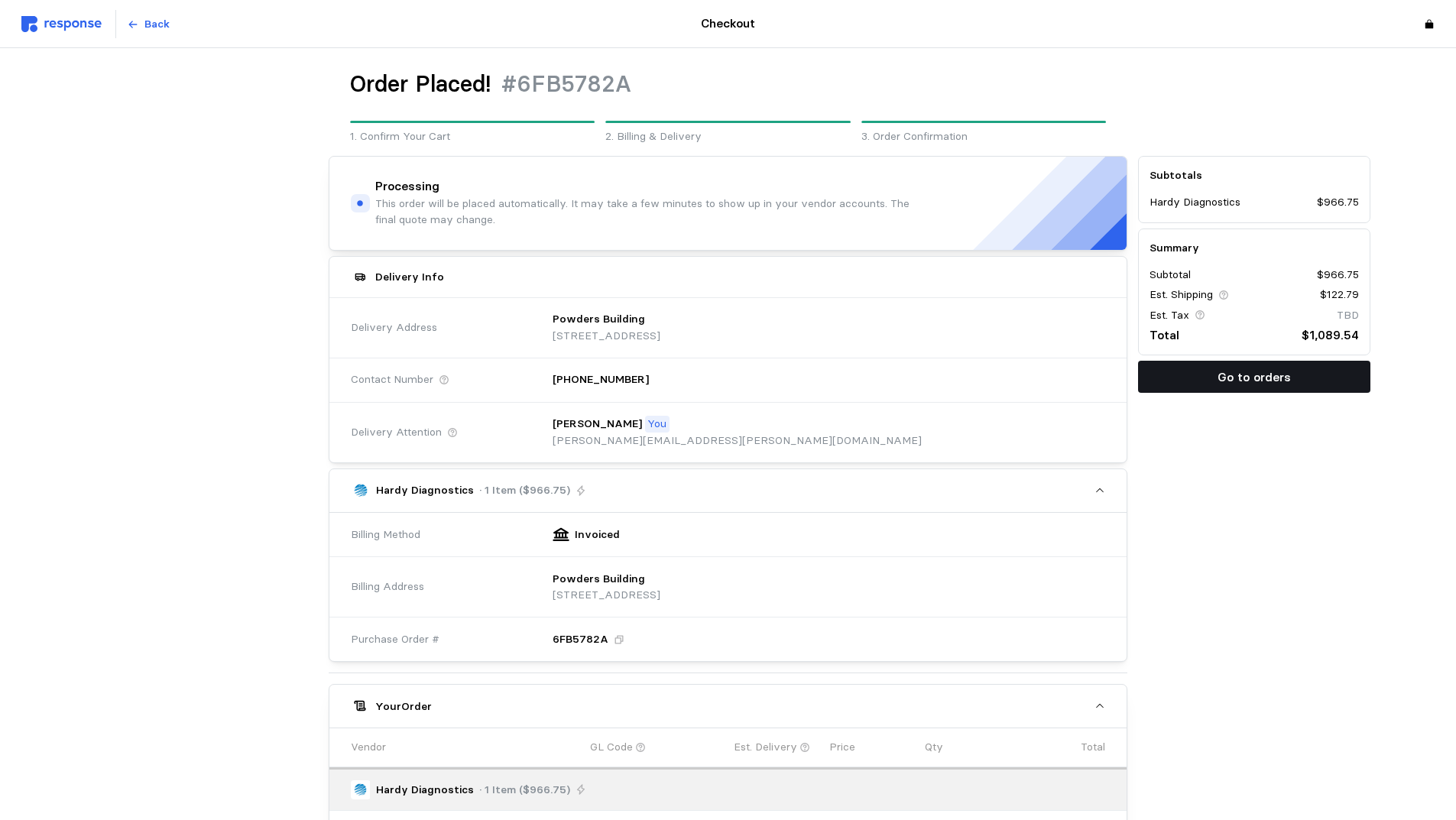
click at [1227, 377] on p "Go to orders" at bounding box center [1254, 377] width 73 height 19
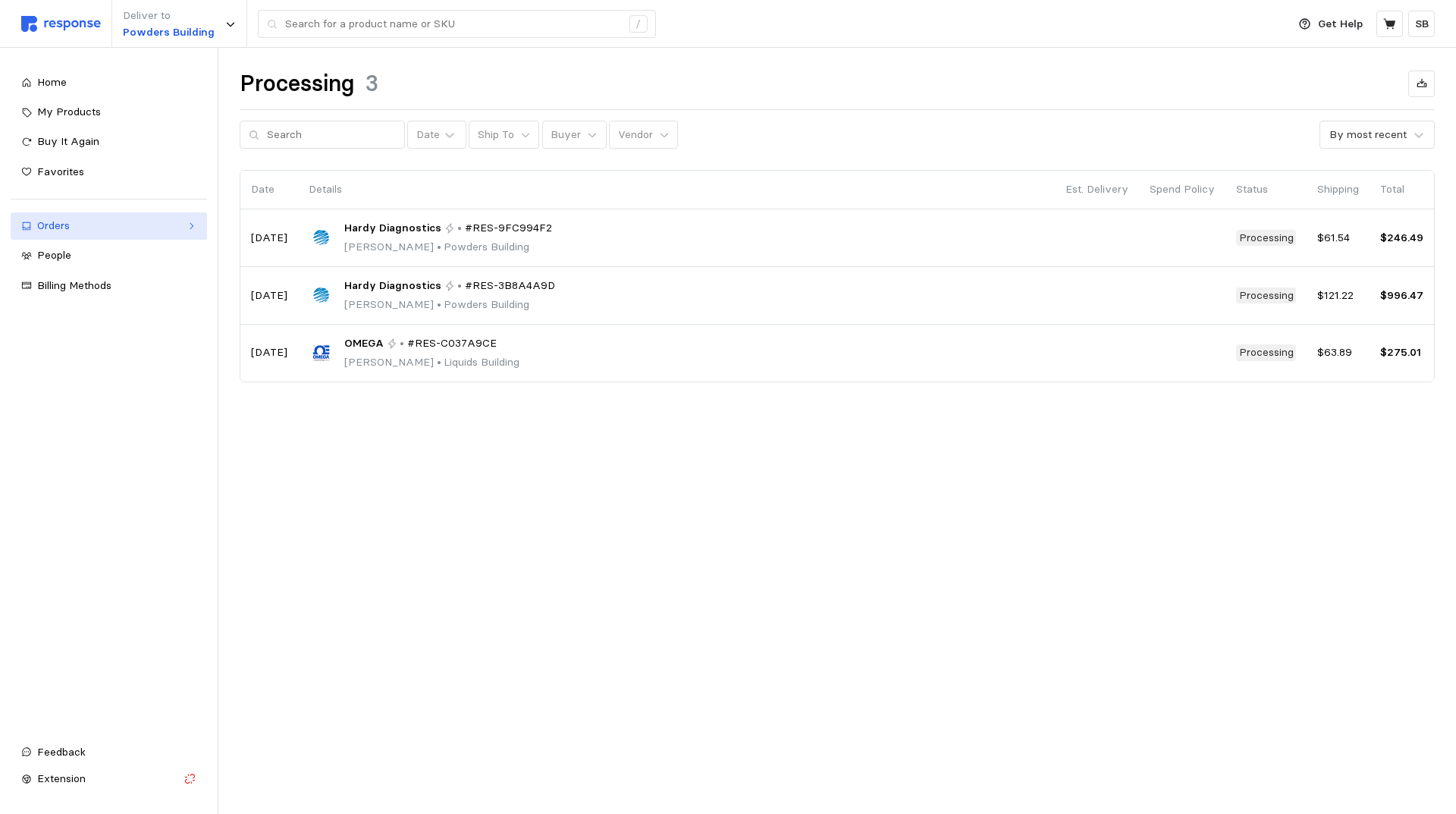
click at [116, 231] on div "Orders" at bounding box center [109, 226] width 144 height 16
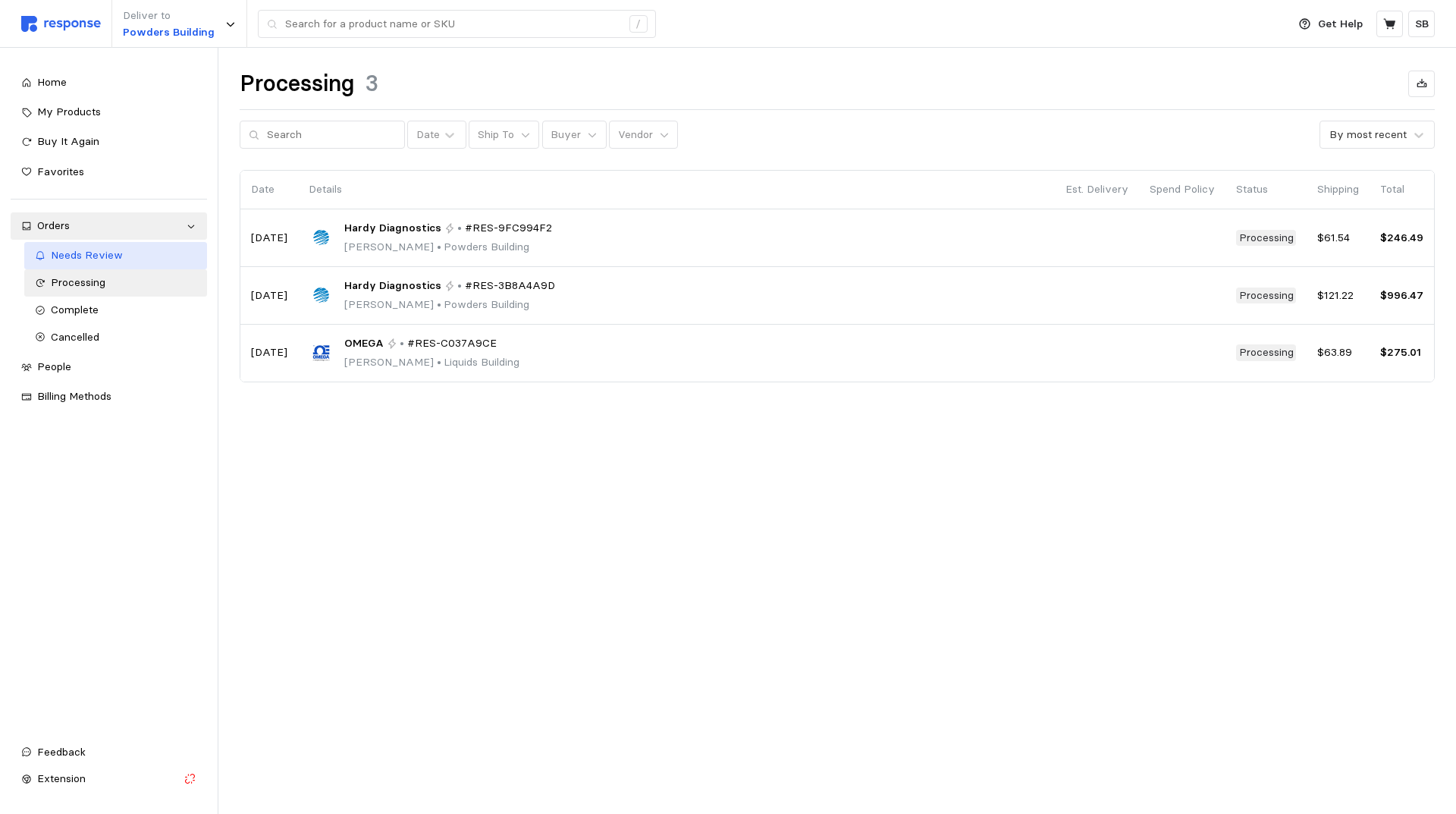
click at [93, 258] on span "Needs Review" at bounding box center [86, 255] width 72 height 14
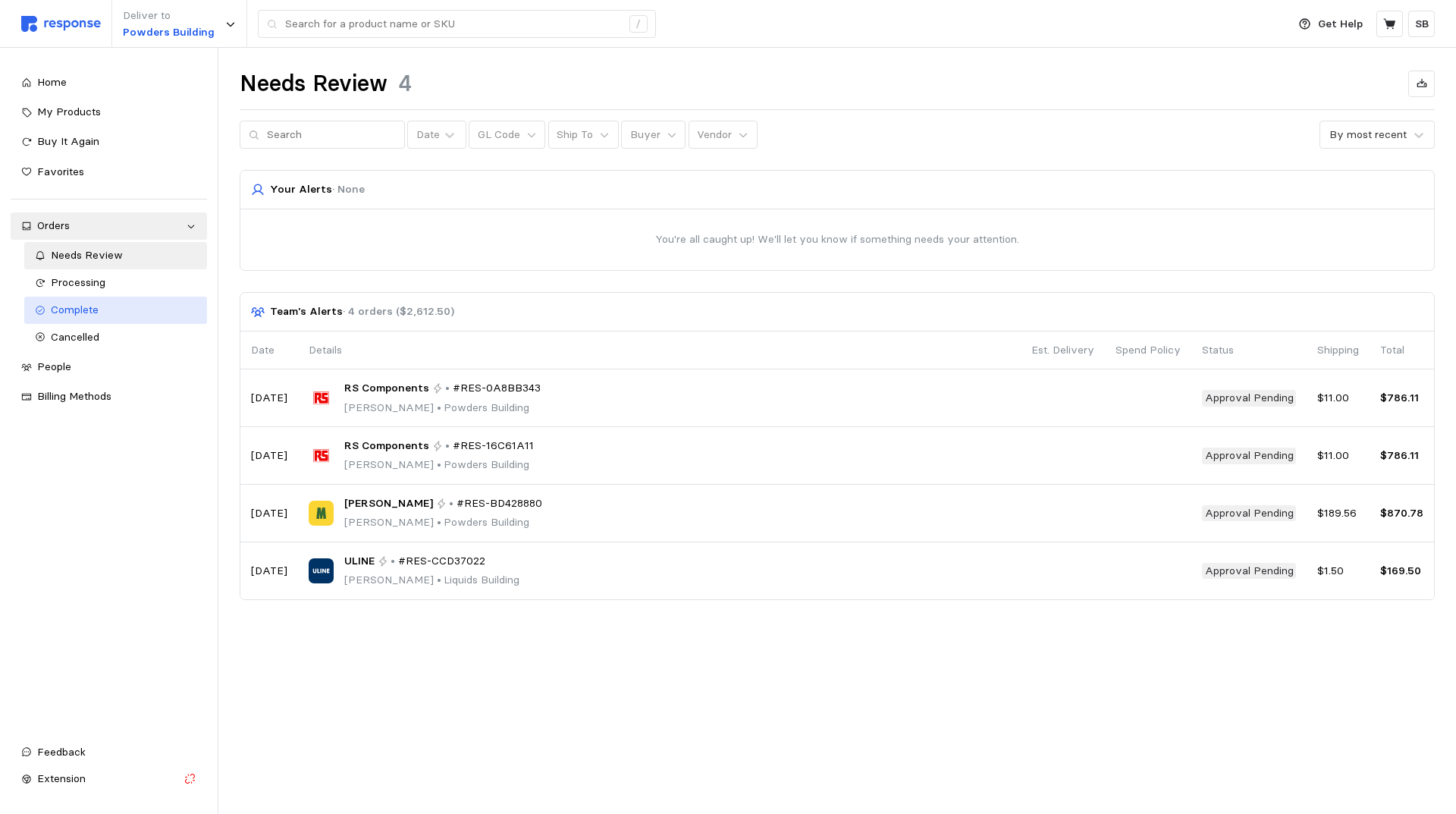
click at [95, 297] on link "Complete" at bounding box center [116, 311] width 183 height 28
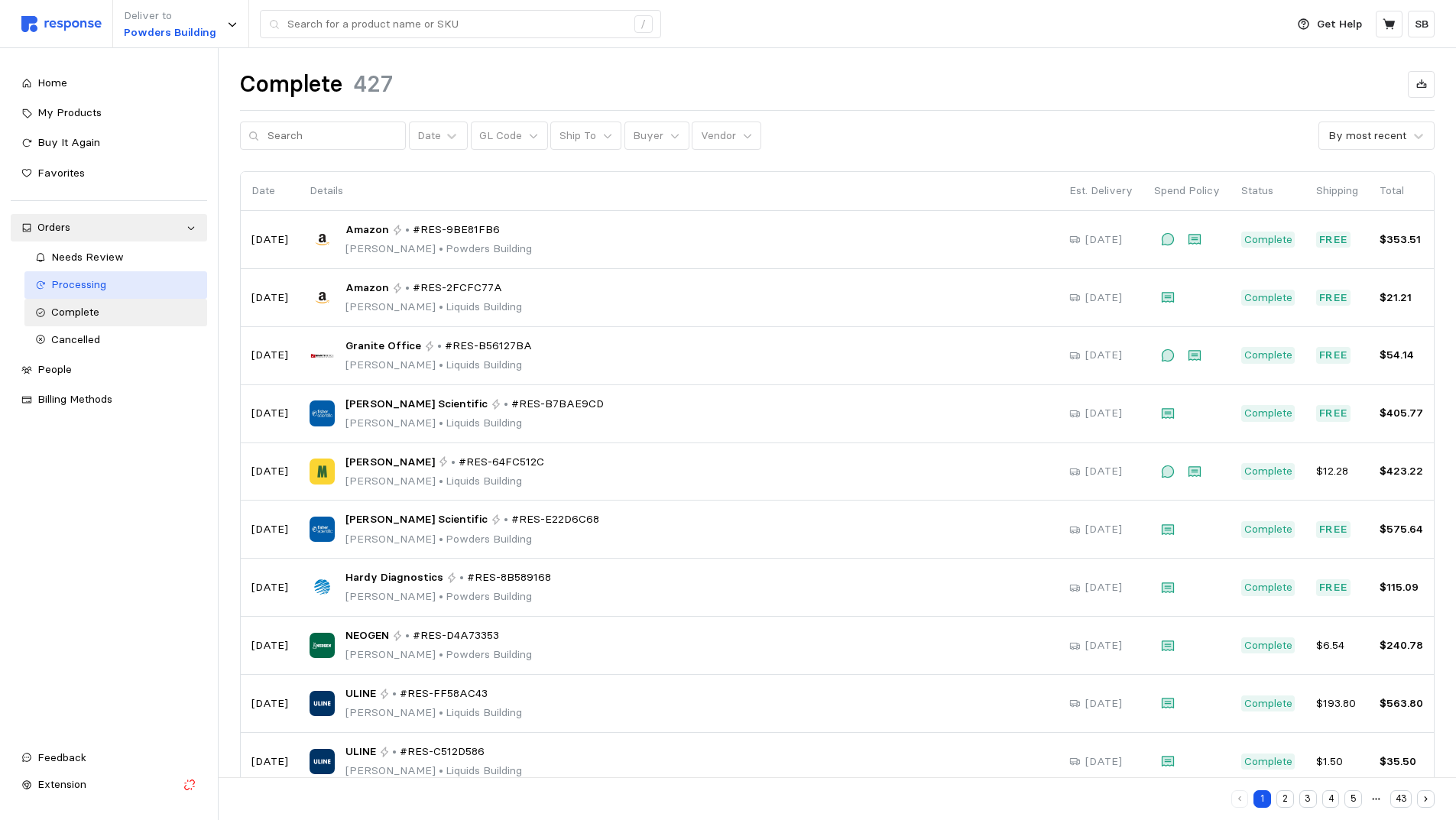
click at [94, 284] on span "Processing" at bounding box center [78, 284] width 55 height 14
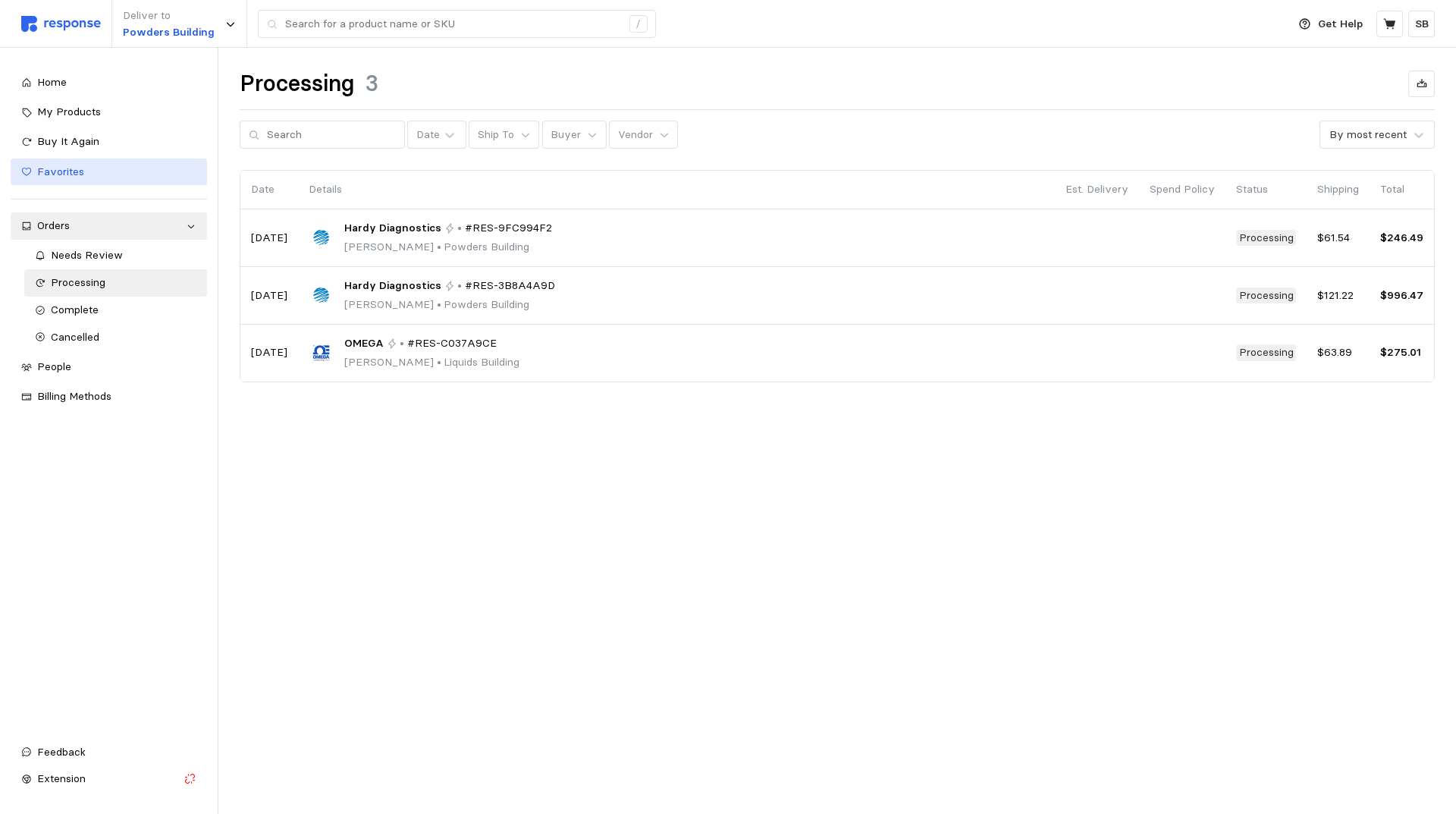
click at [54, 173] on span "Favorites" at bounding box center [61, 171] width 47 height 14
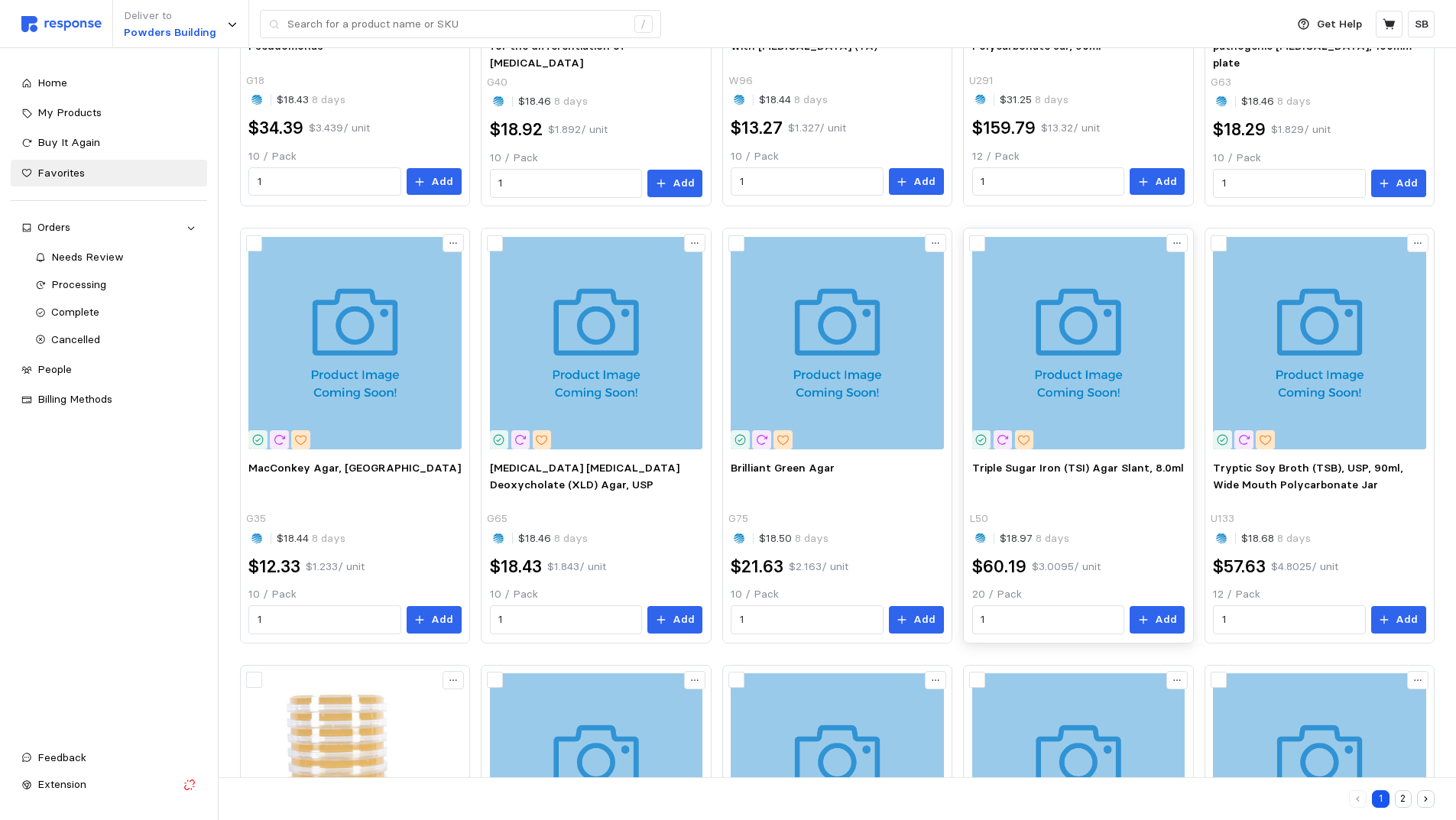
scroll to position [705, 0]
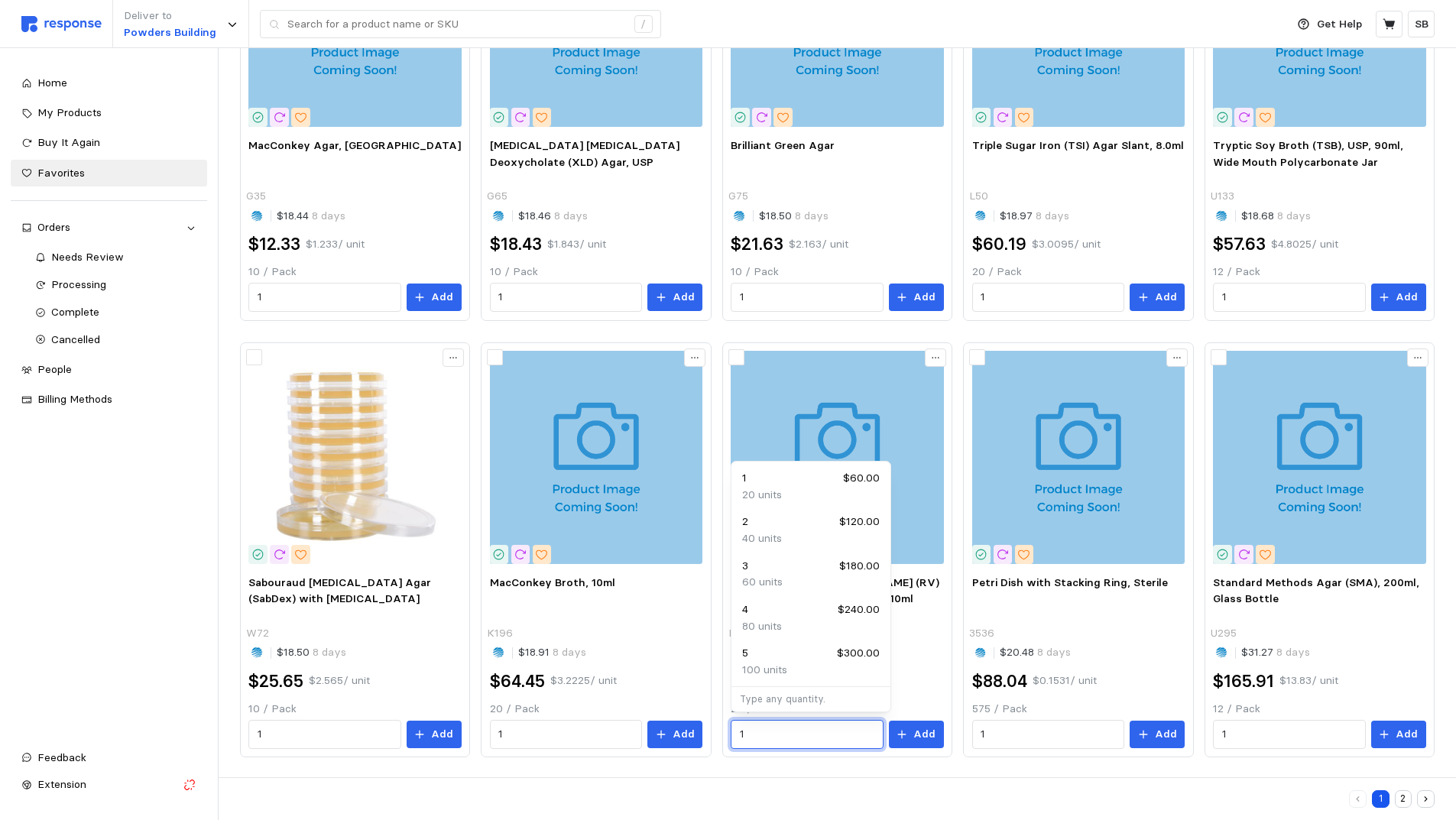
drag, startPoint x: 770, startPoint y: 730, endPoint x: 721, endPoint y: 732, distance: 49.0
click at [721, 732] on div "Cetrimide Selective Agar, [GEOGRAPHIC_DATA], for Pseudomonas G18 $18.43 8 days …" at bounding box center [836, 112] width 1195 height 1291
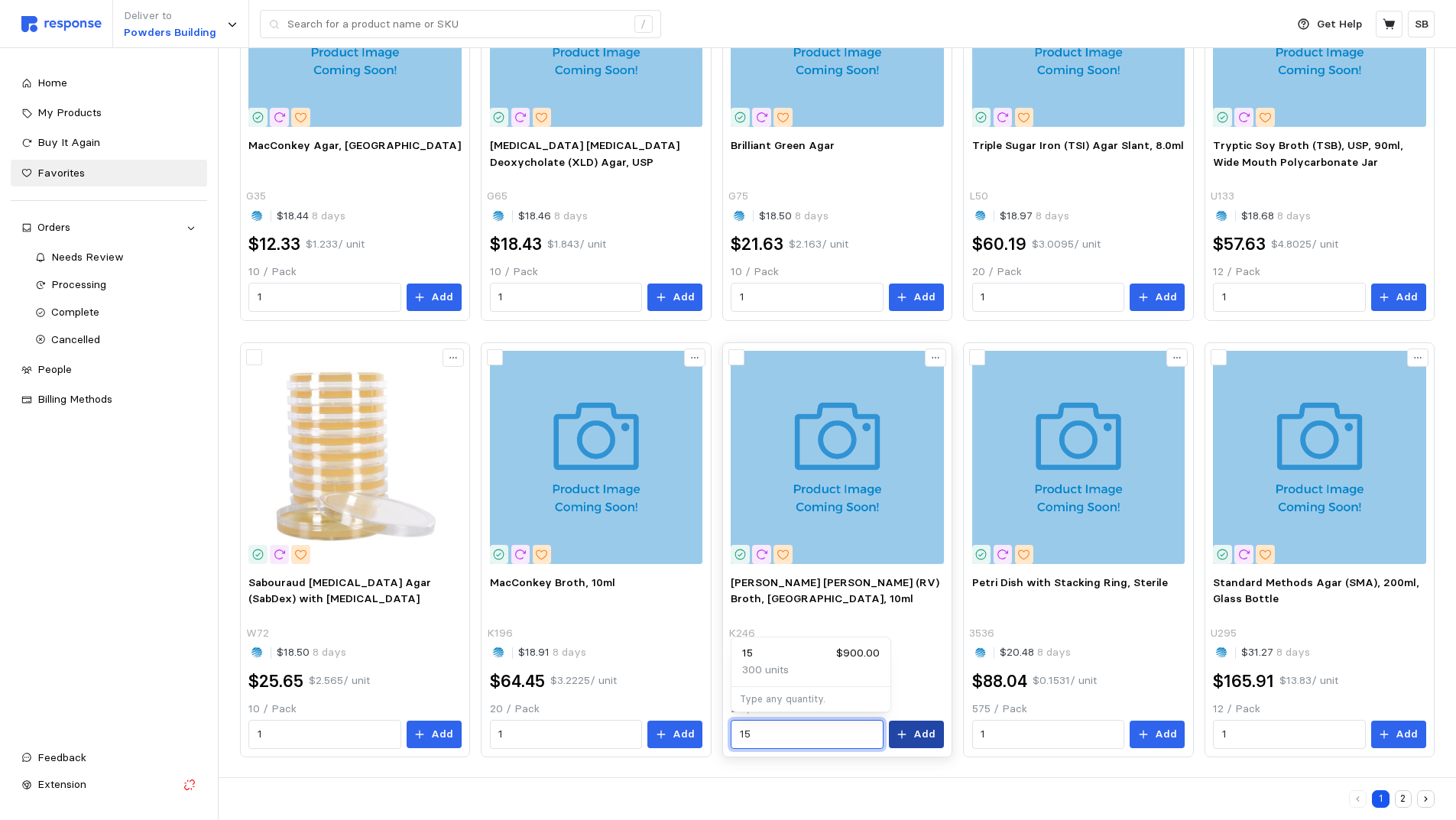
type input "15"
click at [918, 733] on p "Add" at bounding box center [924, 734] width 22 height 17
click at [1391, 23] on icon at bounding box center [1388, 24] width 12 height 10
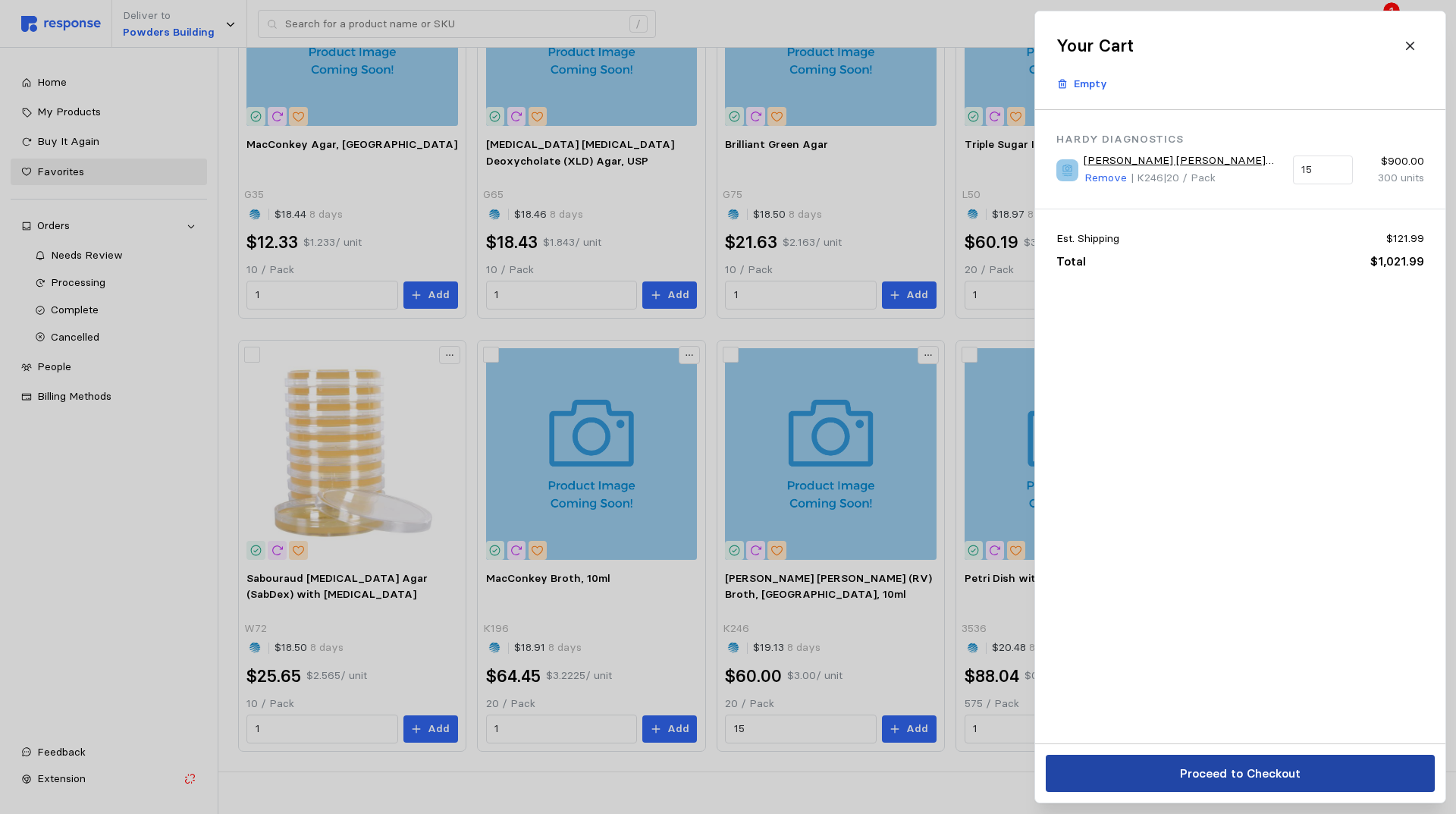
click at [1247, 772] on p "Proceed to Checkout" at bounding box center [1239, 773] width 120 height 19
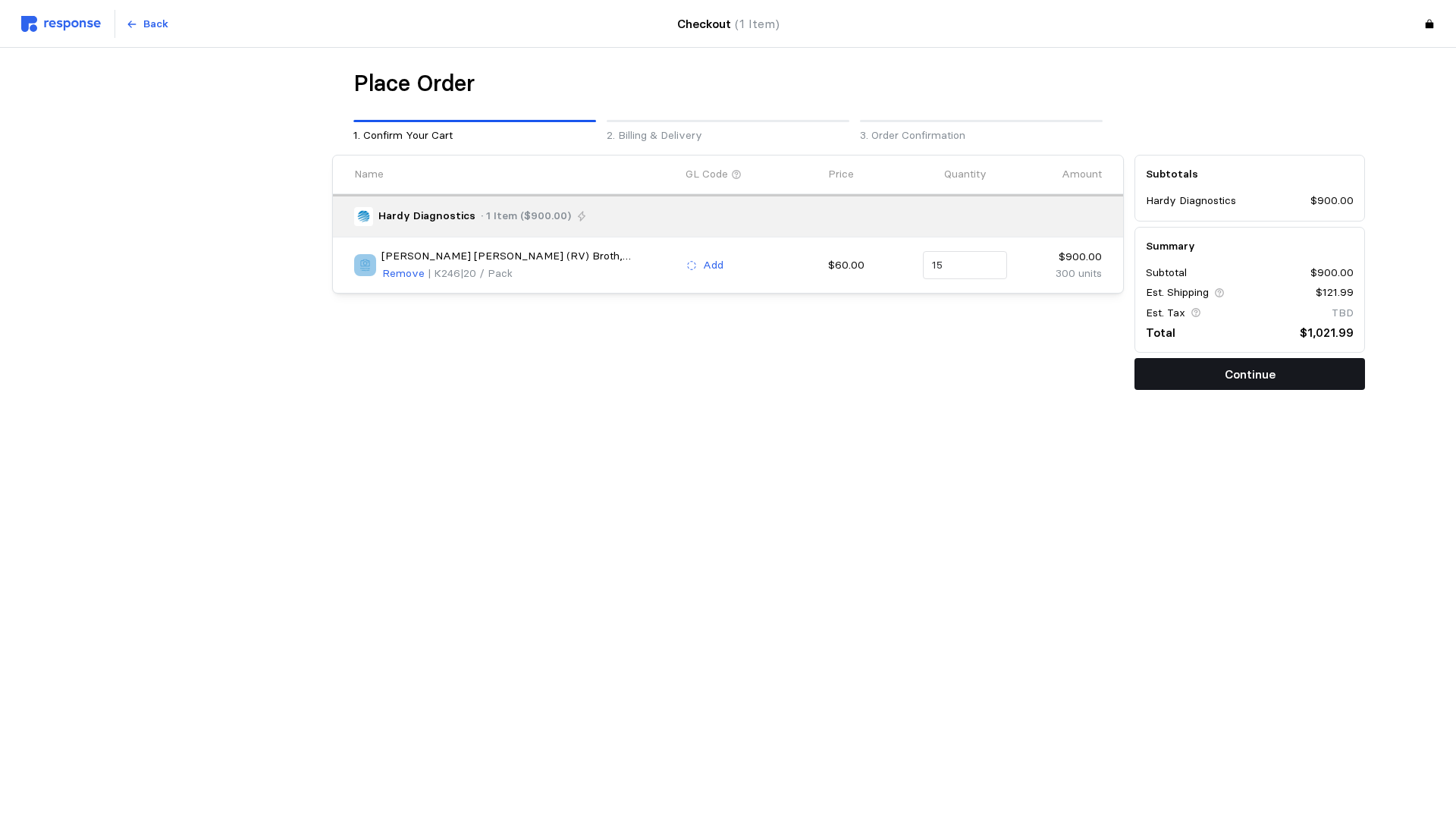
click at [1236, 375] on p "Continue" at bounding box center [1249, 375] width 51 height 19
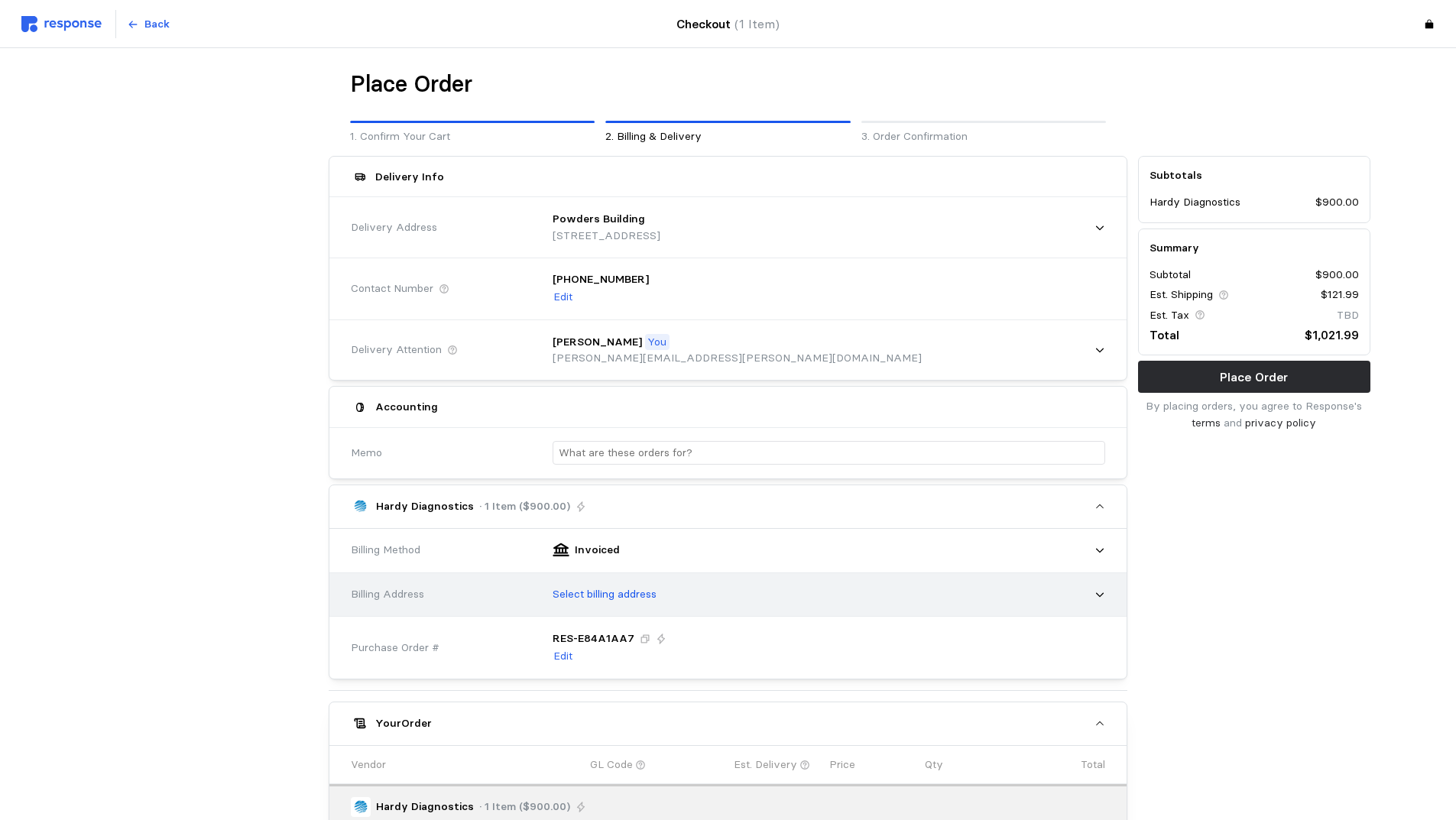
click at [775, 585] on div "Select billing address" at bounding box center [823, 594] width 563 height 38
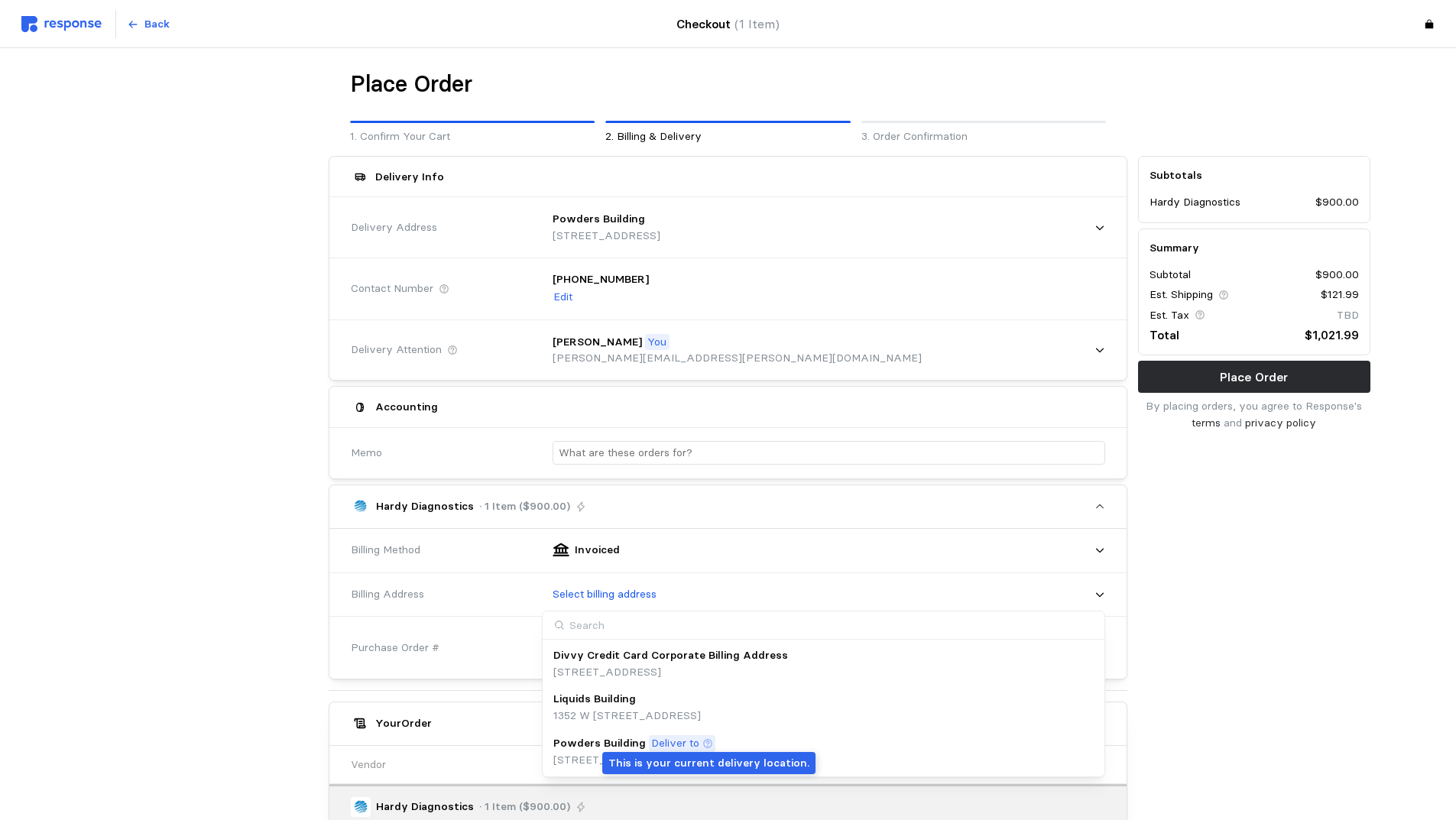
click at [705, 743] on icon at bounding box center [708, 743] width 10 height 10
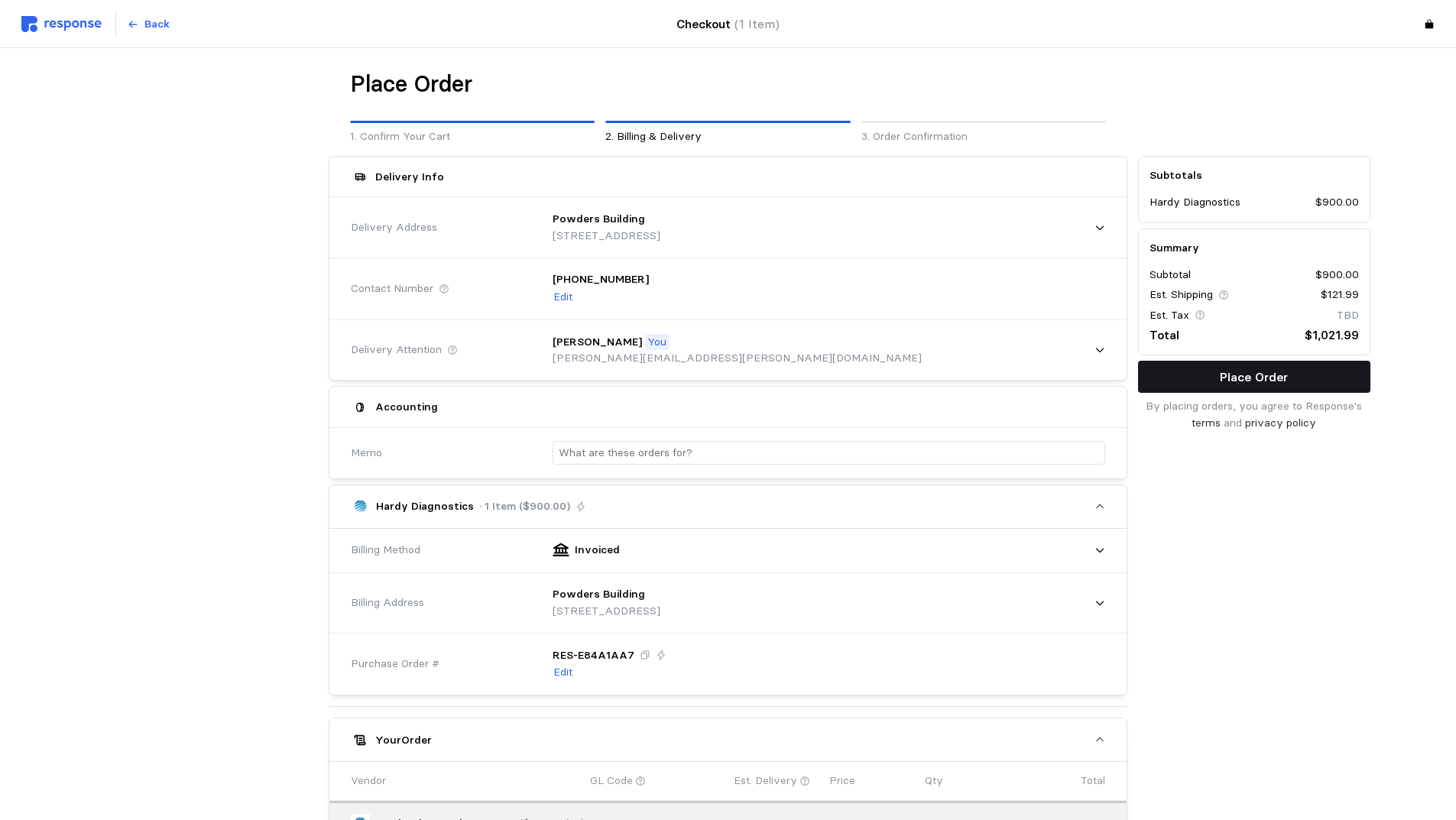
click at [1220, 376] on button "Place Order" at bounding box center [1254, 376] width 233 height 32
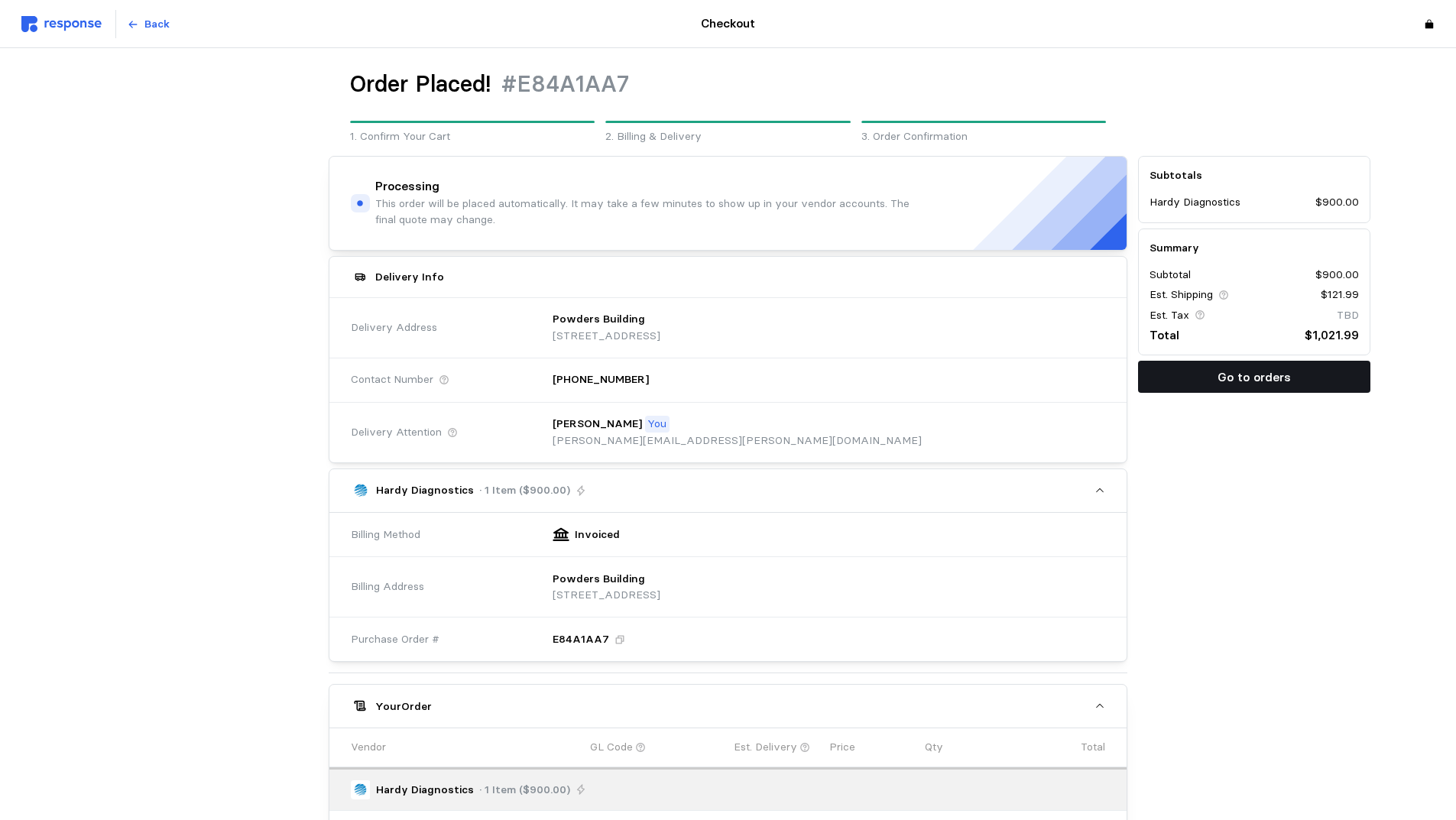
click at [1212, 376] on button "Go to orders" at bounding box center [1254, 376] width 233 height 32
